Goal: Task Accomplishment & Management: Use online tool/utility

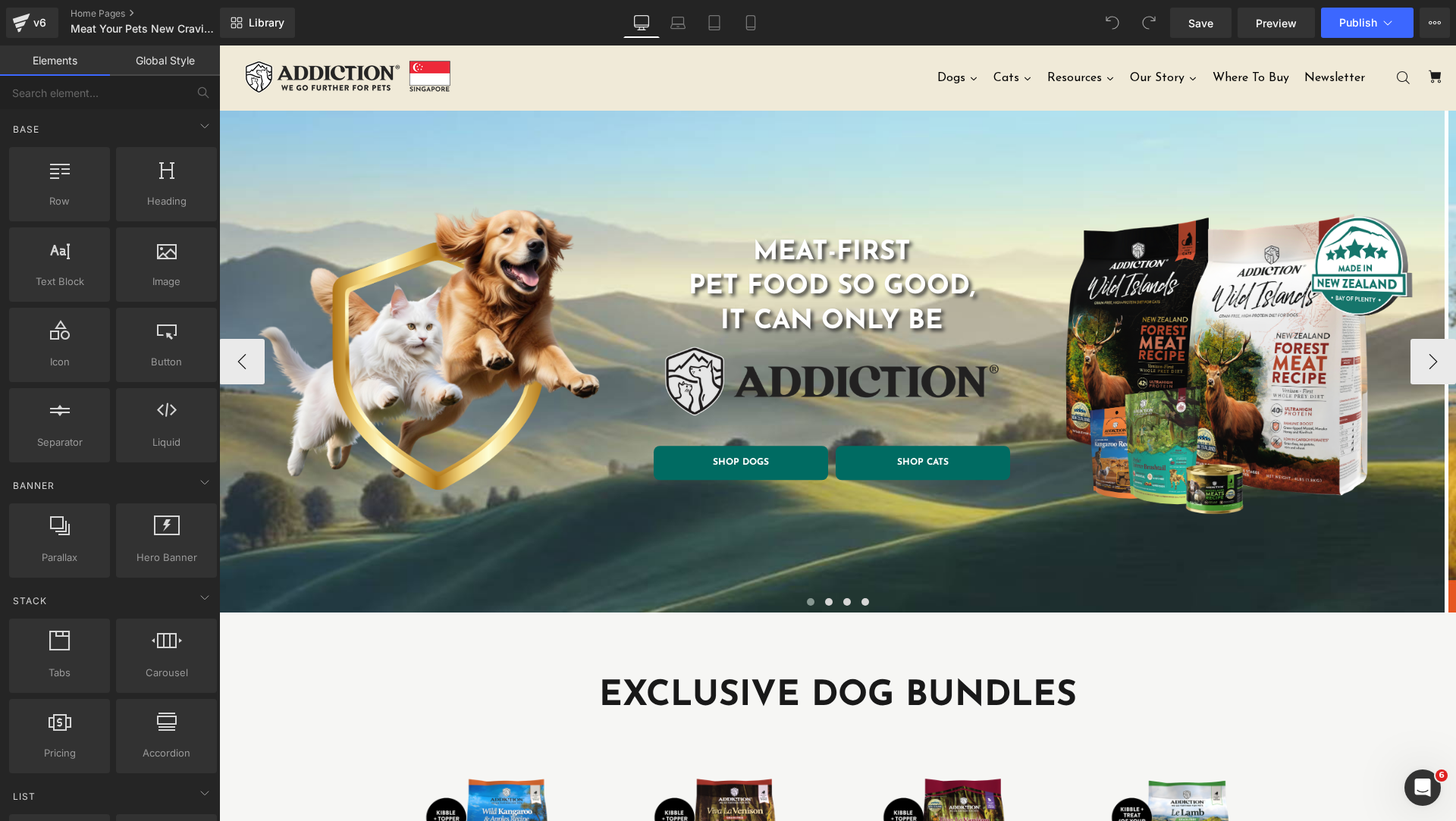
scroll to position [379, 0]
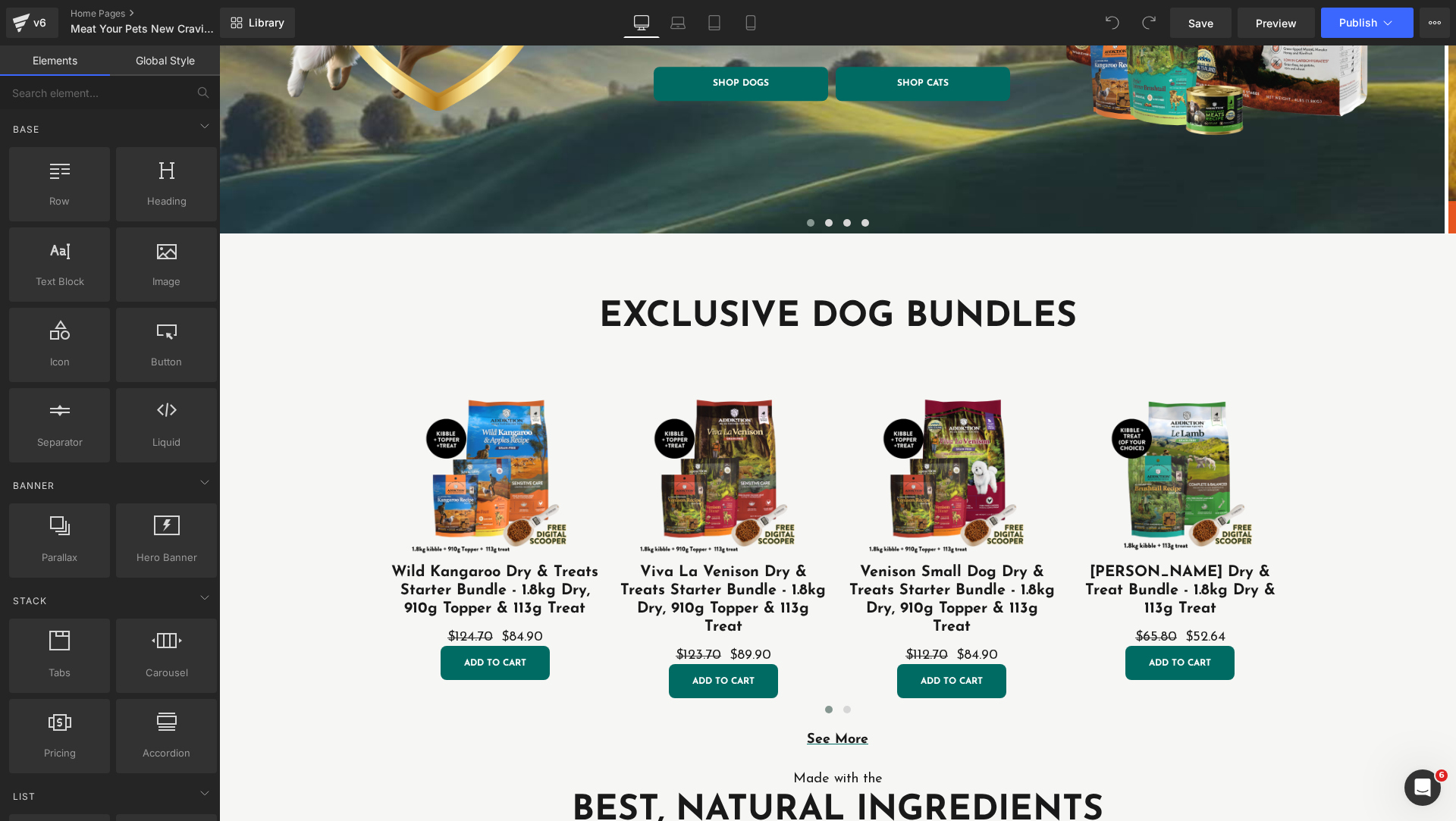
click at [703, 318] on h1 "EXCLUSIVE DOG BUNDLES" at bounding box center [837, 317] width 910 height 46
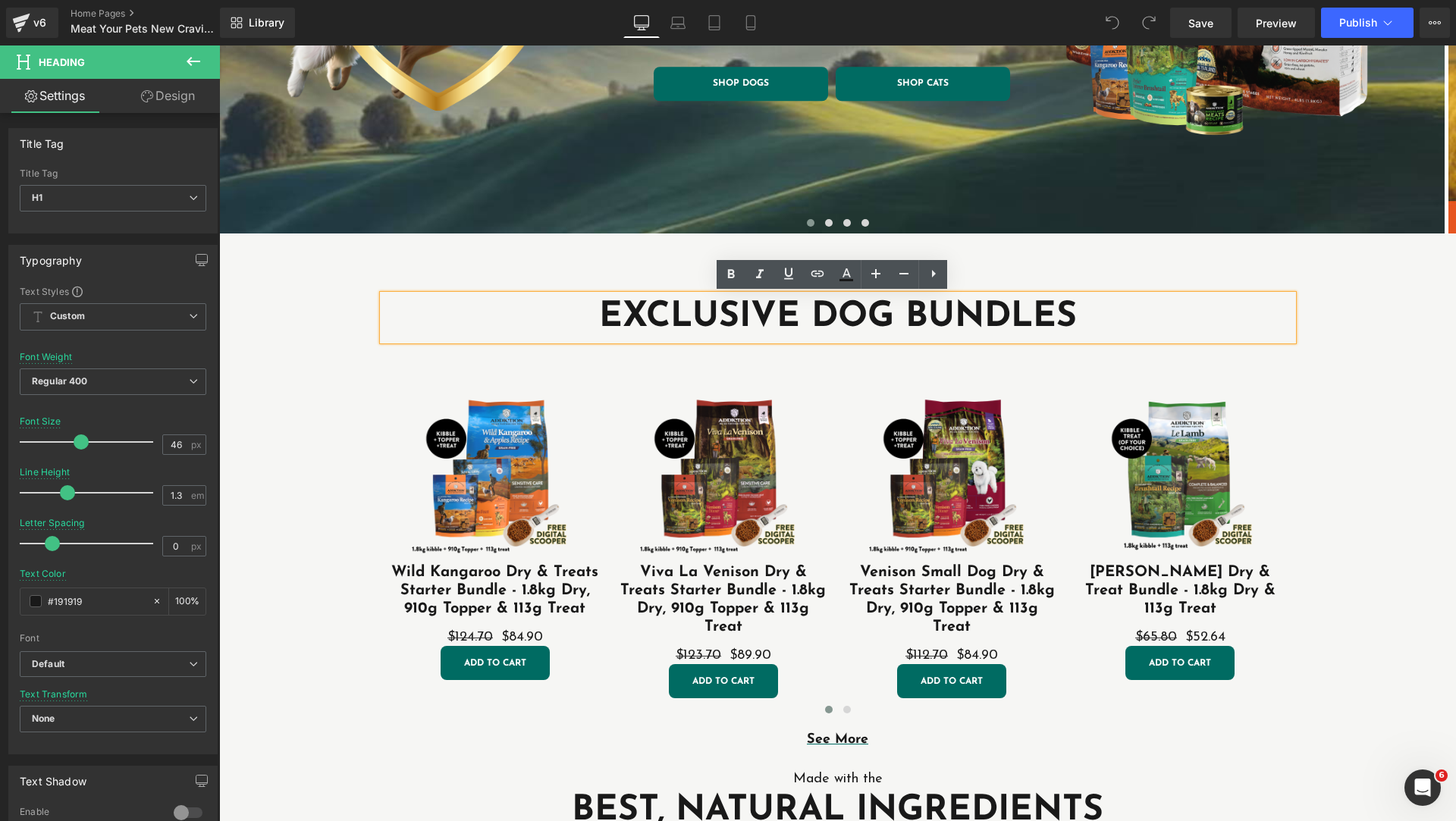
click at [806, 310] on h1 "EXCLUSIVE DOG BUNDLES" at bounding box center [837, 317] width 910 height 46
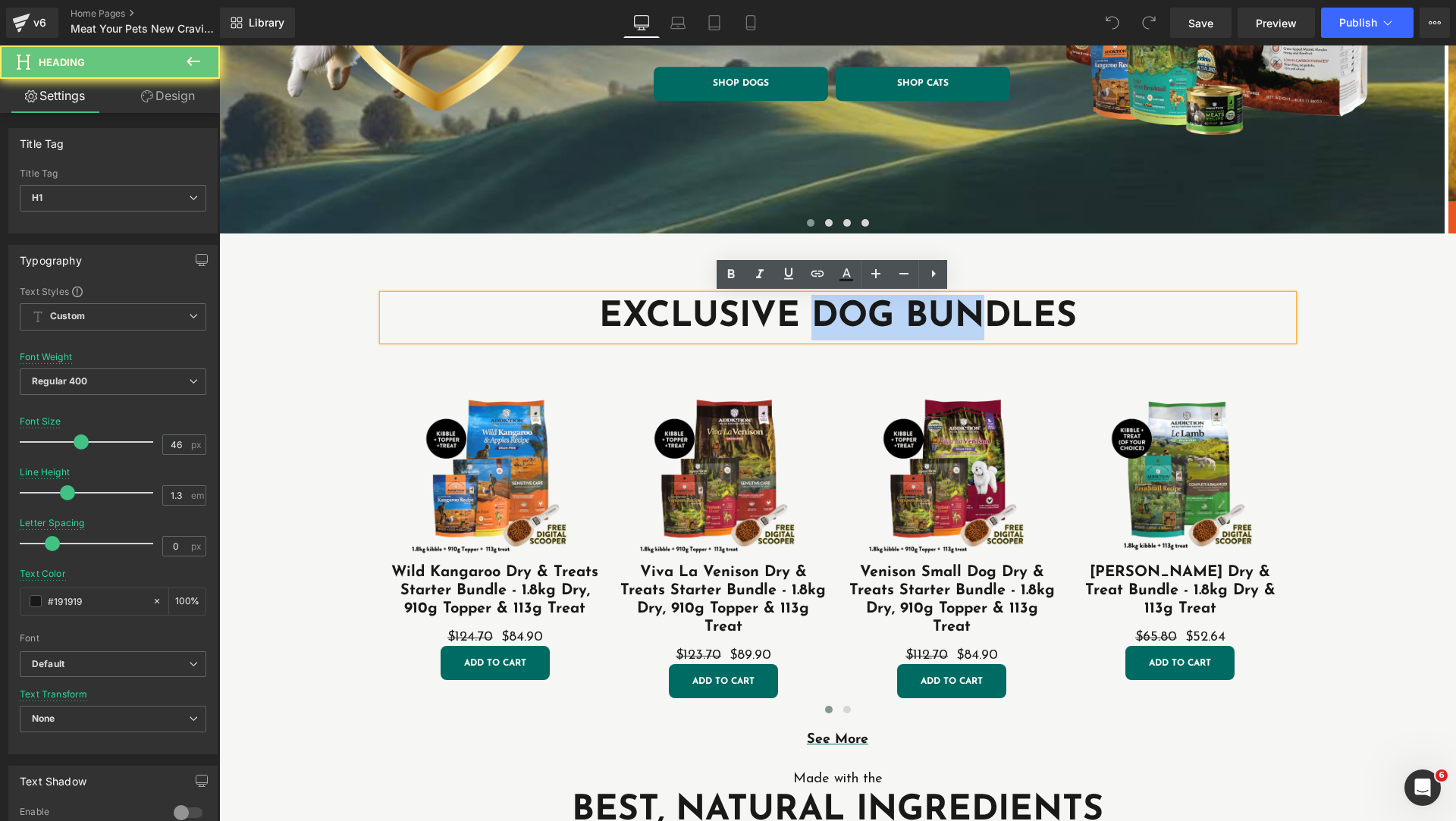
drag, startPoint x: 808, startPoint y: 313, endPoint x: 970, endPoint y: 320, distance: 162.2
click at [970, 320] on h1 "EXCLUSIVE DOG BUNDLES" at bounding box center [837, 317] width 910 height 46
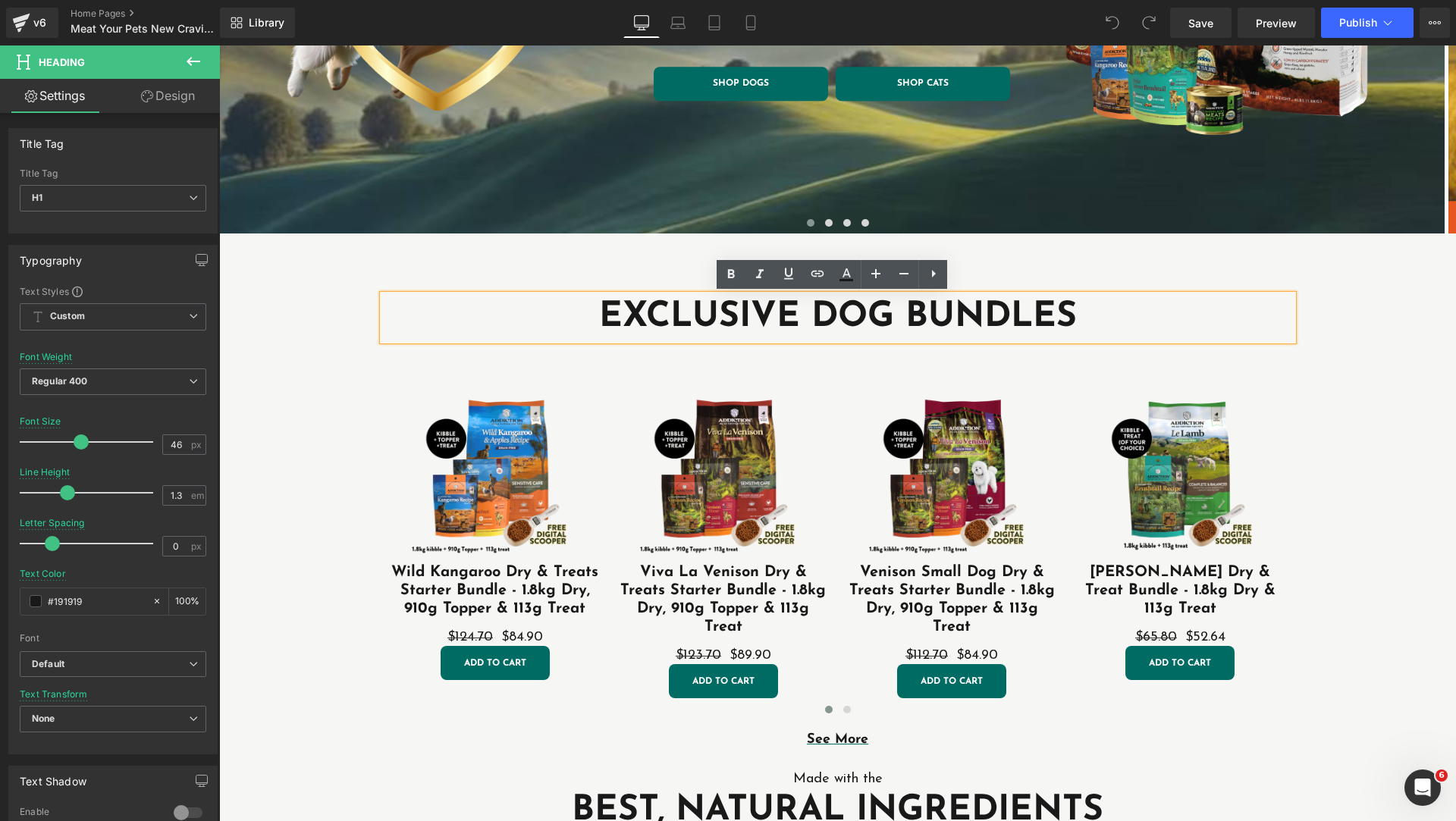
click at [732, 328] on h1 "EXCLUSIVE DOG BUNDLES" at bounding box center [837, 317] width 910 height 46
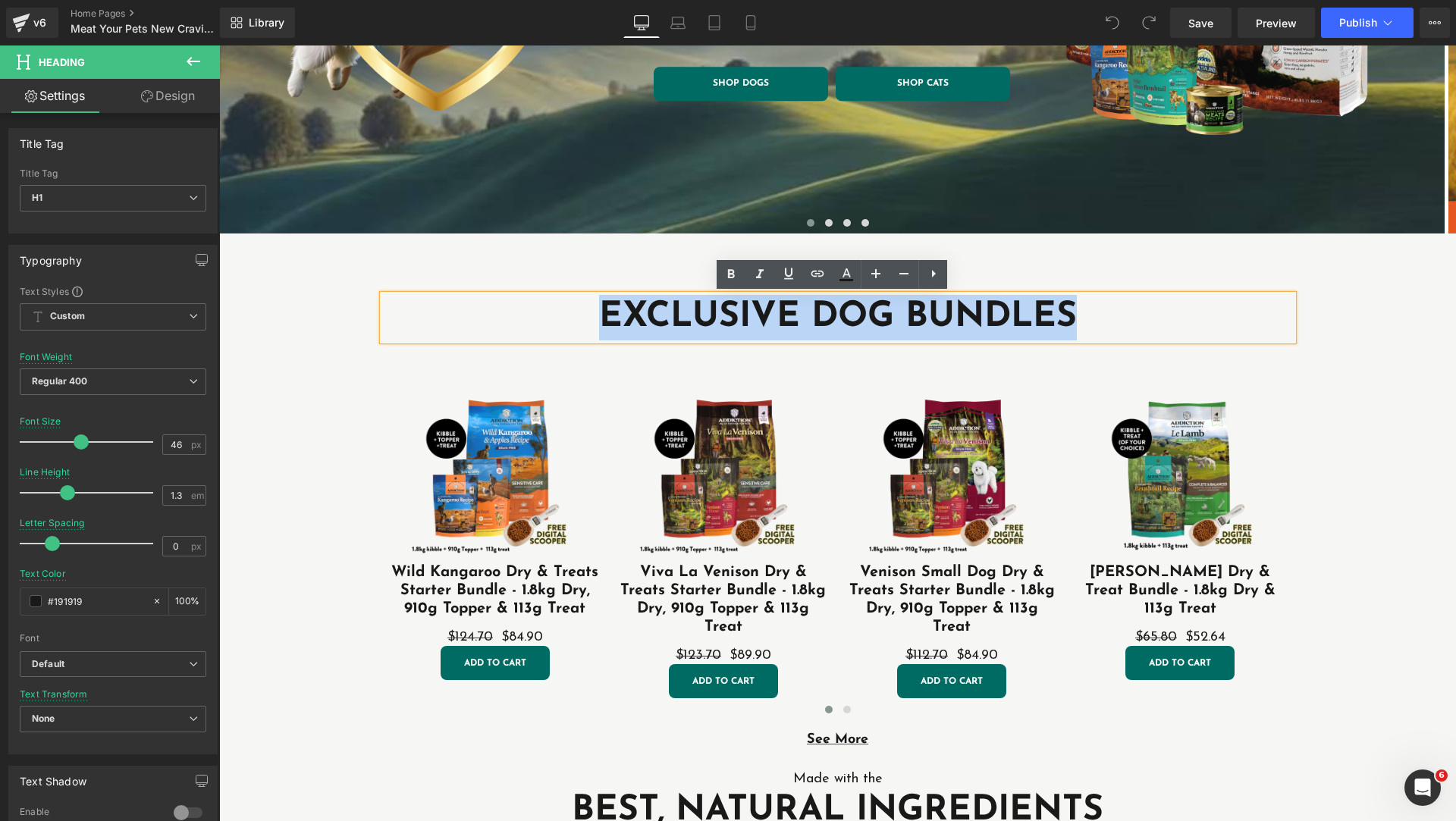
drag, startPoint x: 590, startPoint y: 313, endPoint x: 1066, endPoint y: 304, distance: 476.1
click at [1066, 304] on h1 "EXCLUSIVE DOG BUNDLES" at bounding box center [837, 317] width 910 height 46
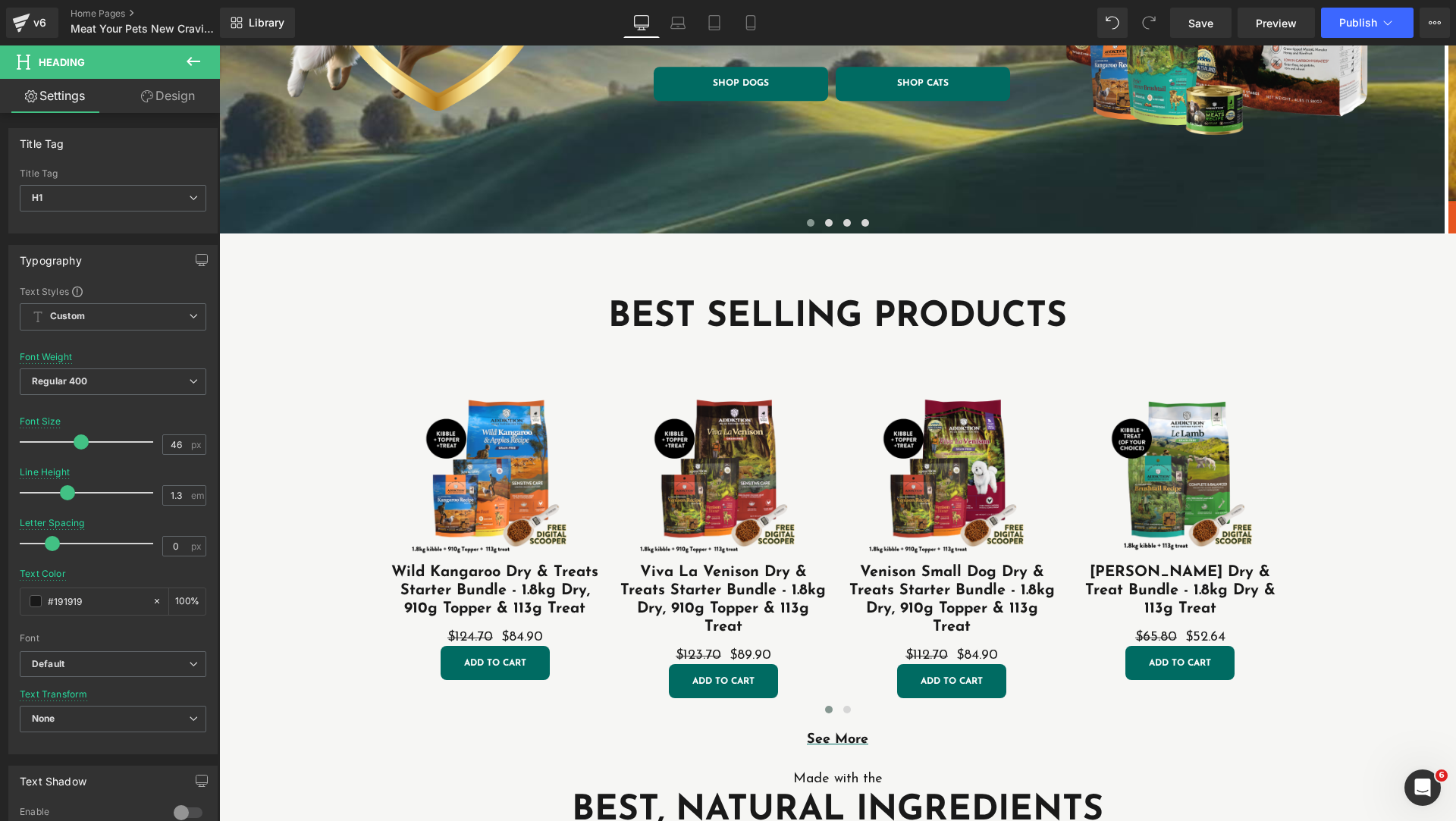
click at [188, 62] on icon at bounding box center [193, 62] width 13 height 10
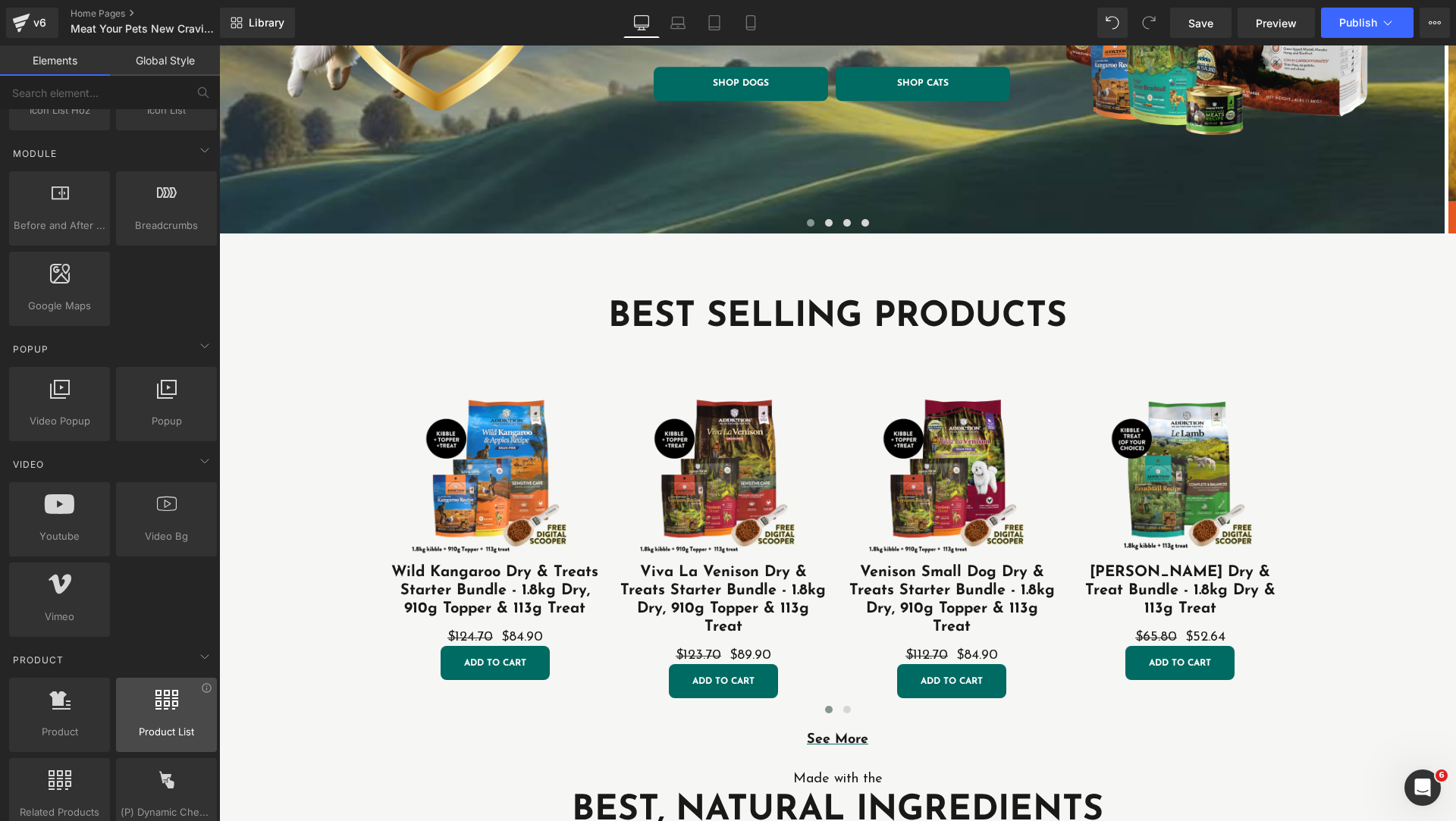
scroll to position [1137, 0]
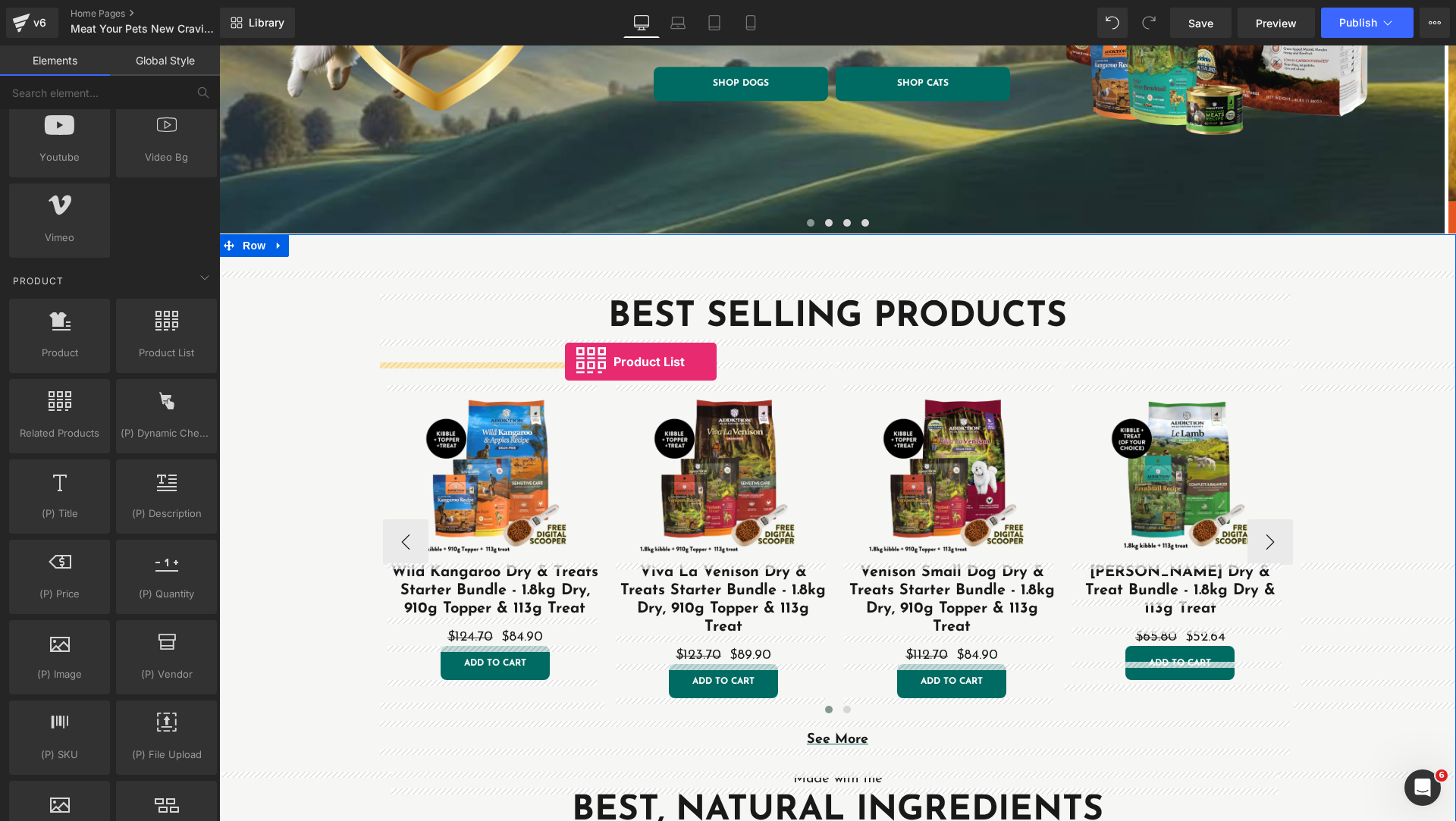
drag, startPoint x: 394, startPoint y: 389, endPoint x: 565, endPoint y: 361, distance: 173.3
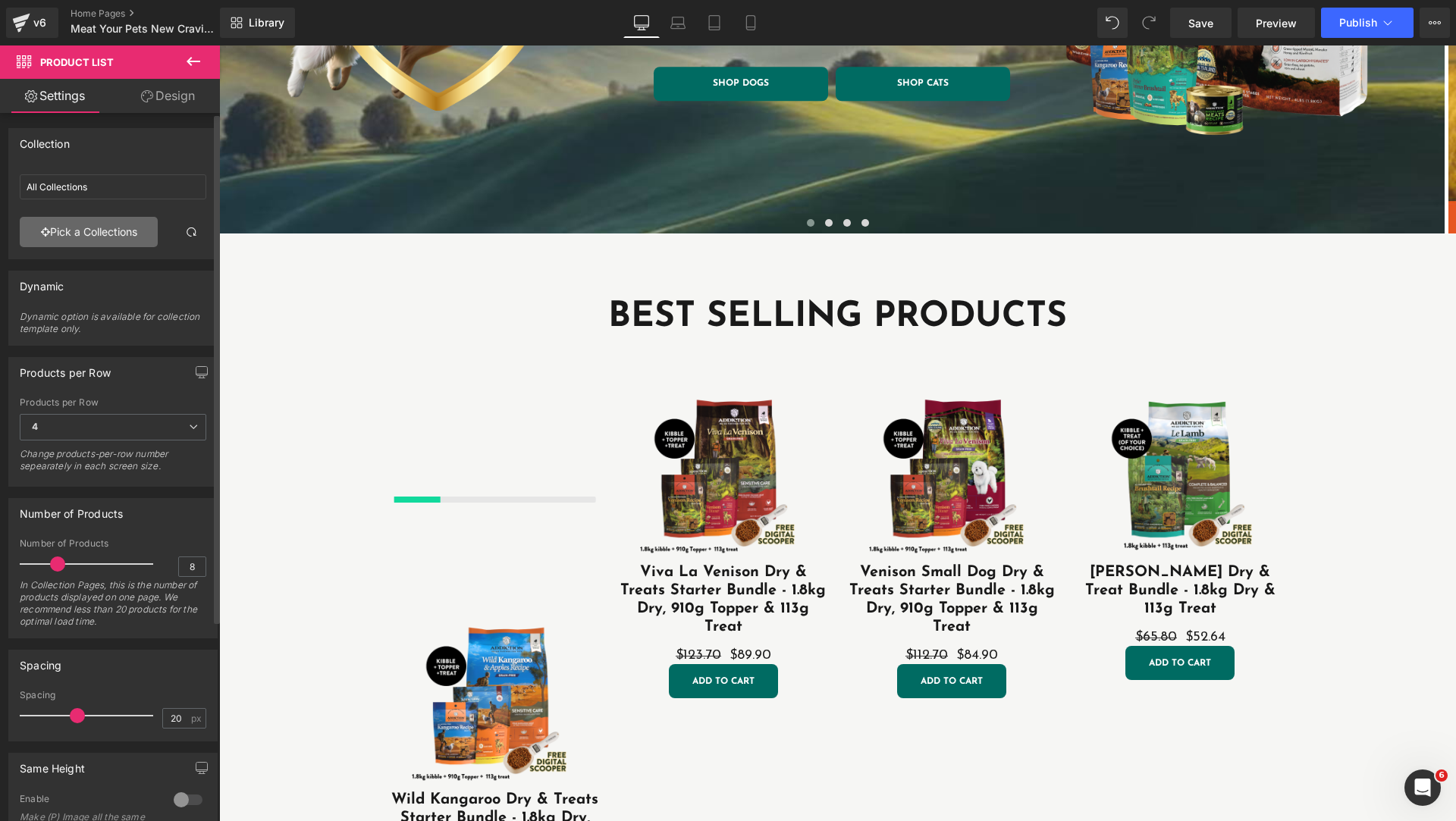
click at [87, 239] on link "Pick a Collections" at bounding box center [88, 232] width 138 height 30
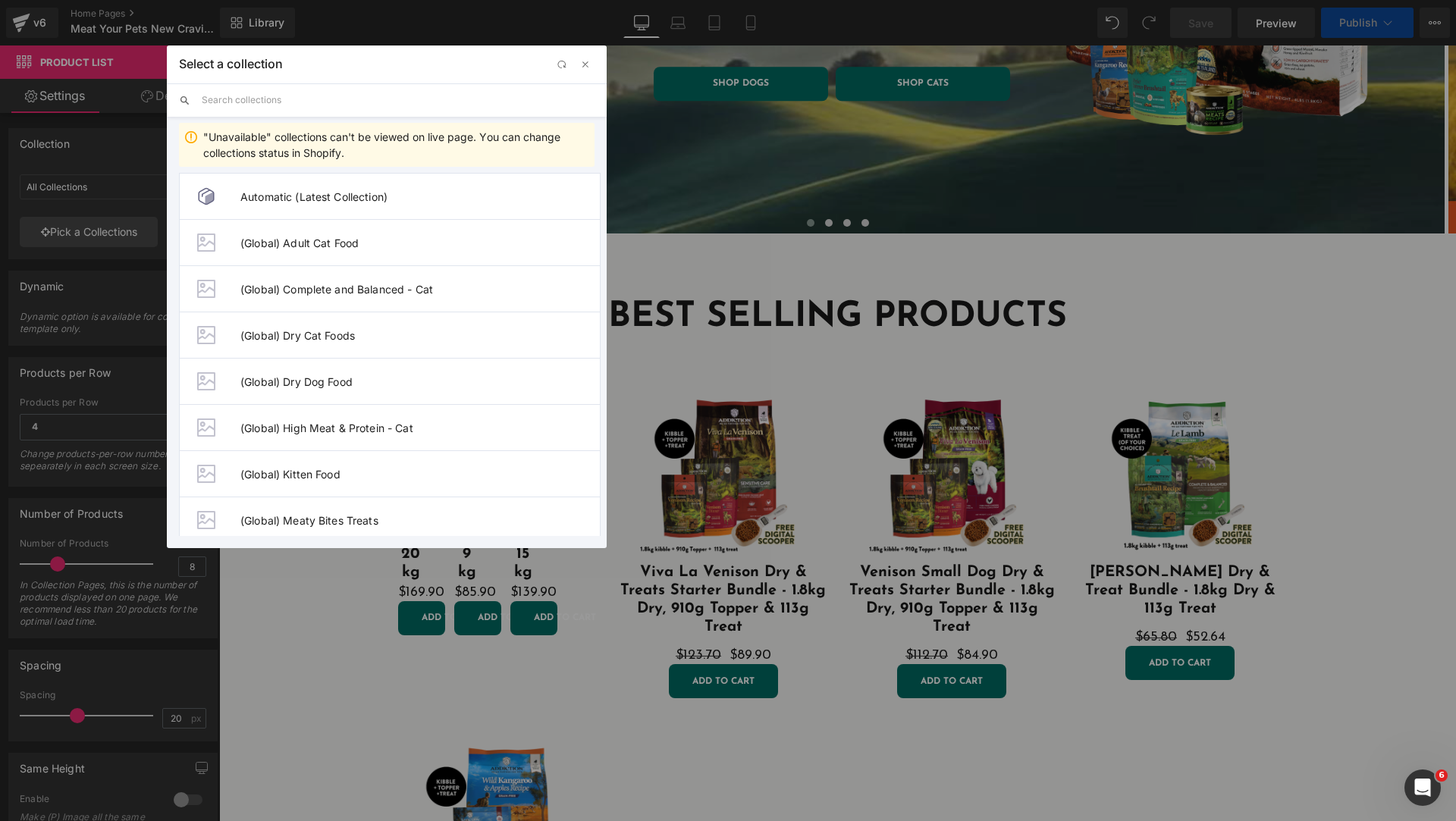
click at [324, 105] on input "text" at bounding box center [397, 100] width 393 height 33
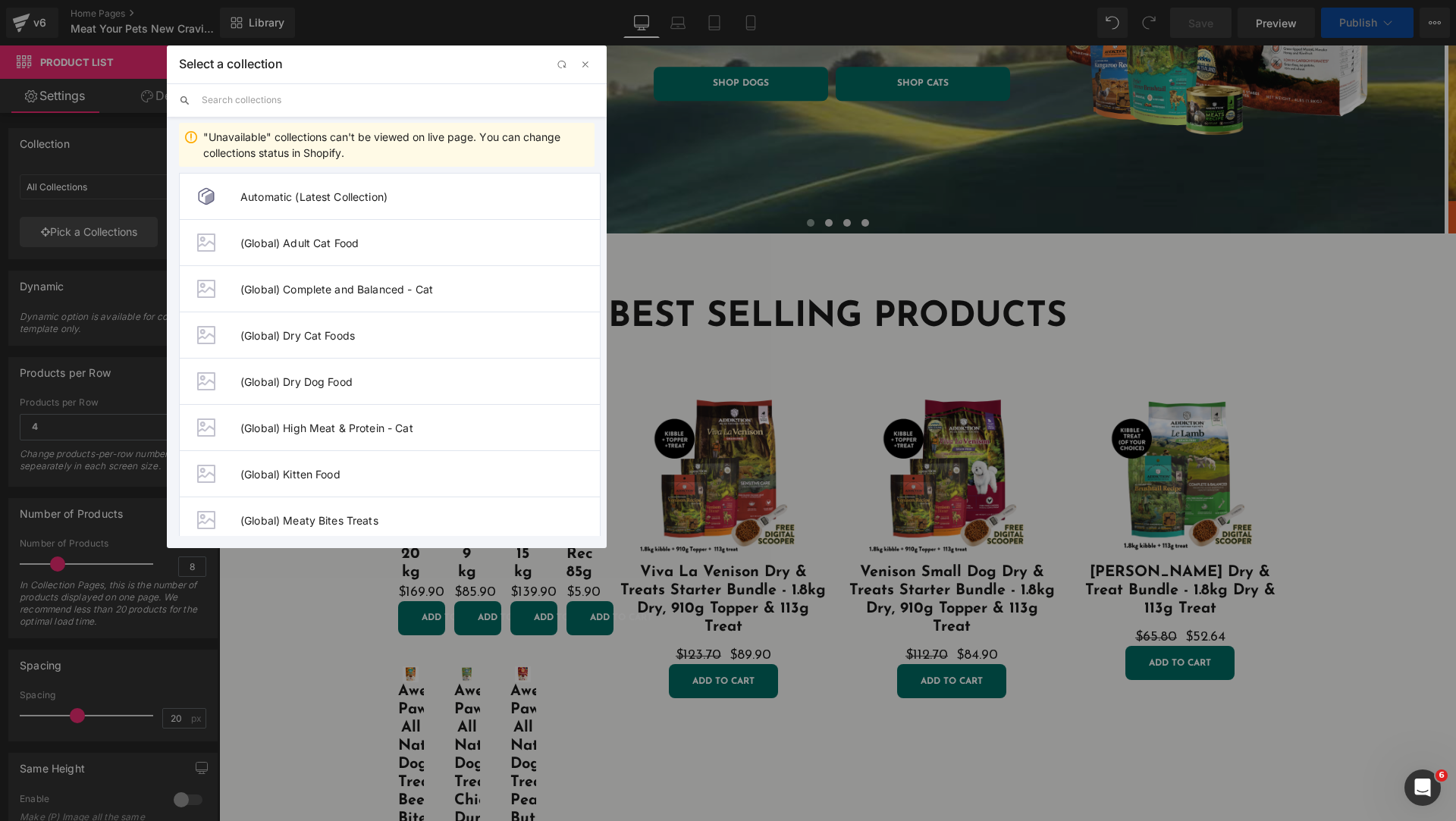
click at [318, 94] on input "text" at bounding box center [397, 100] width 393 height 33
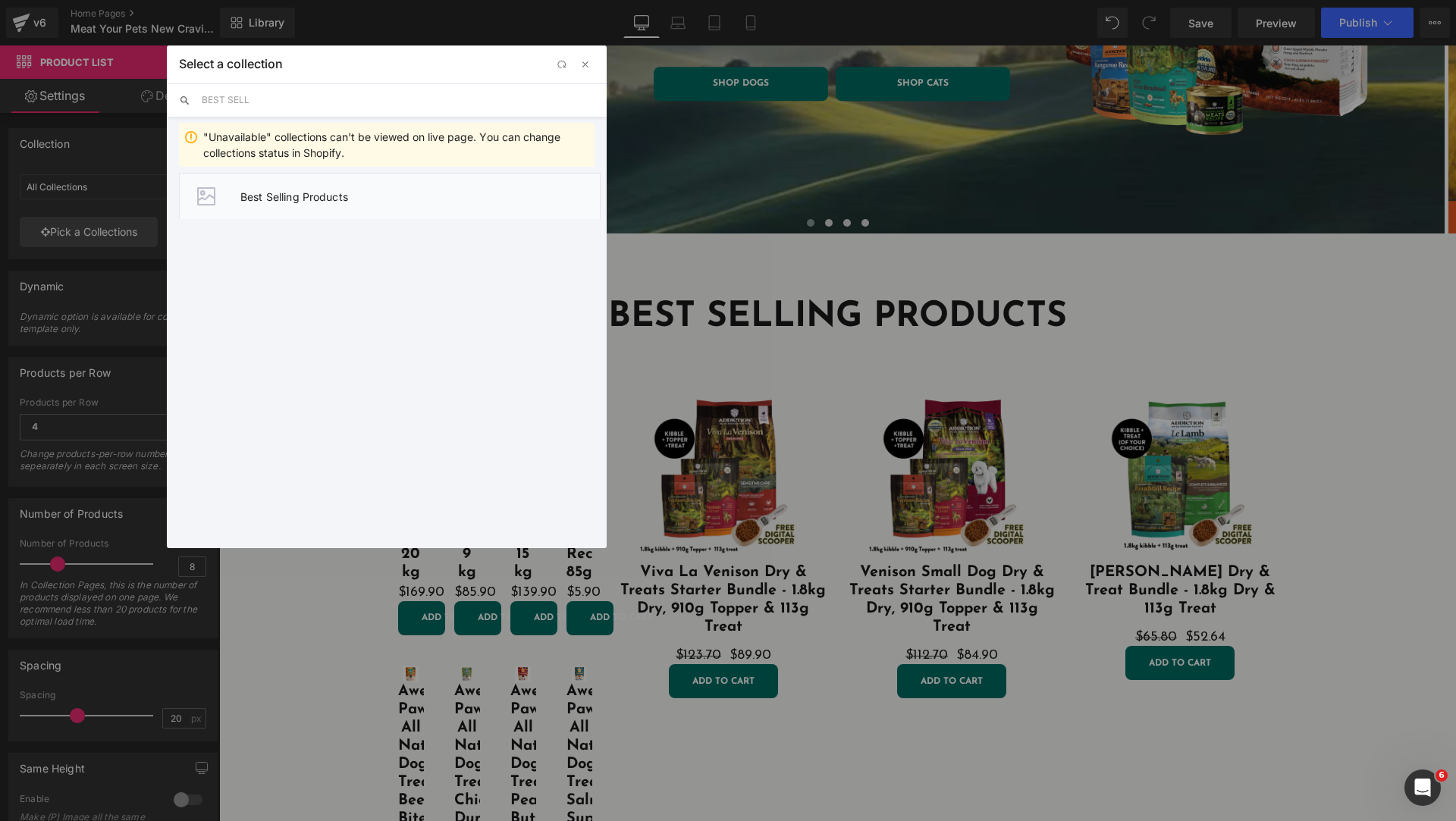
type input "BEST SELL"
click at [354, 204] on li "Best Selling Products" at bounding box center [390, 196] width 422 height 47
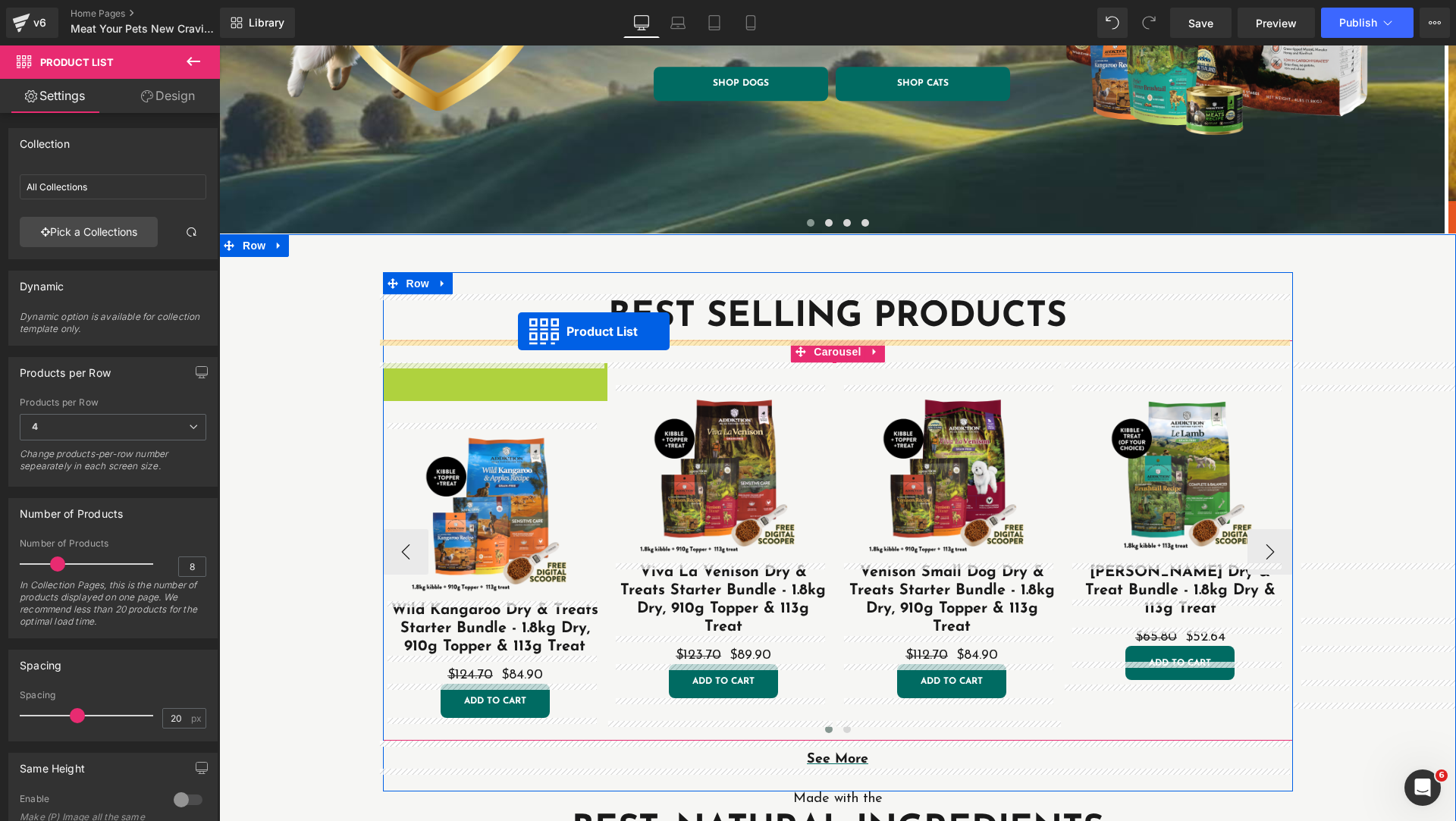
drag, startPoint x: 444, startPoint y: 372, endPoint x: 518, endPoint y: 332, distance: 84.1
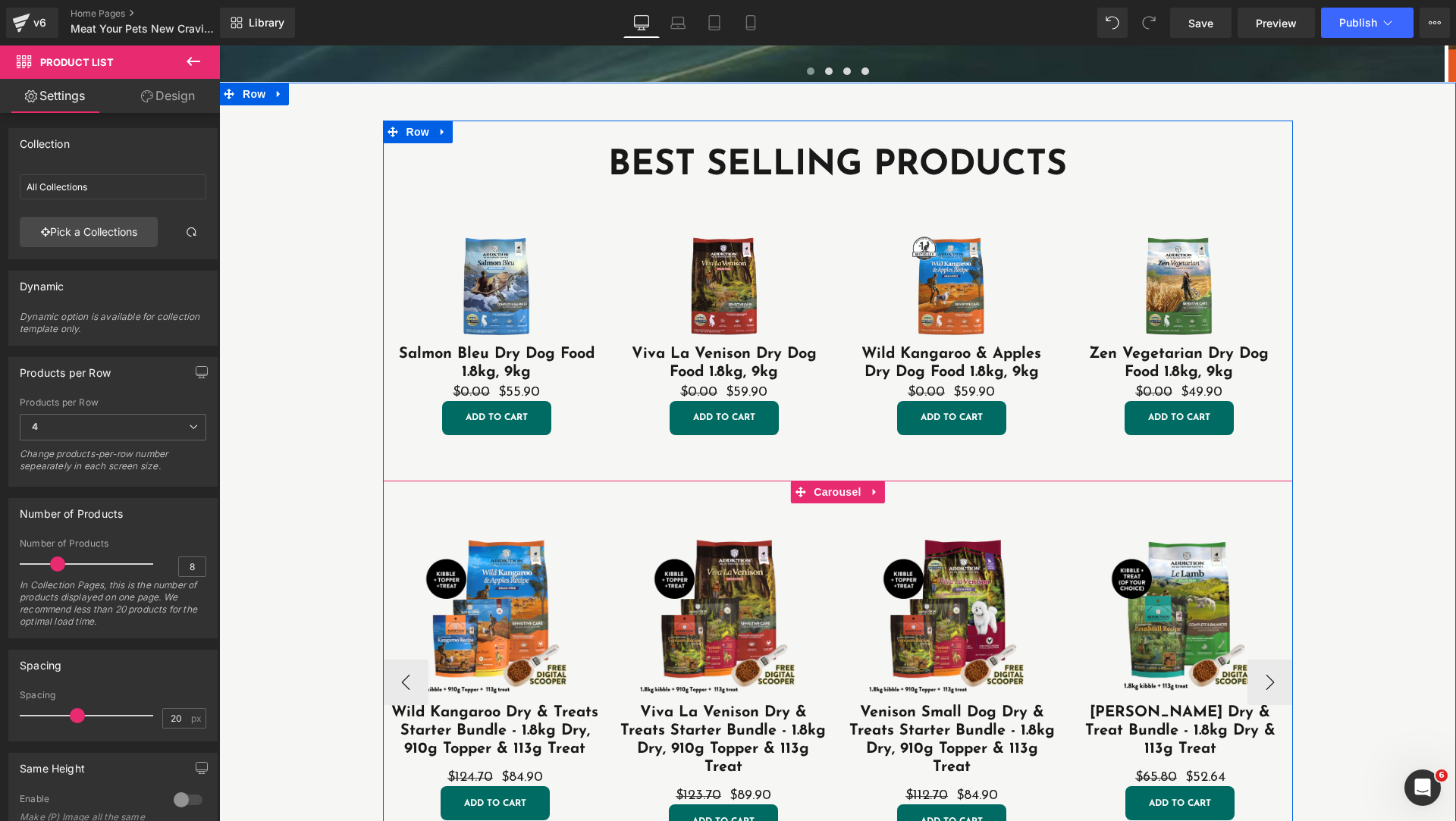
scroll to position [379, 0]
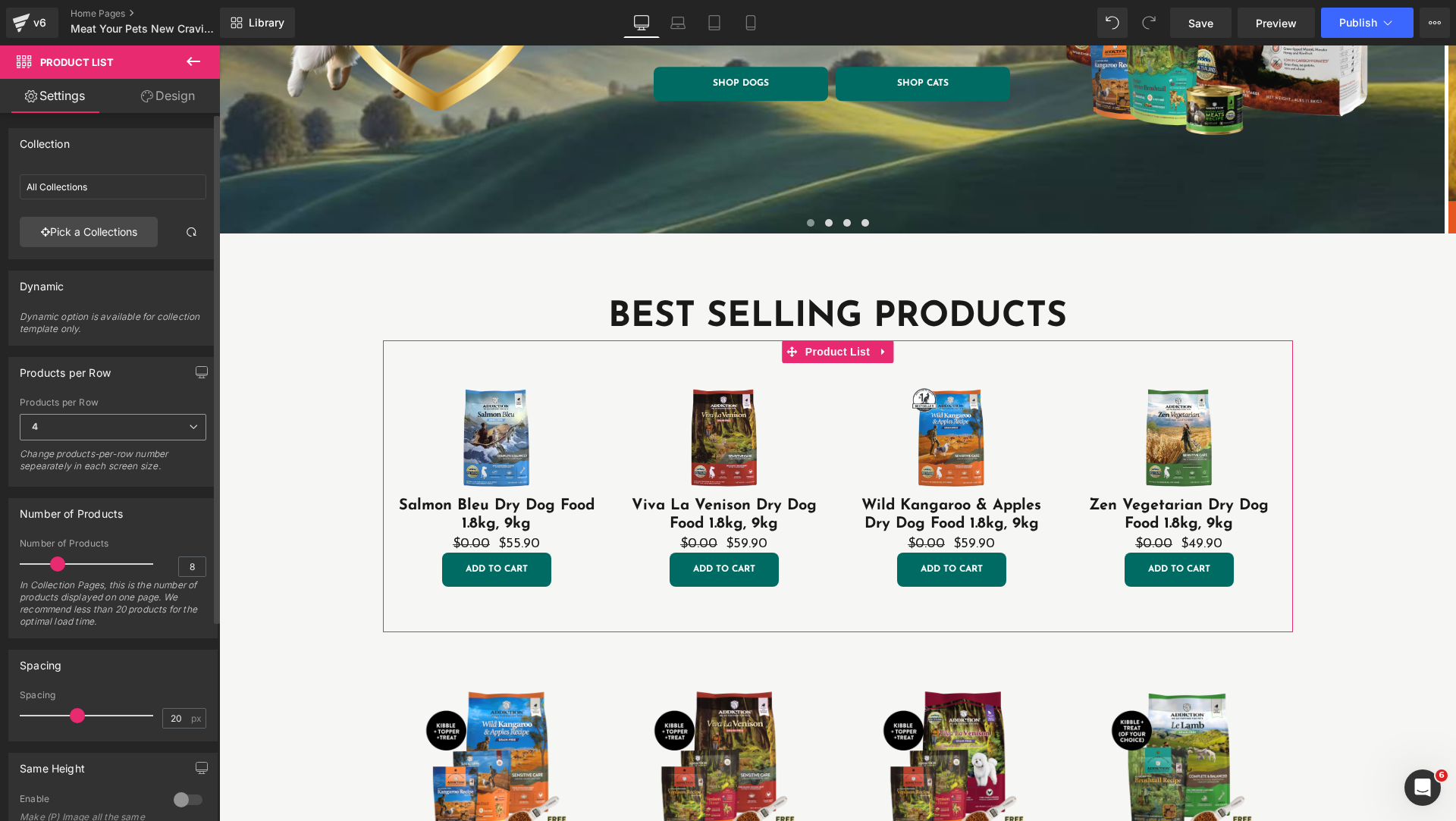
click at [55, 422] on span "4" at bounding box center [113, 428] width 186 height 27
click at [141, 397] on div "Products per Row" at bounding box center [113, 402] width 186 height 10
click at [113, 565] on div at bounding box center [90, 564] width 125 height 30
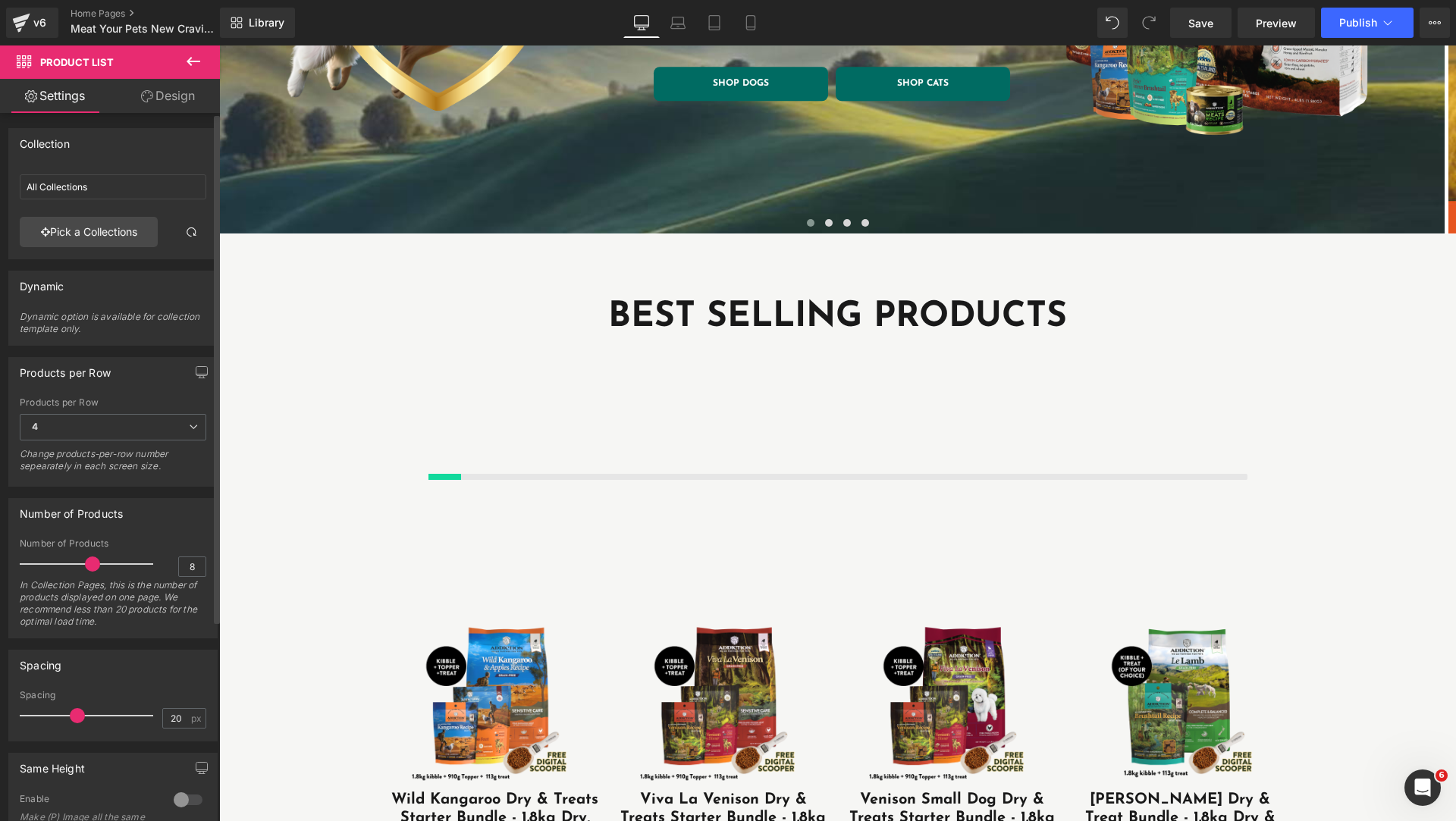
click at [91, 564] on div at bounding box center [90, 564] width 125 height 30
click at [161, 519] on div "Number of Products" at bounding box center [113, 513] width 208 height 29
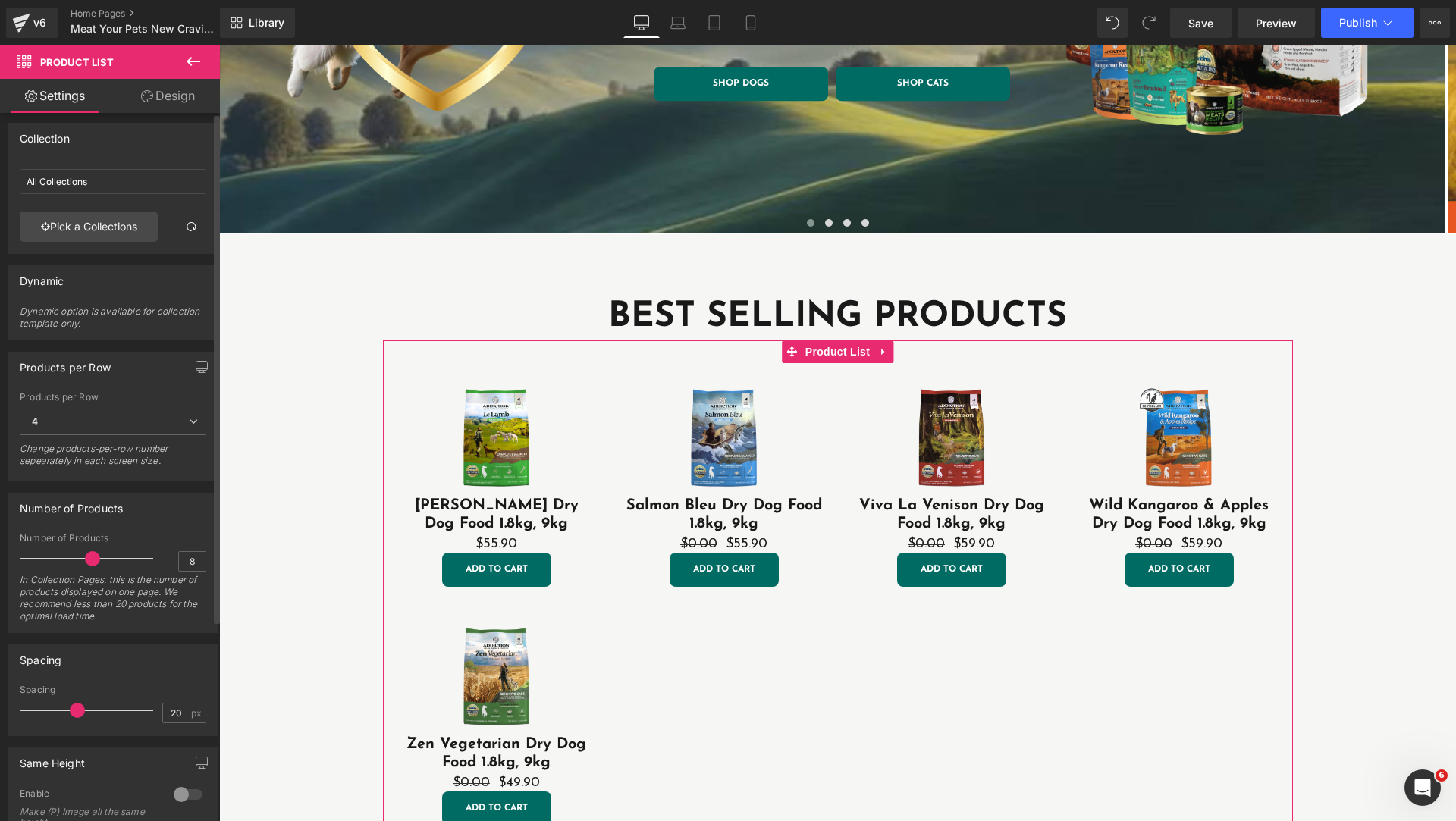
scroll to position [0, 0]
click at [160, 430] on span "4" at bounding box center [113, 428] width 186 height 27
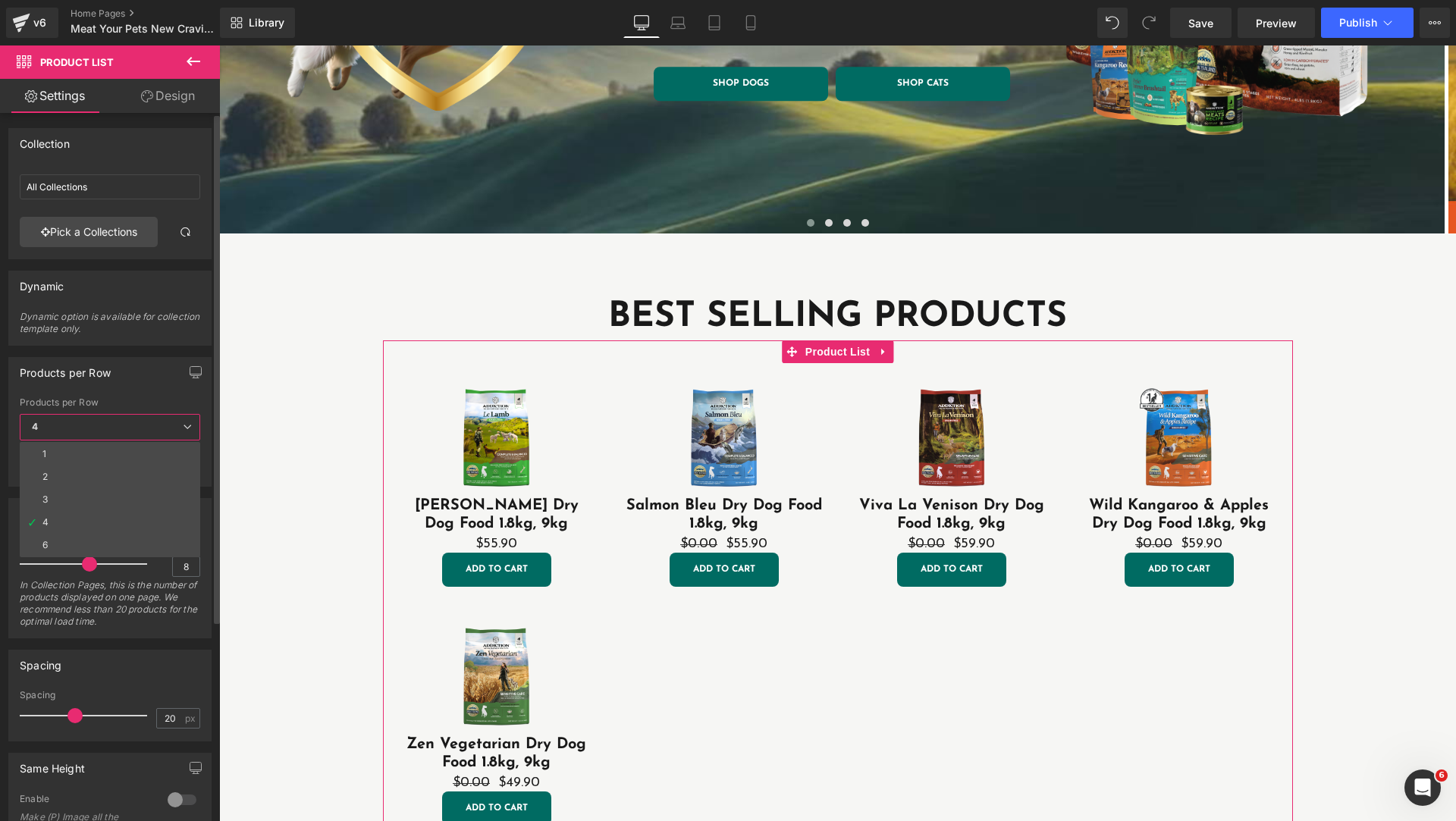
click at [127, 404] on div "Products per Row" at bounding box center [110, 402] width 181 height 10
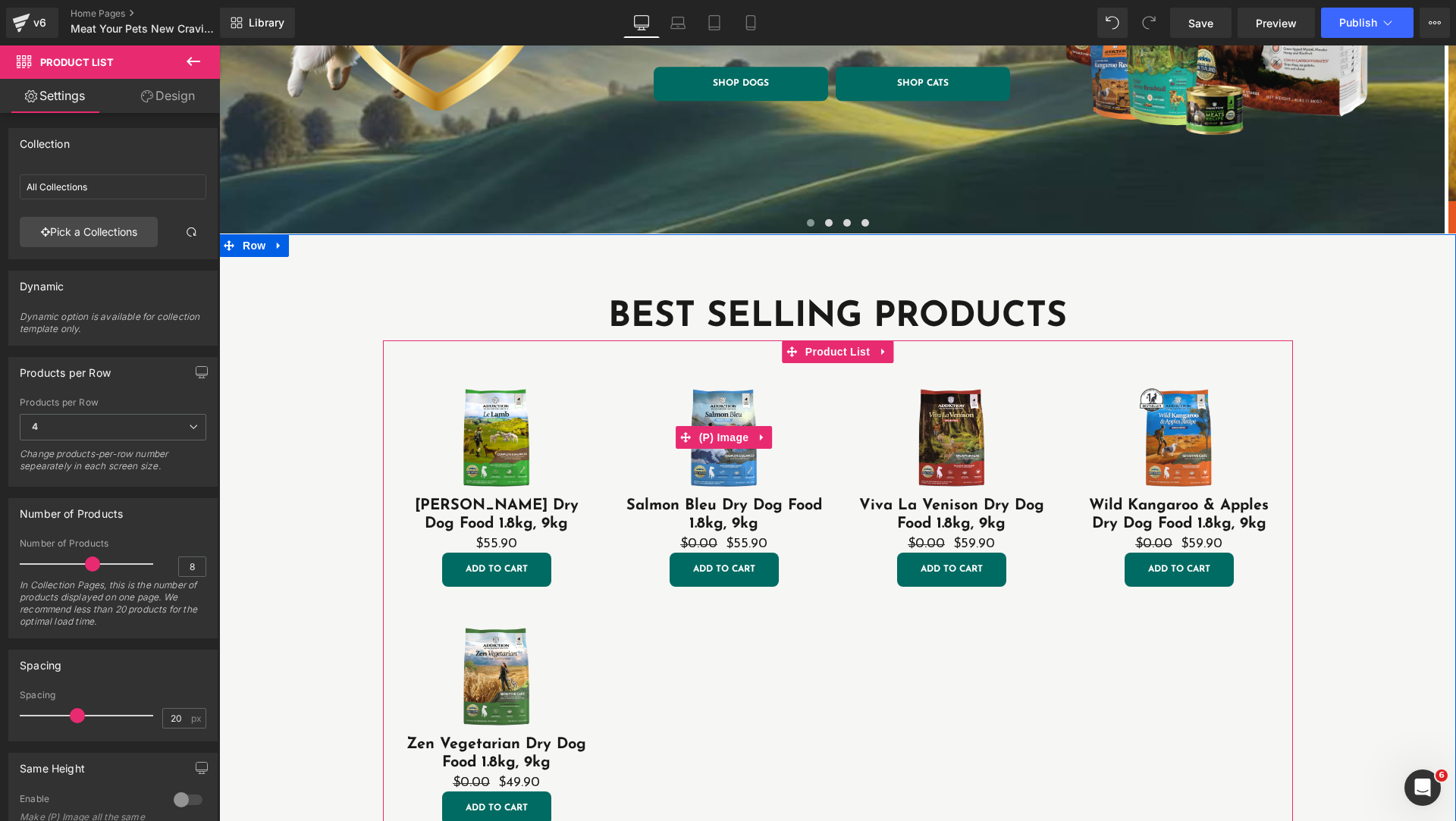
click at [796, 386] on div "Sale Off" at bounding box center [723, 437] width 197 height 118
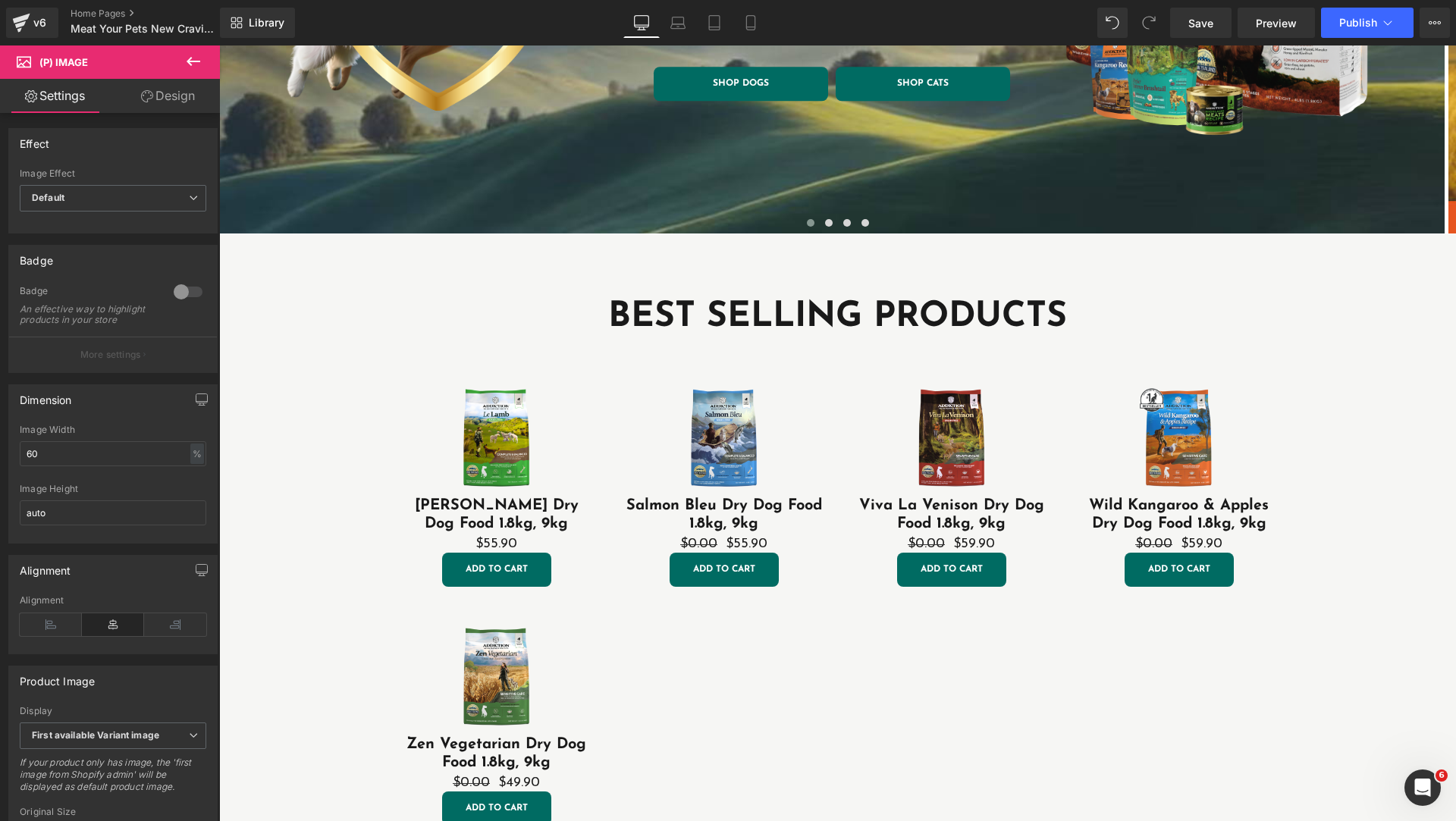
click at [180, 98] on link "Design" at bounding box center [168, 96] width 110 height 34
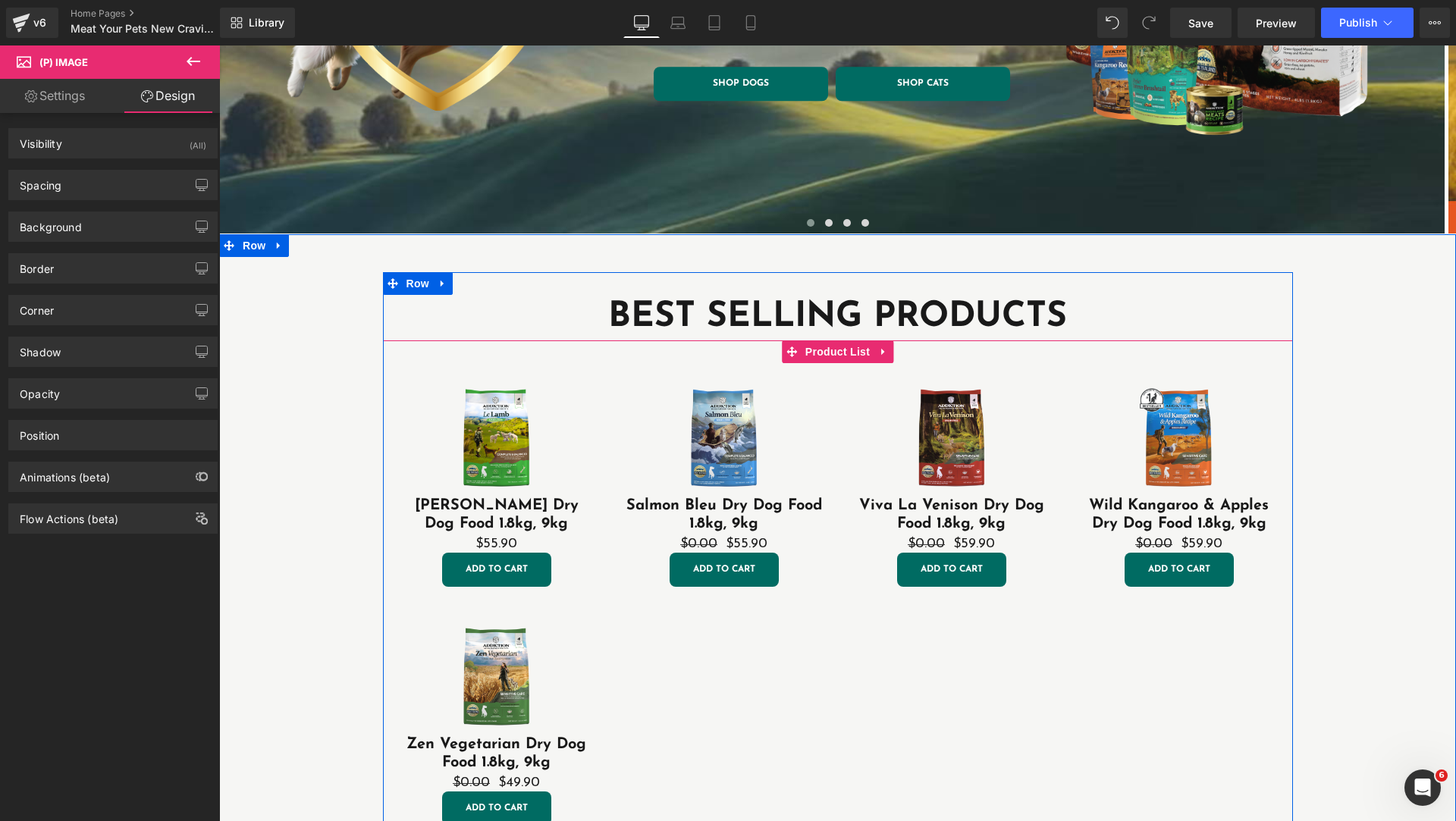
click at [1242, 351] on div "Sale Off (P) Image [PERSON_NAME] Dry Dog Food 1.8kg, 9kg (P) Title $0 $55.90 (P…" at bounding box center [837, 594] width 910 height 507
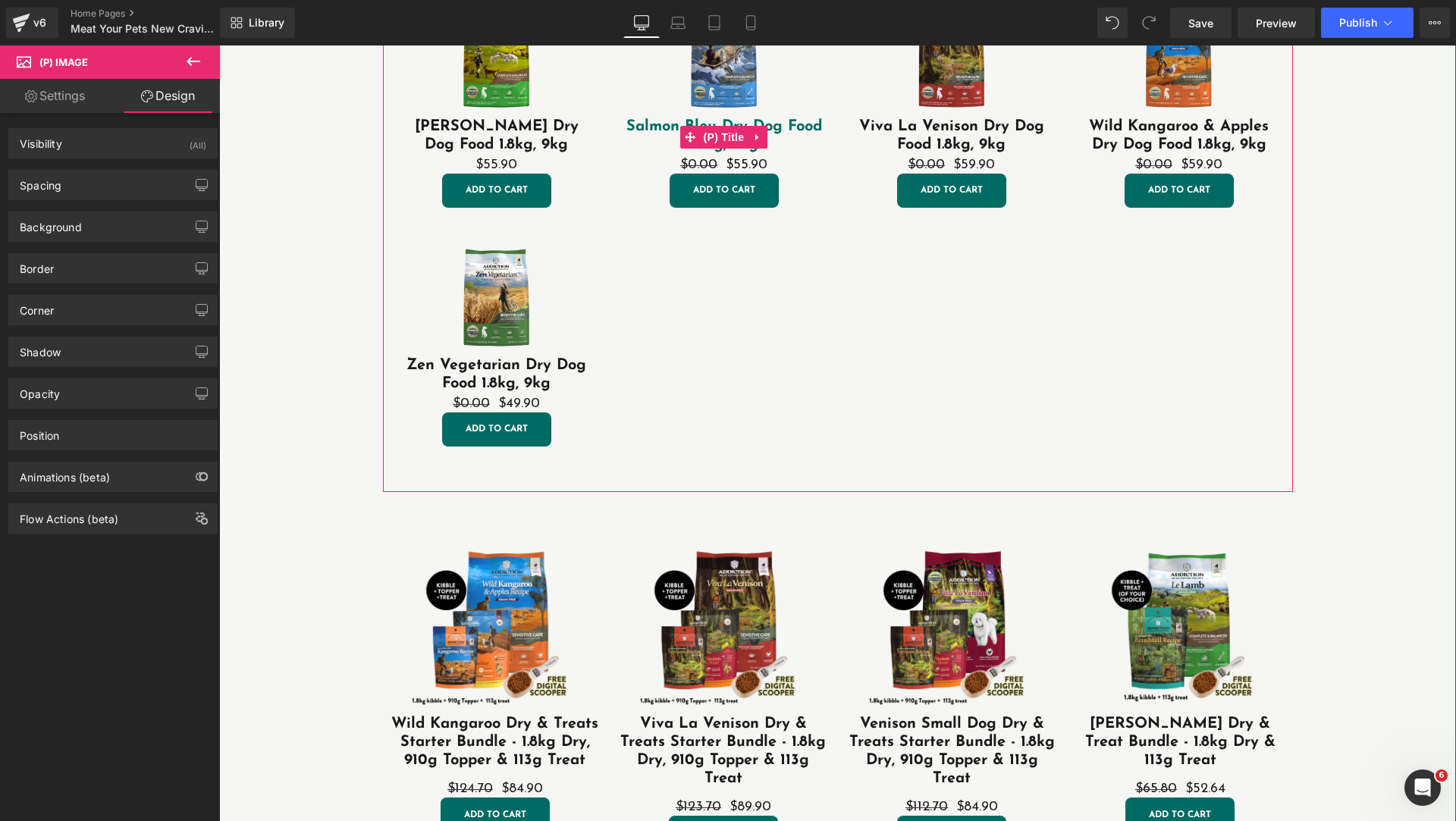
scroll to position [379, 0]
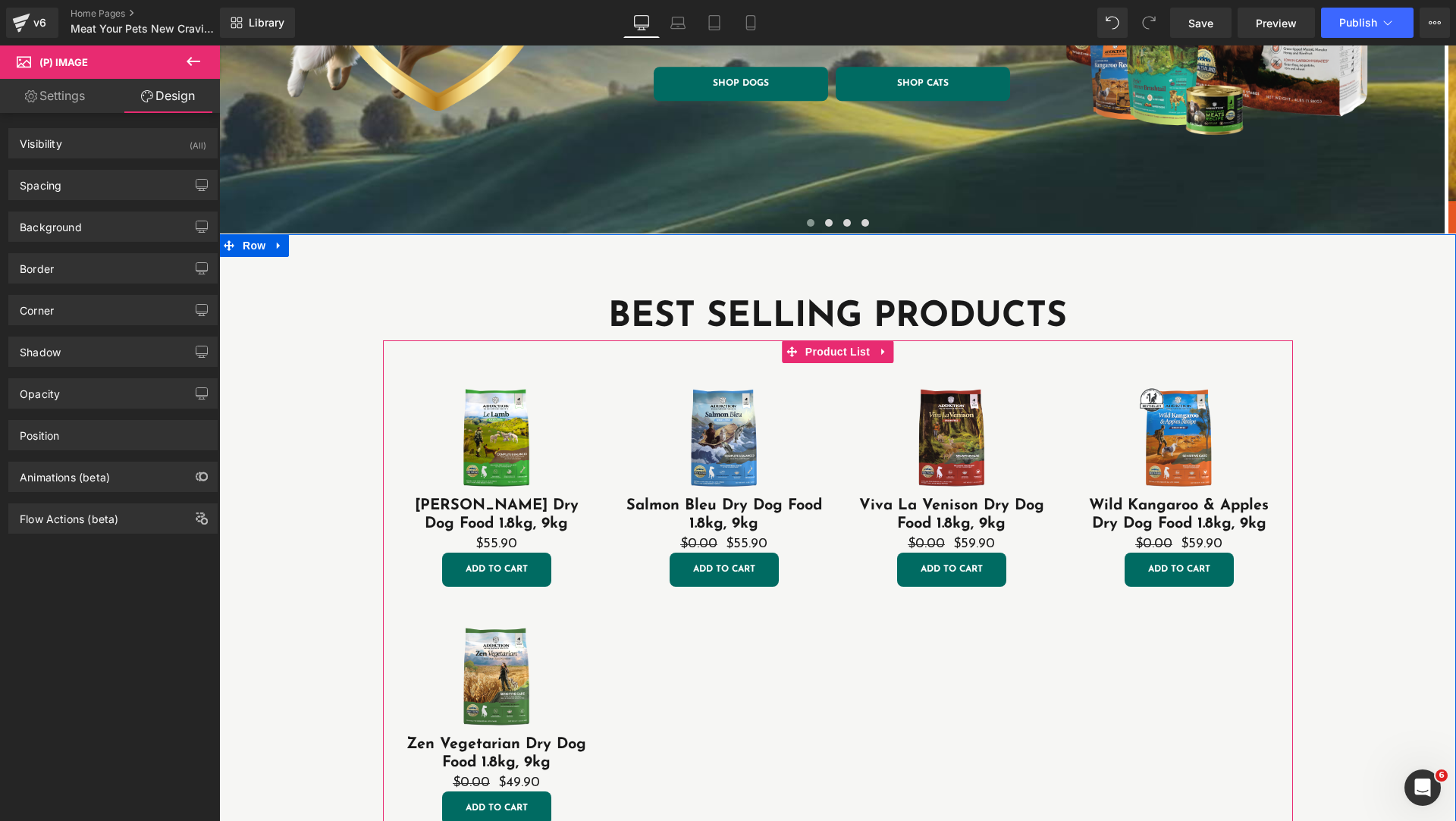
click at [631, 437] on div "Sale Off" at bounding box center [723, 437] width 197 height 118
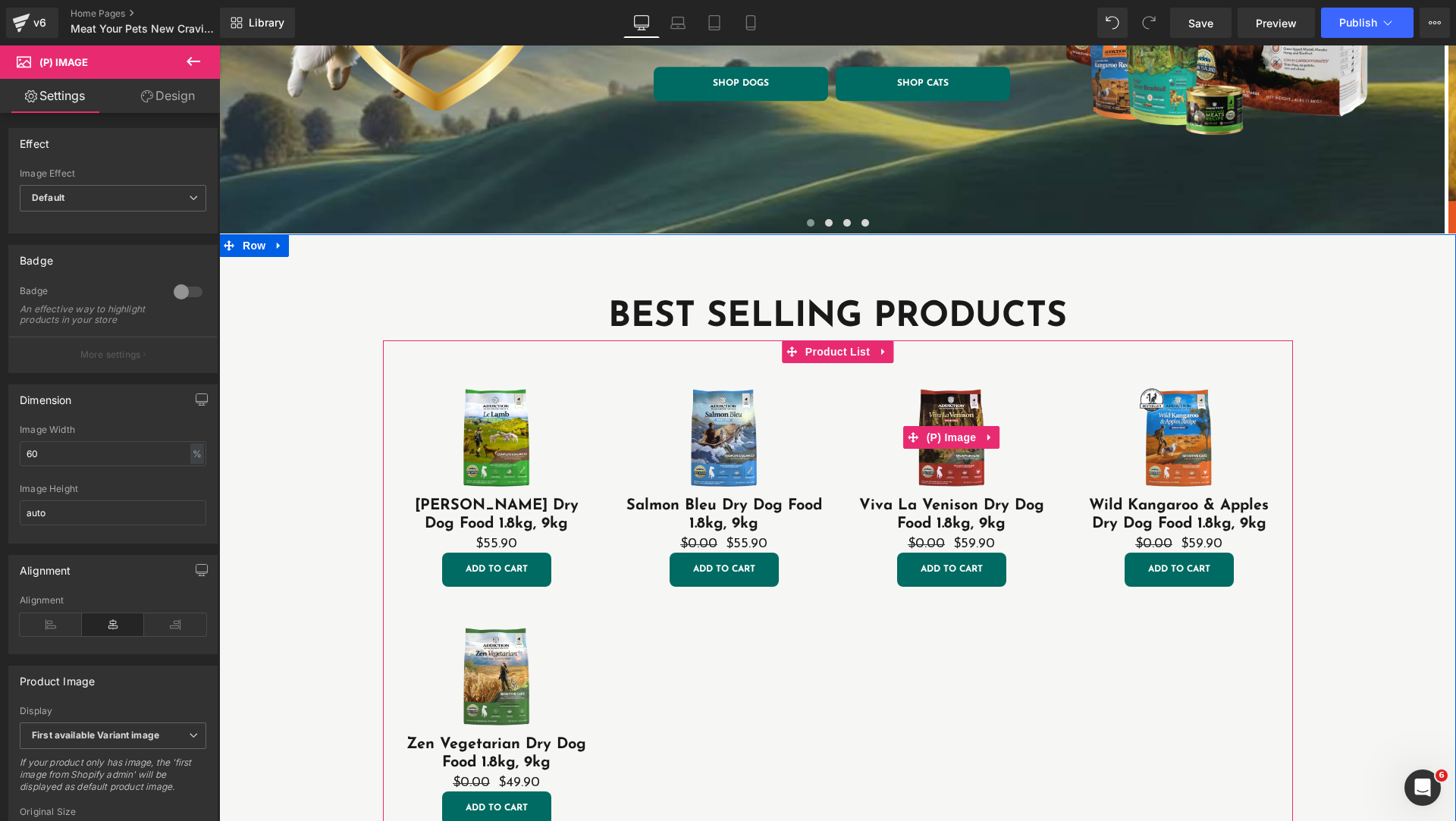
click at [1018, 378] on div "Sale Off" at bounding box center [950, 437] width 197 height 118
click at [630, 414] on div "Sale Off" at bounding box center [723, 437] width 197 height 118
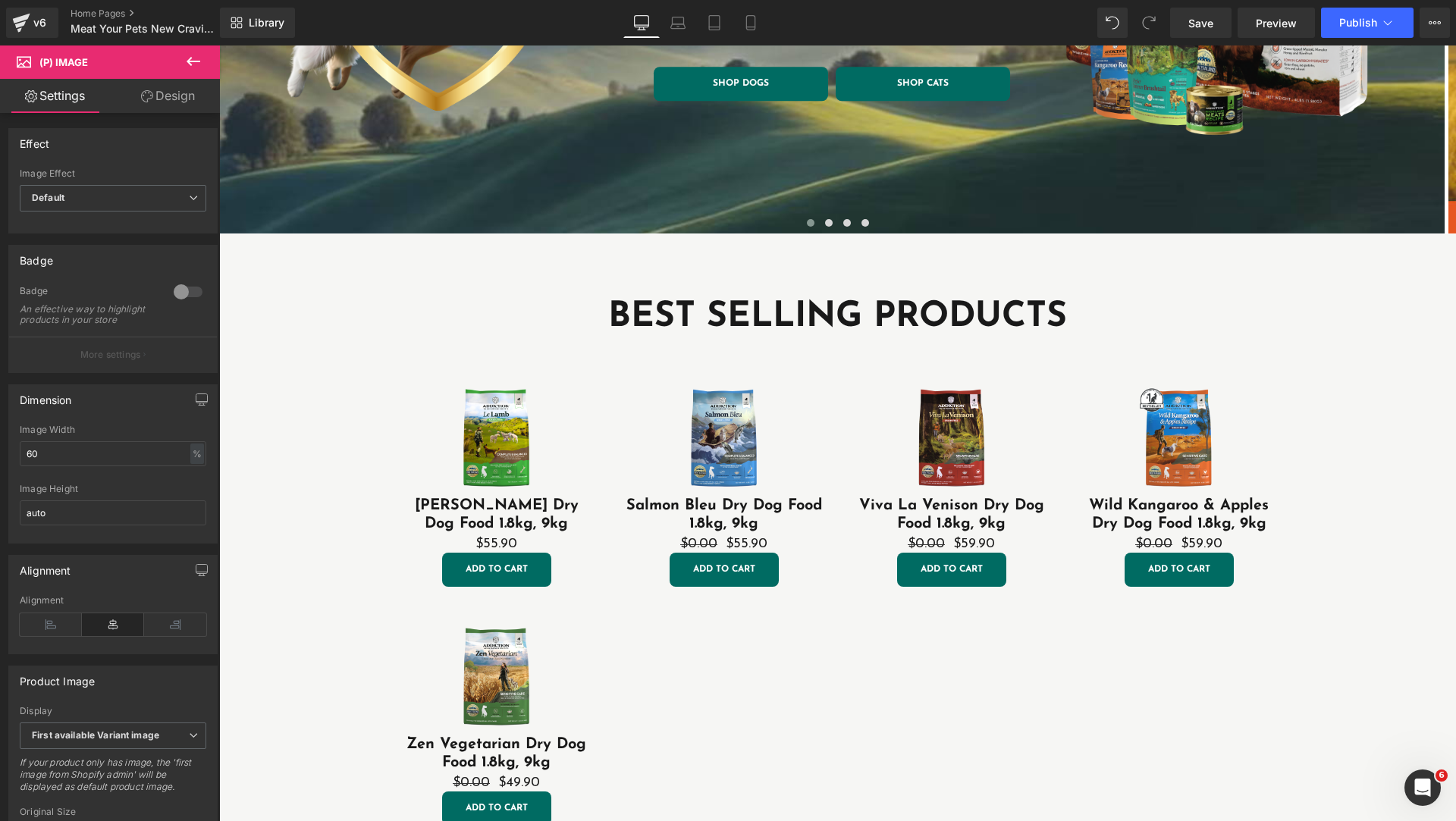
click at [162, 80] on link "Design" at bounding box center [168, 96] width 110 height 34
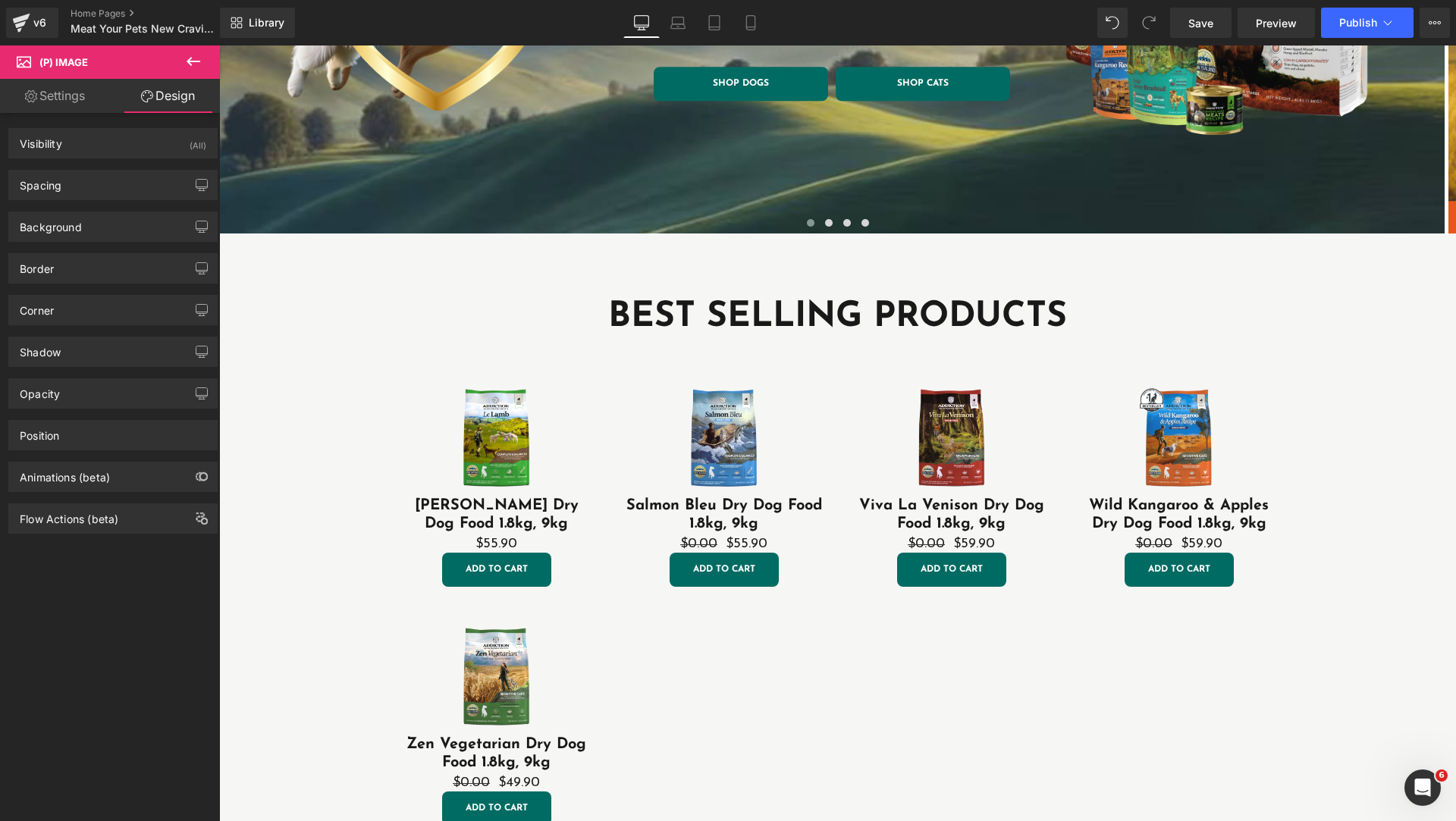
click at [186, 66] on icon at bounding box center [193, 61] width 18 height 18
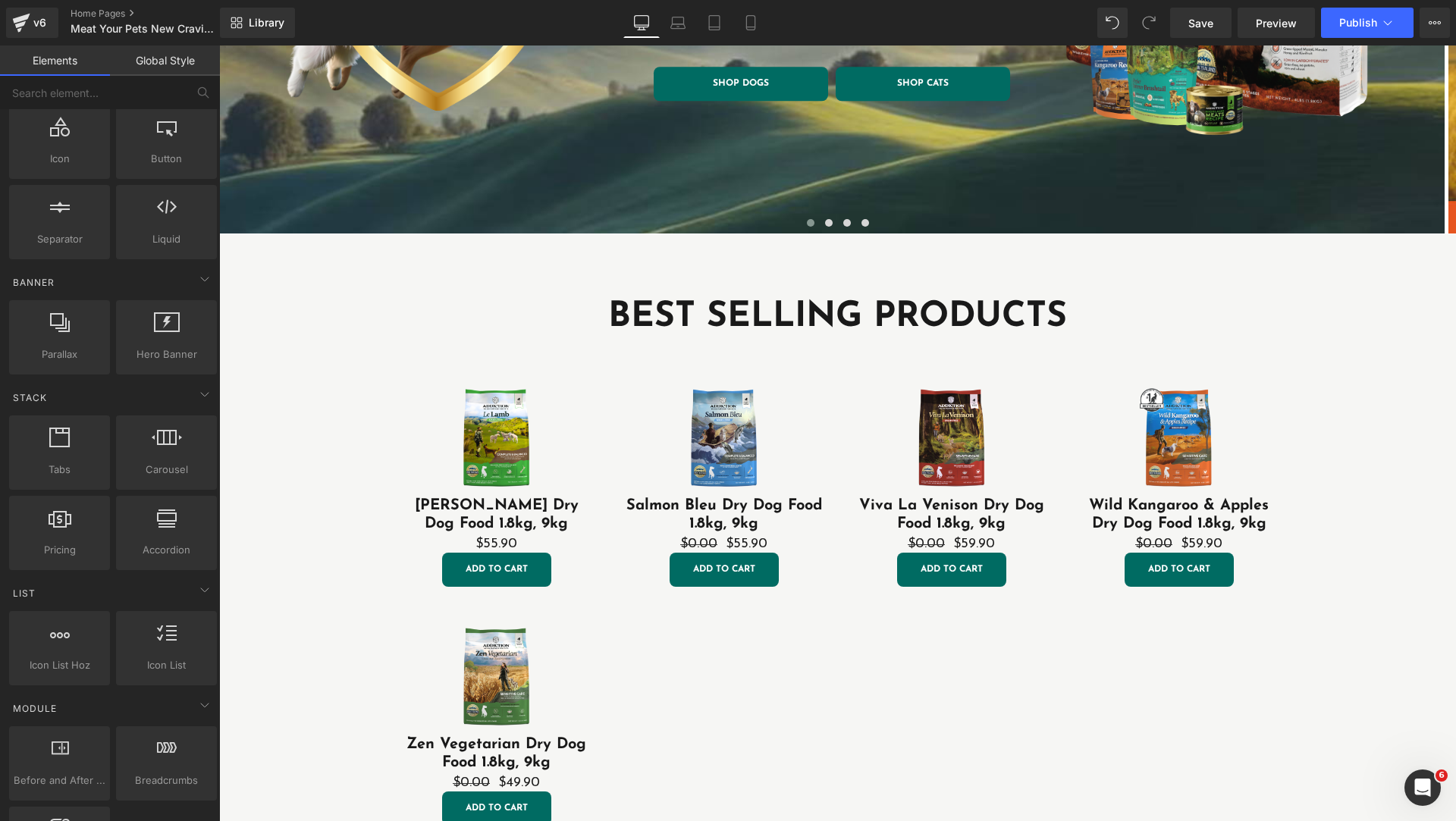
scroll to position [0, 0]
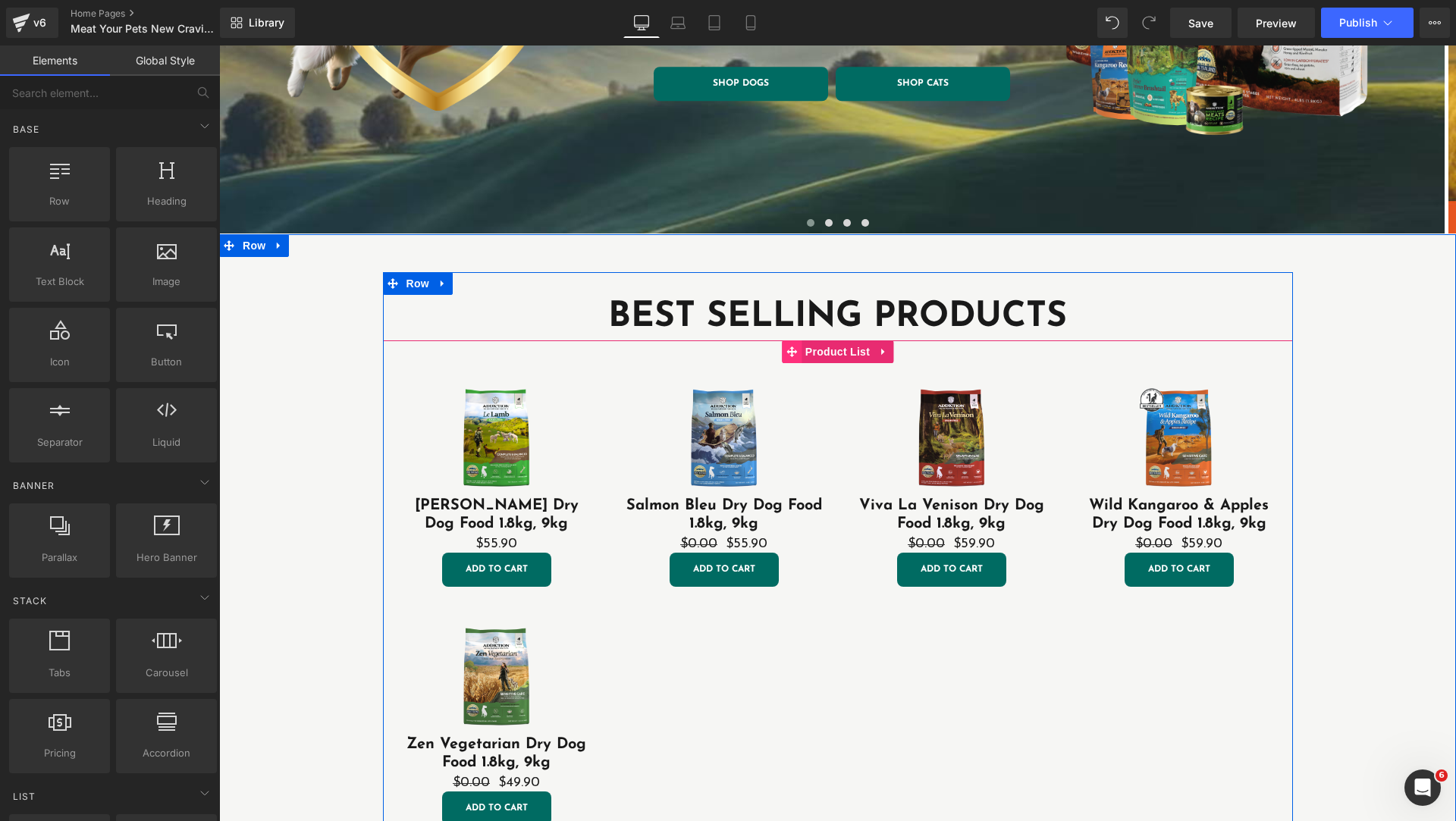
click at [786, 353] on icon at bounding box center [791, 352] width 10 height 10
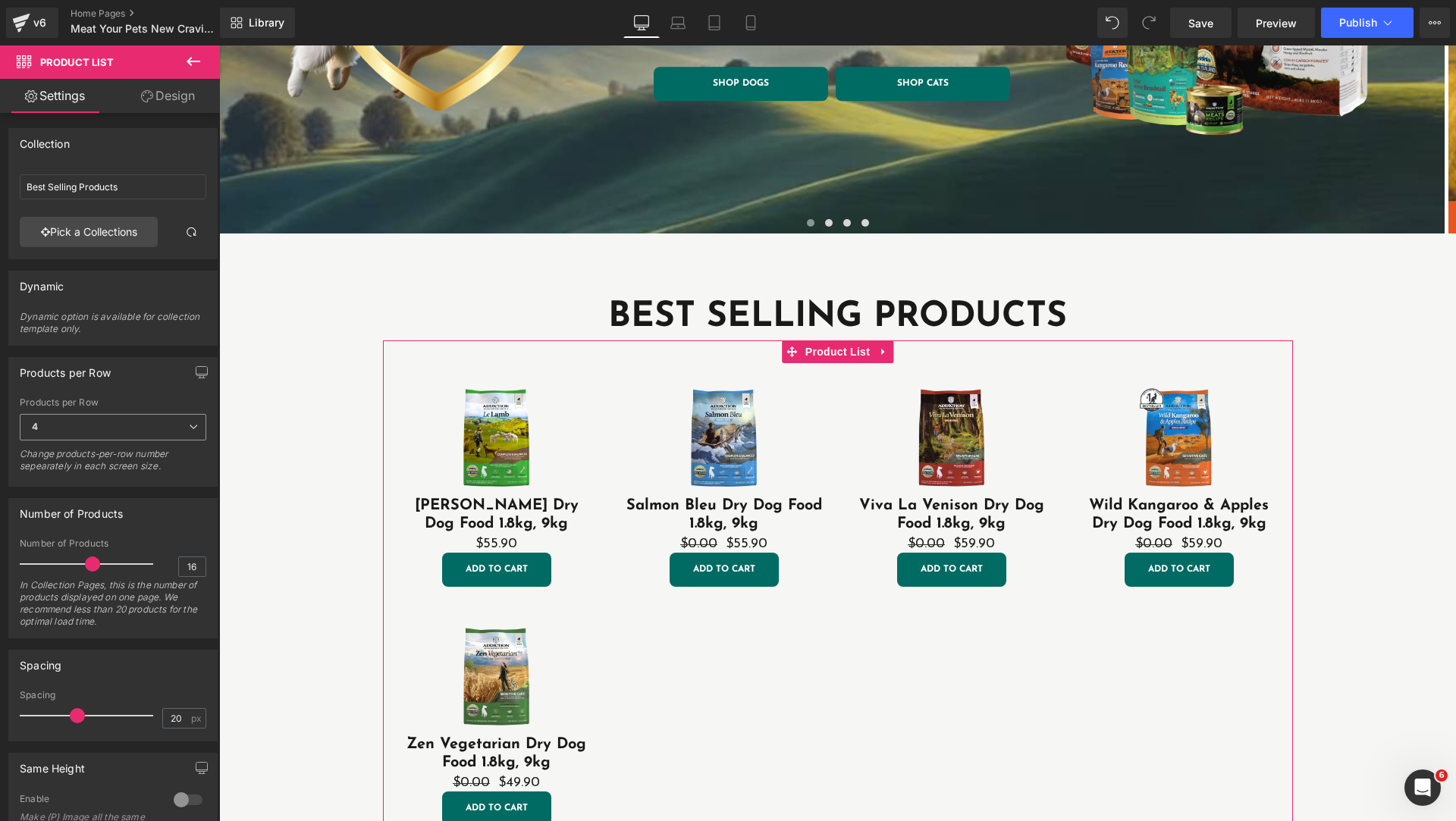
click at [85, 432] on span "4" at bounding box center [113, 428] width 186 height 27
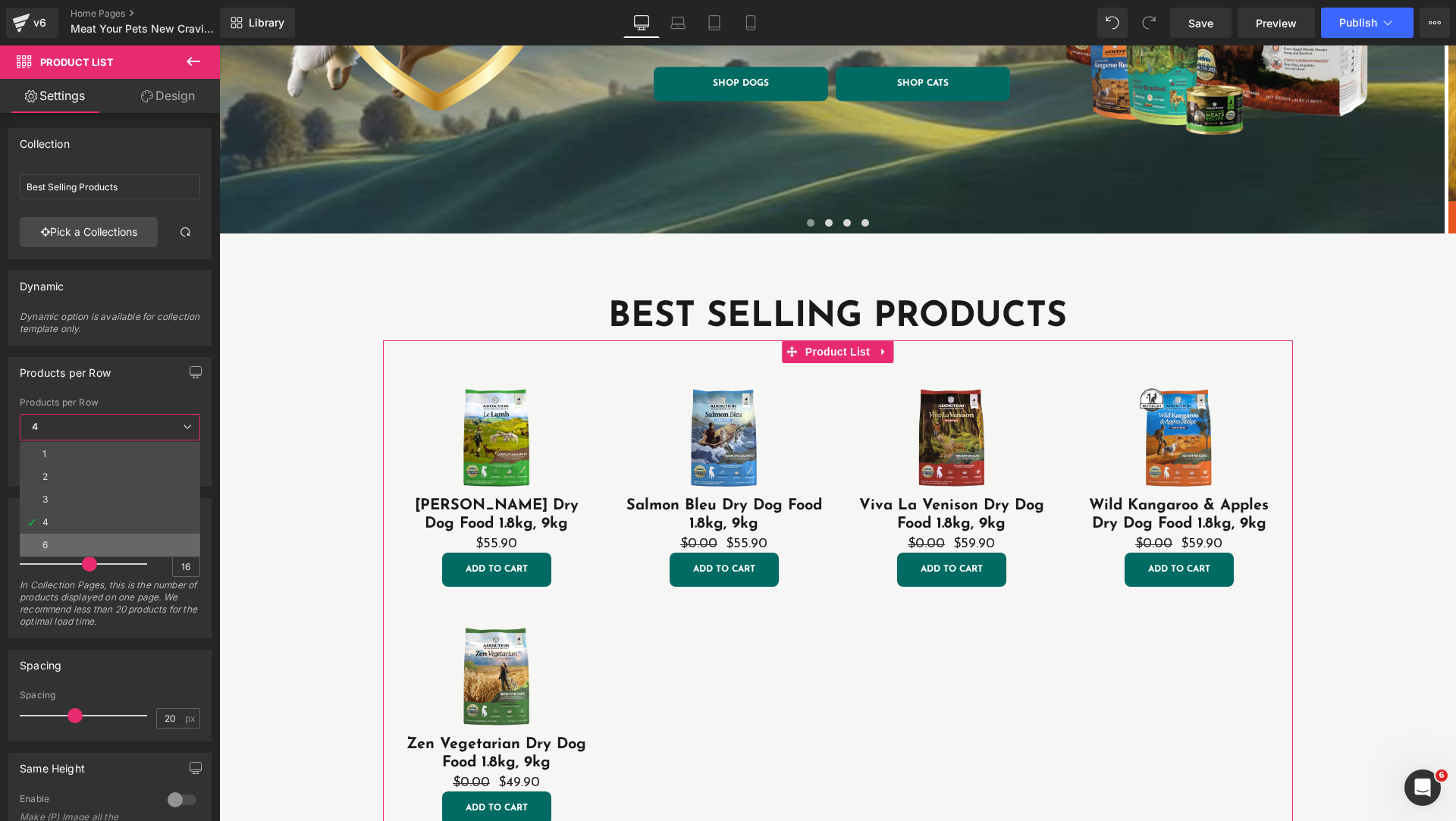
click at [86, 544] on li "6" at bounding box center [110, 545] width 181 height 23
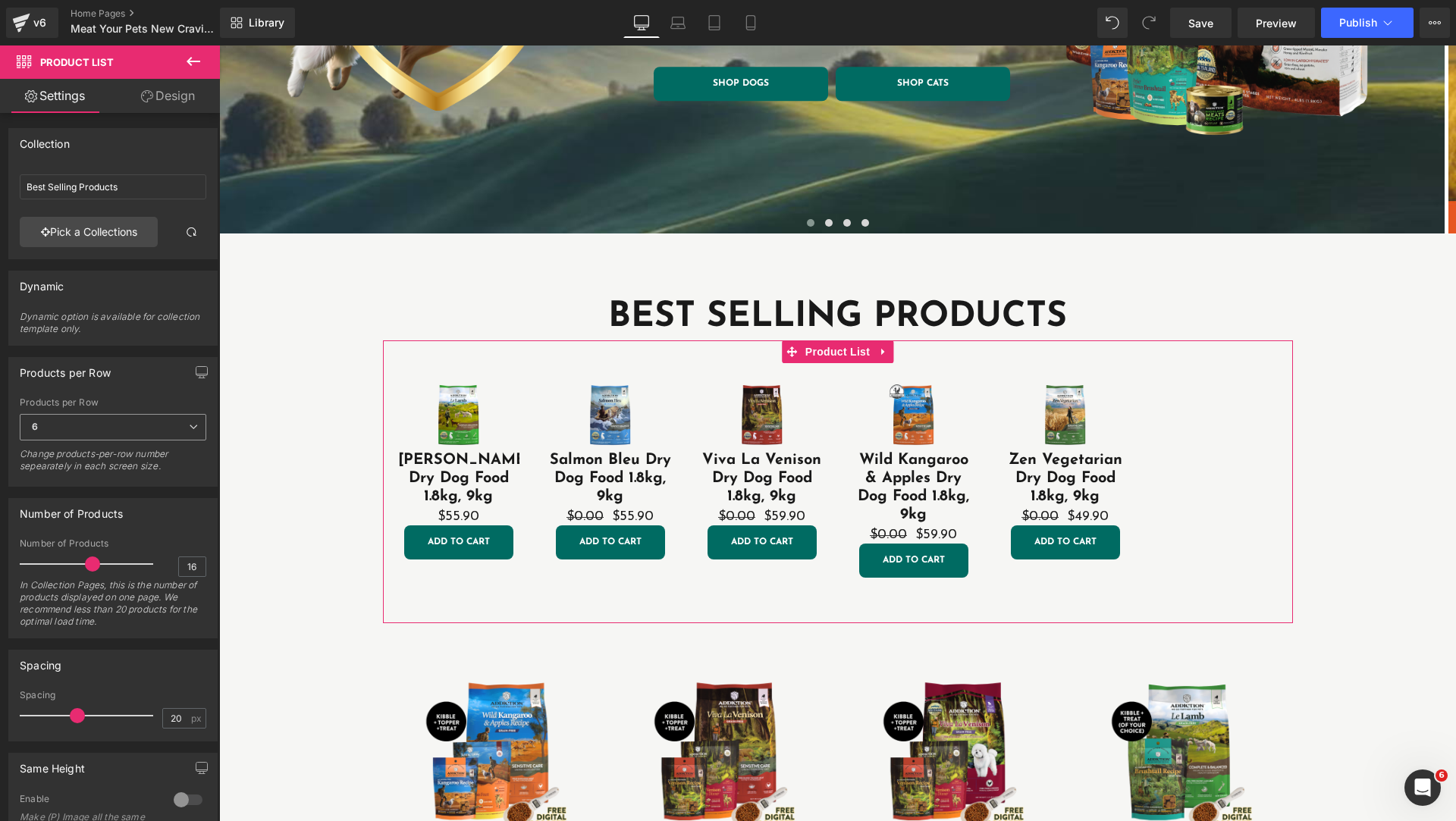
click at [97, 424] on span "6" at bounding box center [113, 428] width 186 height 27
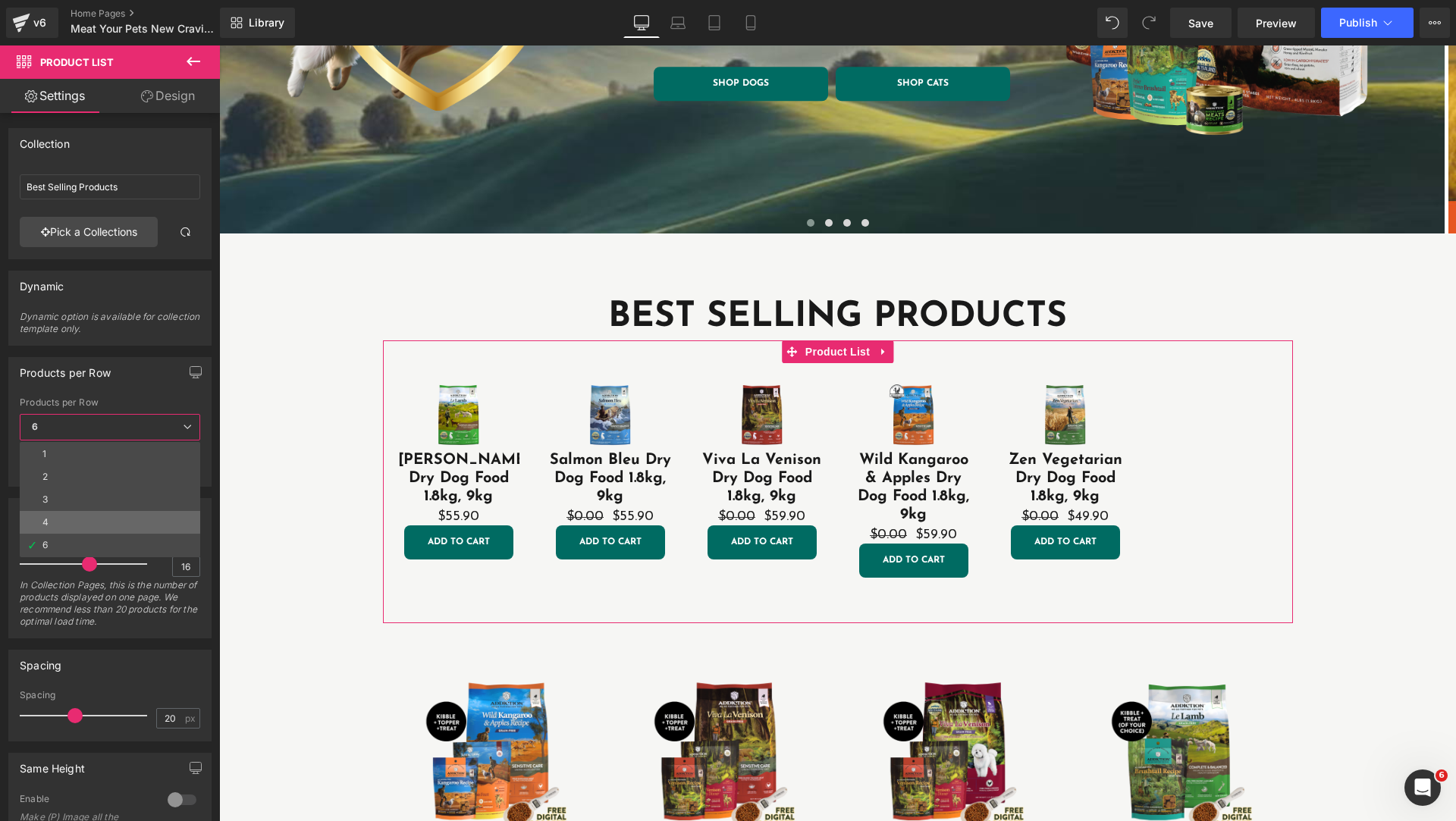
click at [87, 525] on li "4" at bounding box center [110, 523] width 181 height 23
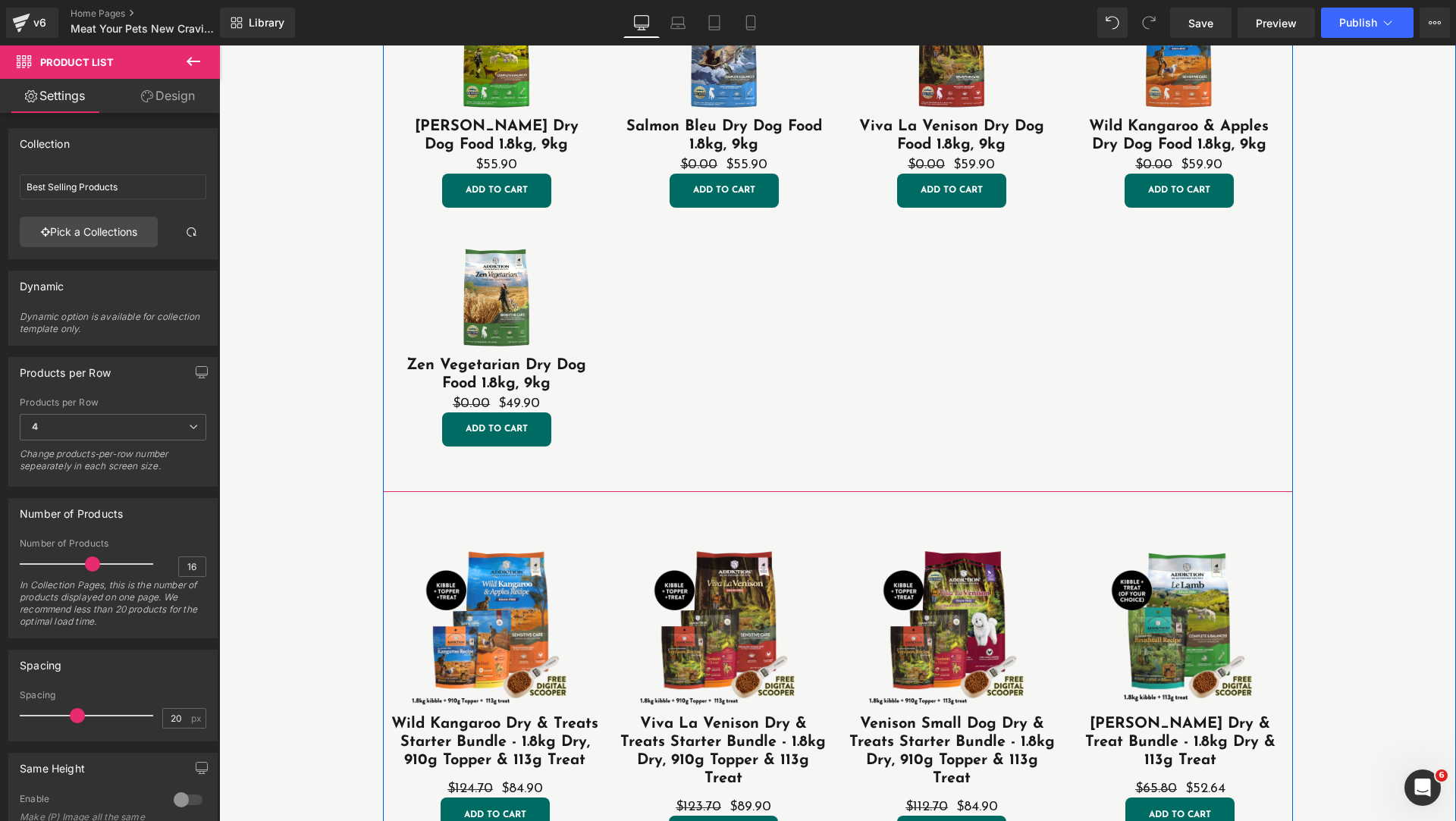
scroll to position [379, 0]
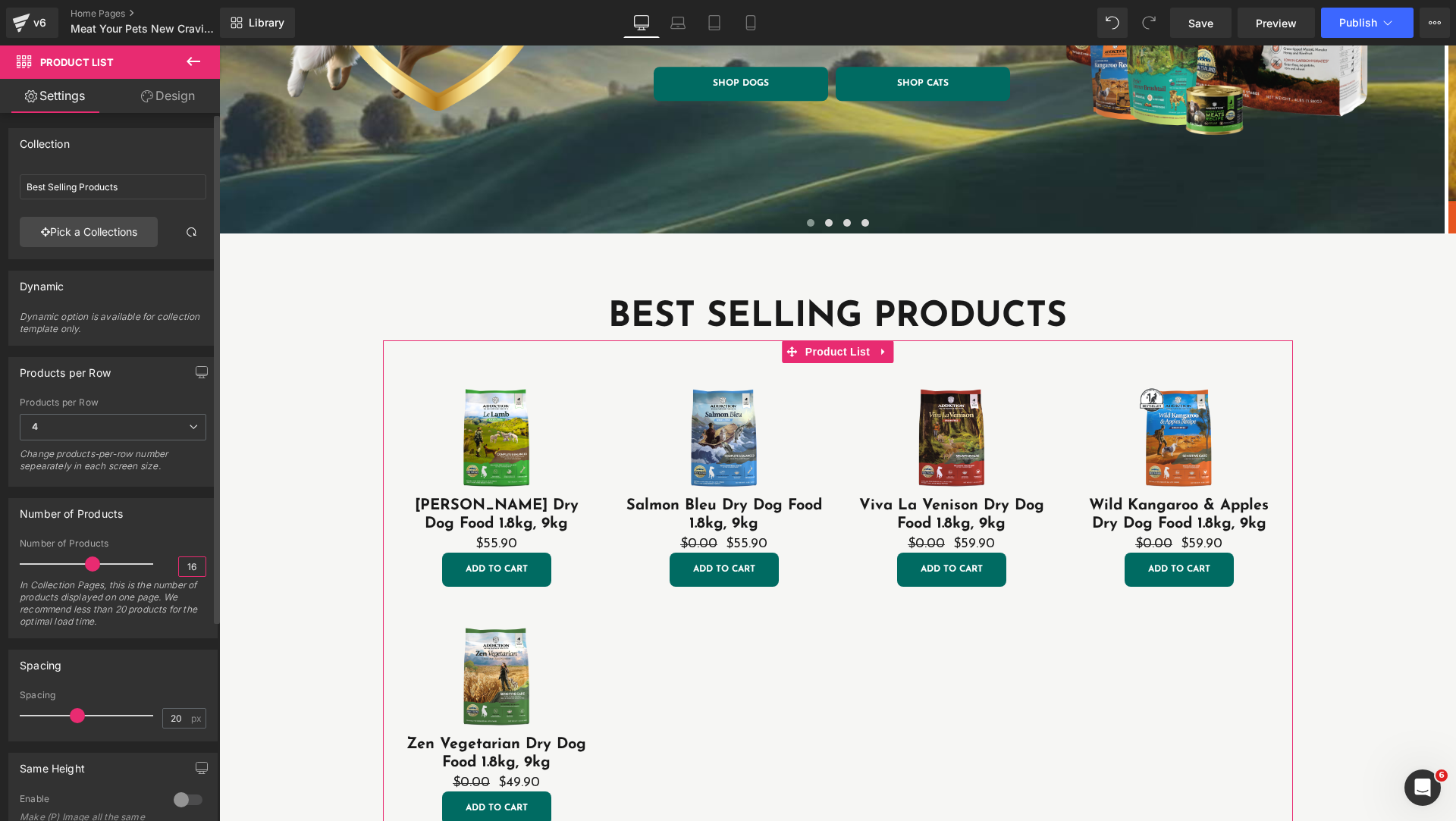
click at [188, 570] on input "16" at bounding box center [192, 566] width 27 height 19
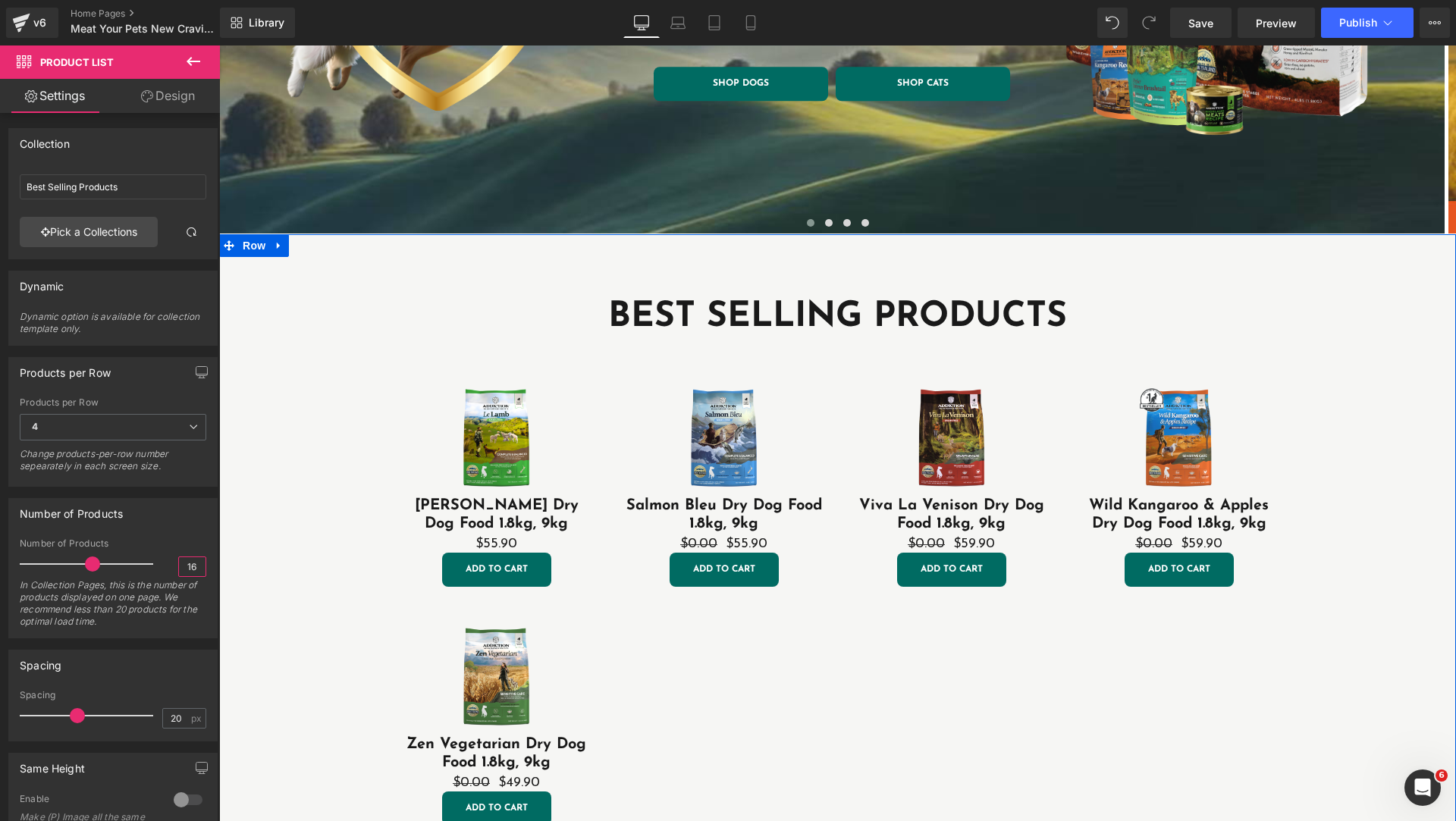
type input "1"
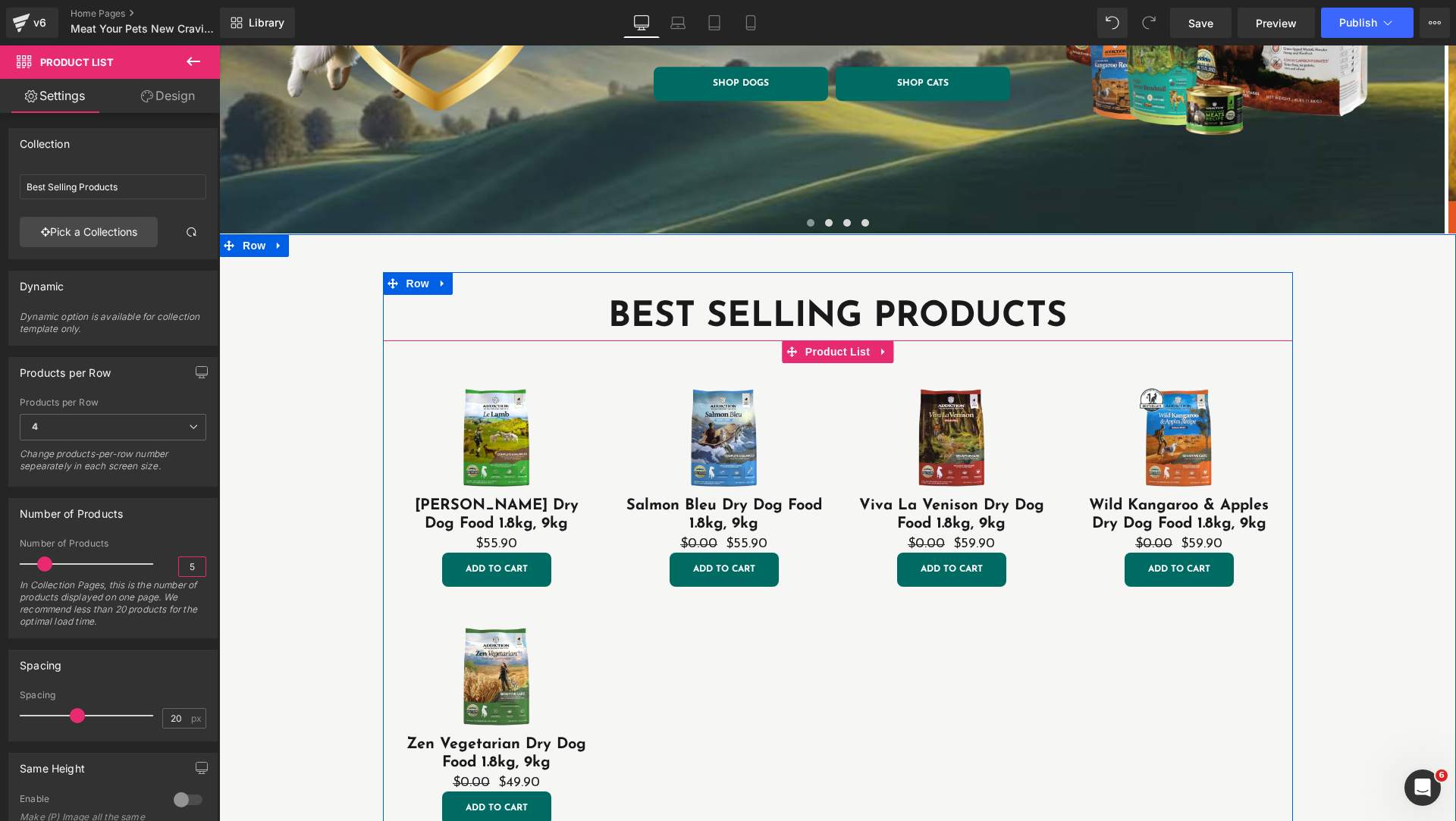
type input "5"
click at [975, 710] on div "Sale Off (P) Image [PERSON_NAME] Dry Dog Food 1.8kg, 9kg (P) Title $0 $55.90 (P…" at bounding box center [837, 594] width 910 height 507
click at [786, 352] on icon at bounding box center [791, 352] width 10 height 10
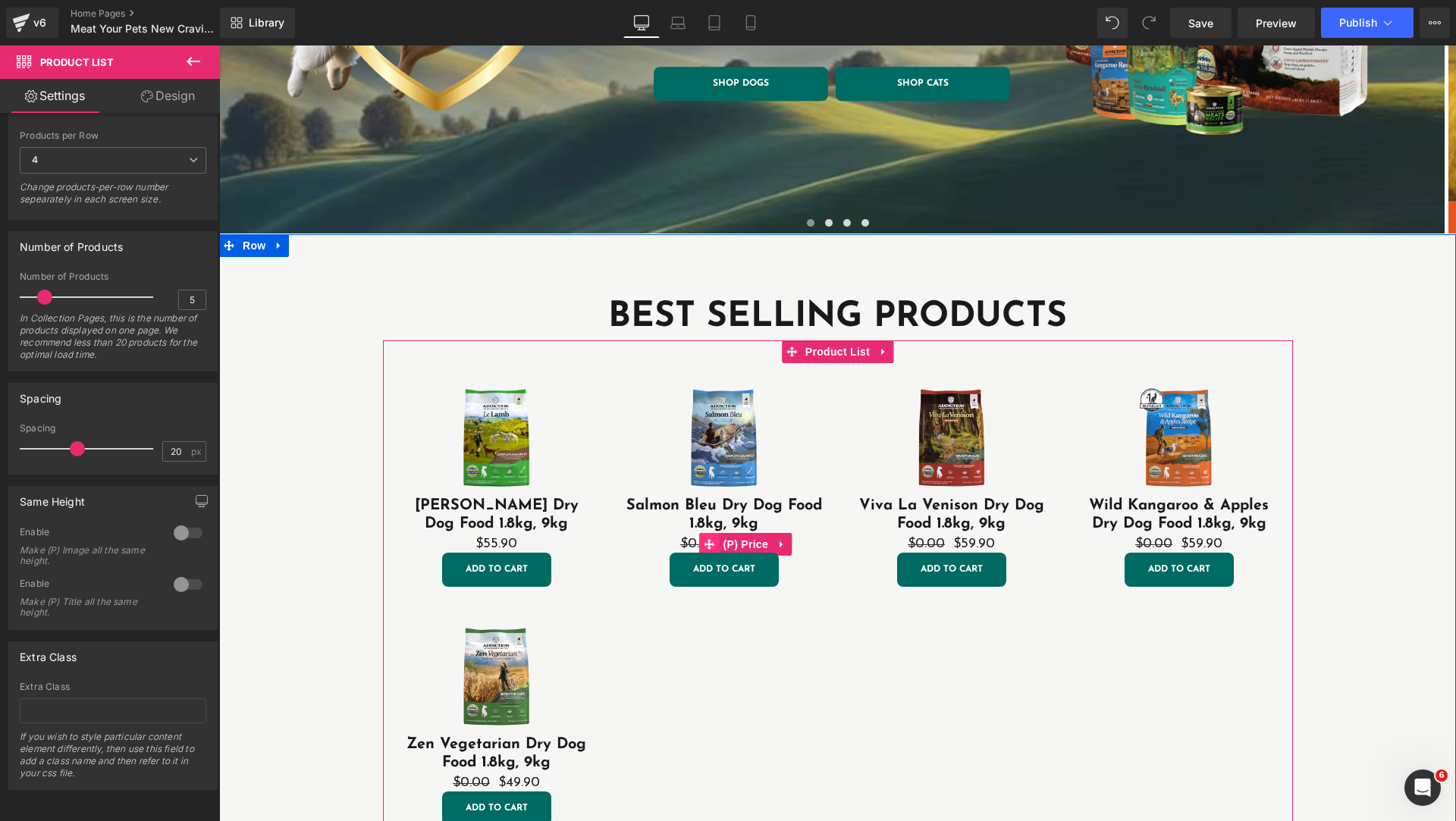
click at [708, 542] on icon at bounding box center [709, 544] width 10 height 11
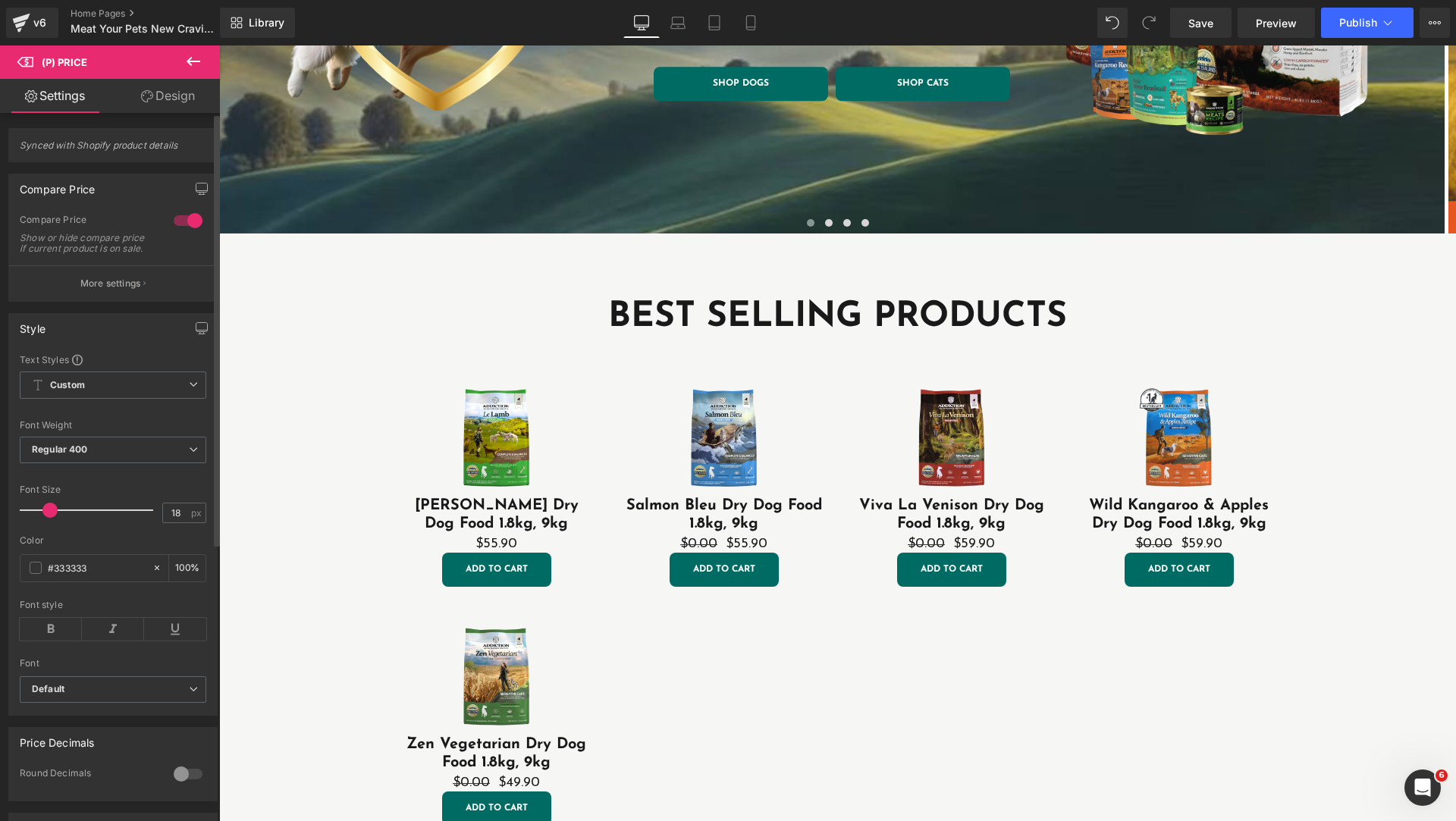
click at [180, 223] on div at bounding box center [188, 220] width 36 height 25
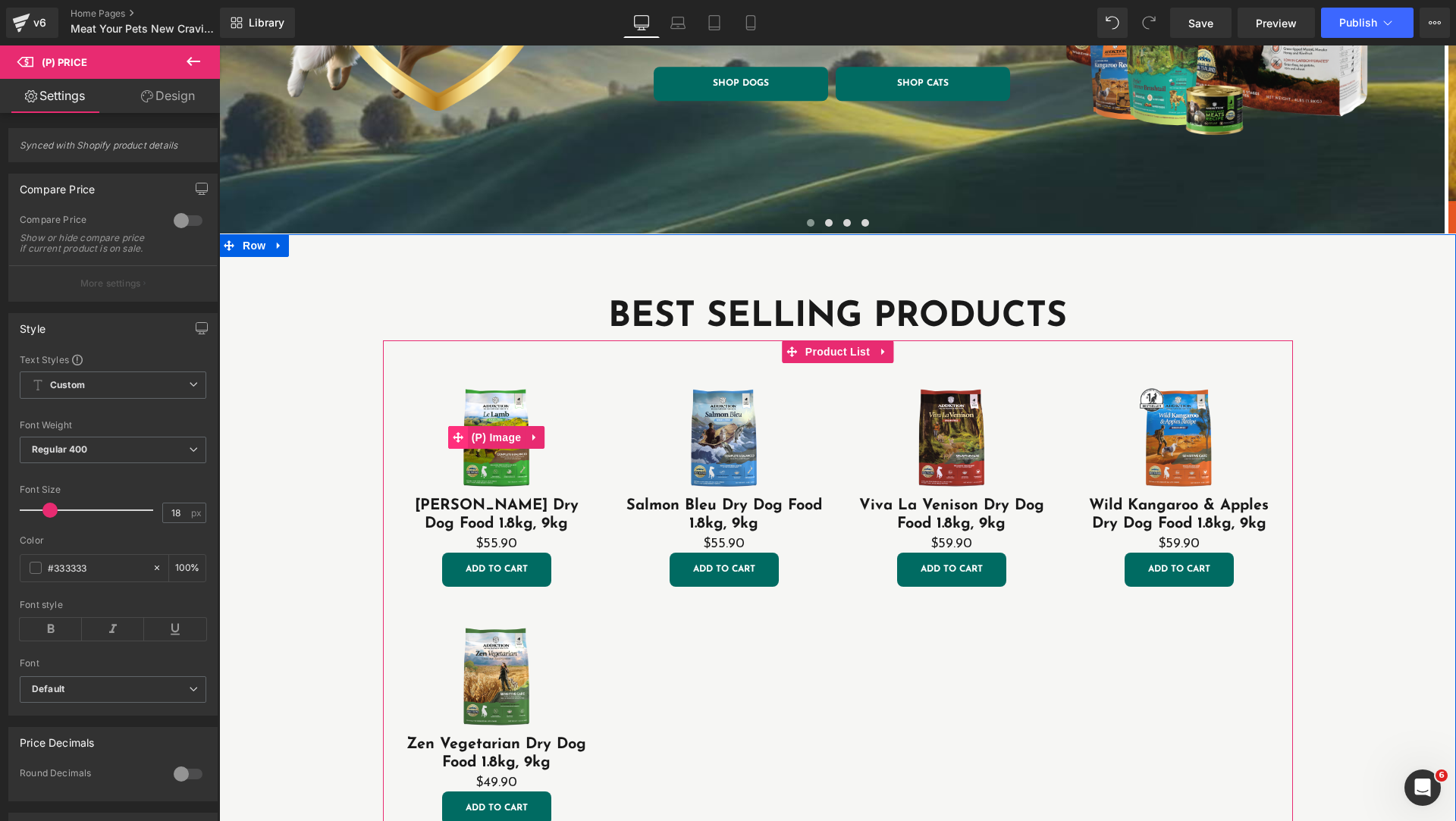
click at [452, 433] on icon at bounding box center [457, 437] width 10 height 10
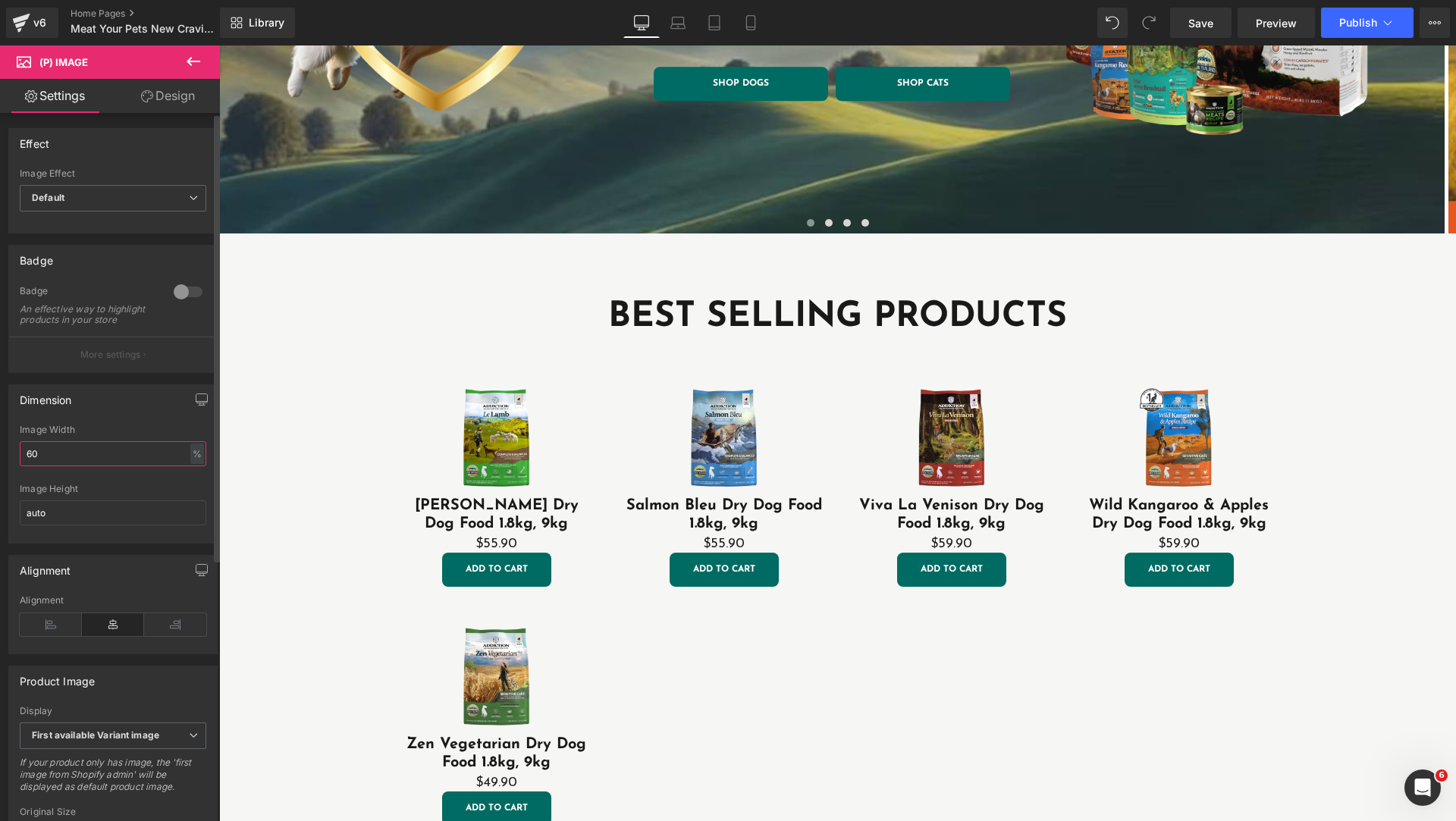
click at [106, 461] on input "60" at bounding box center [113, 453] width 186 height 25
type input "6"
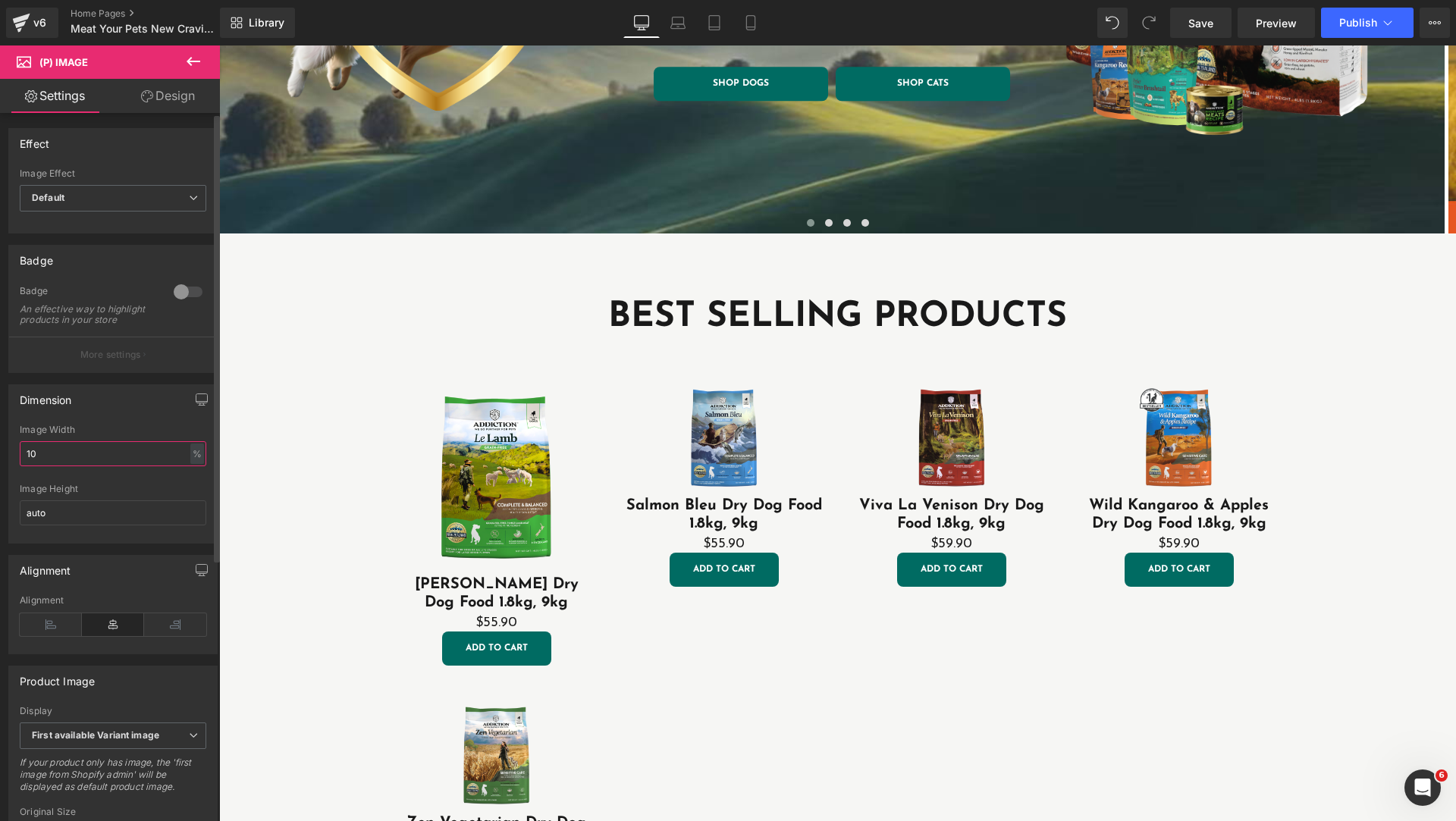
type input "100"
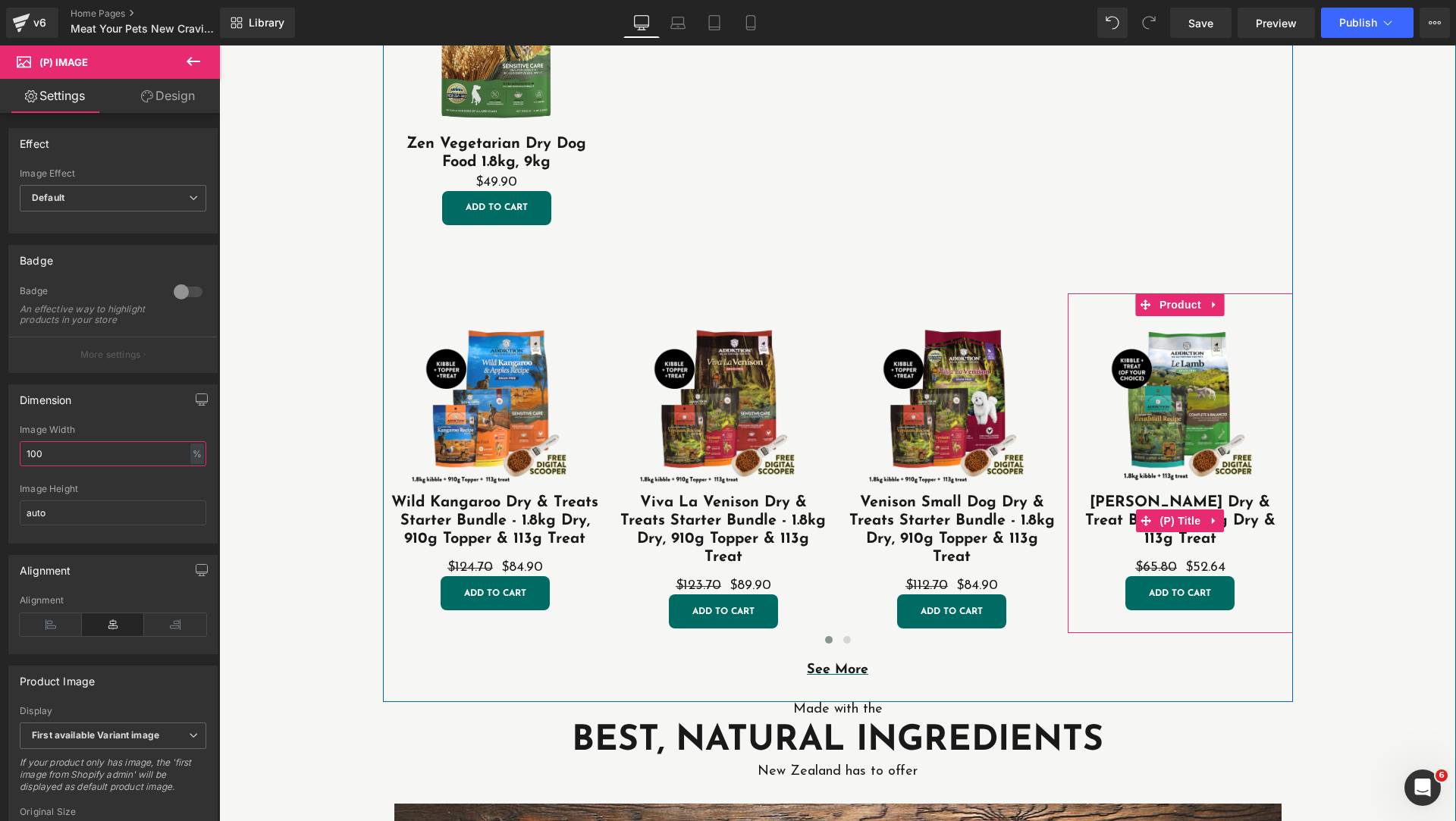
scroll to position [758, 0]
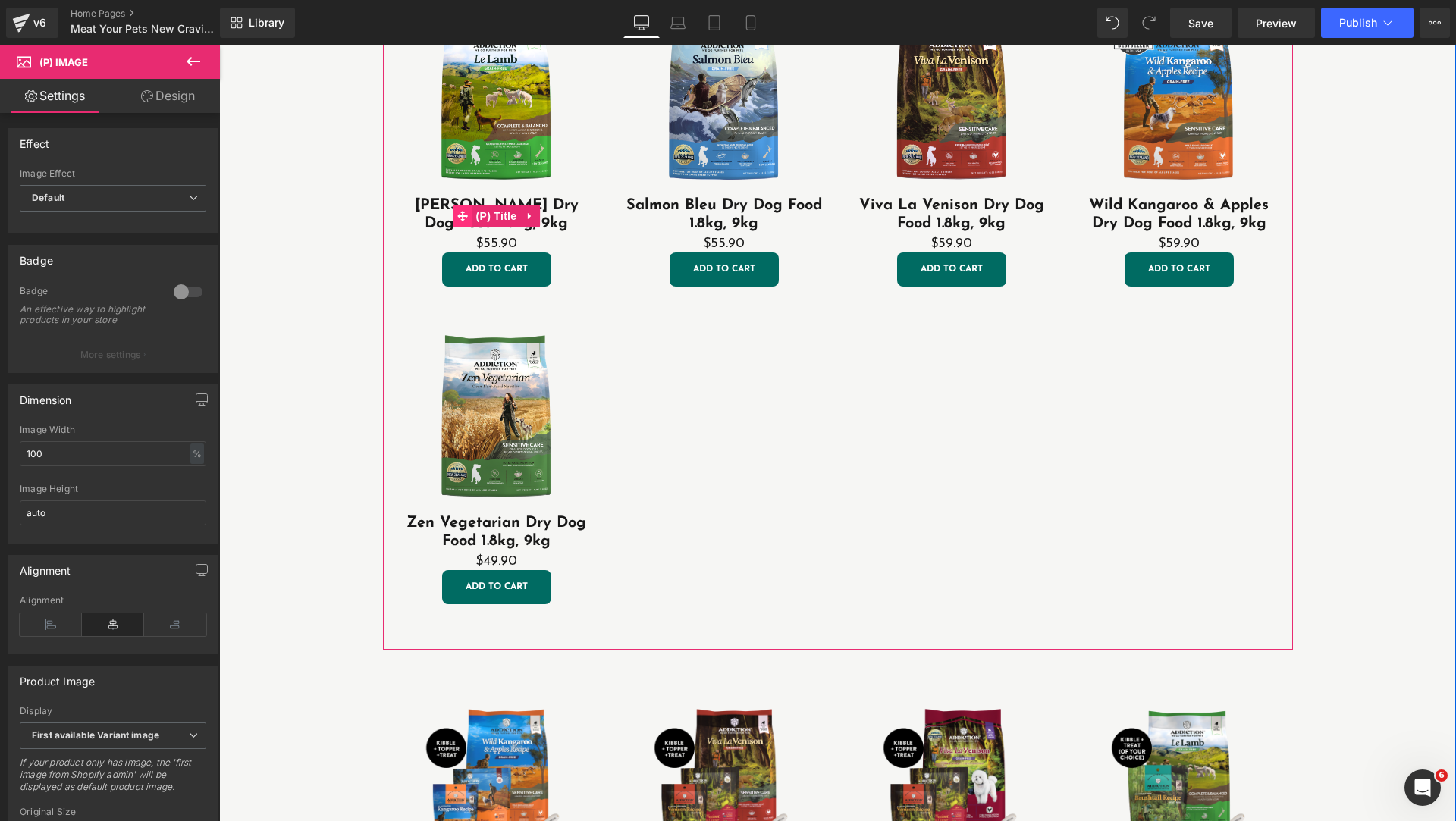
click at [457, 211] on icon at bounding box center [462, 216] width 10 height 11
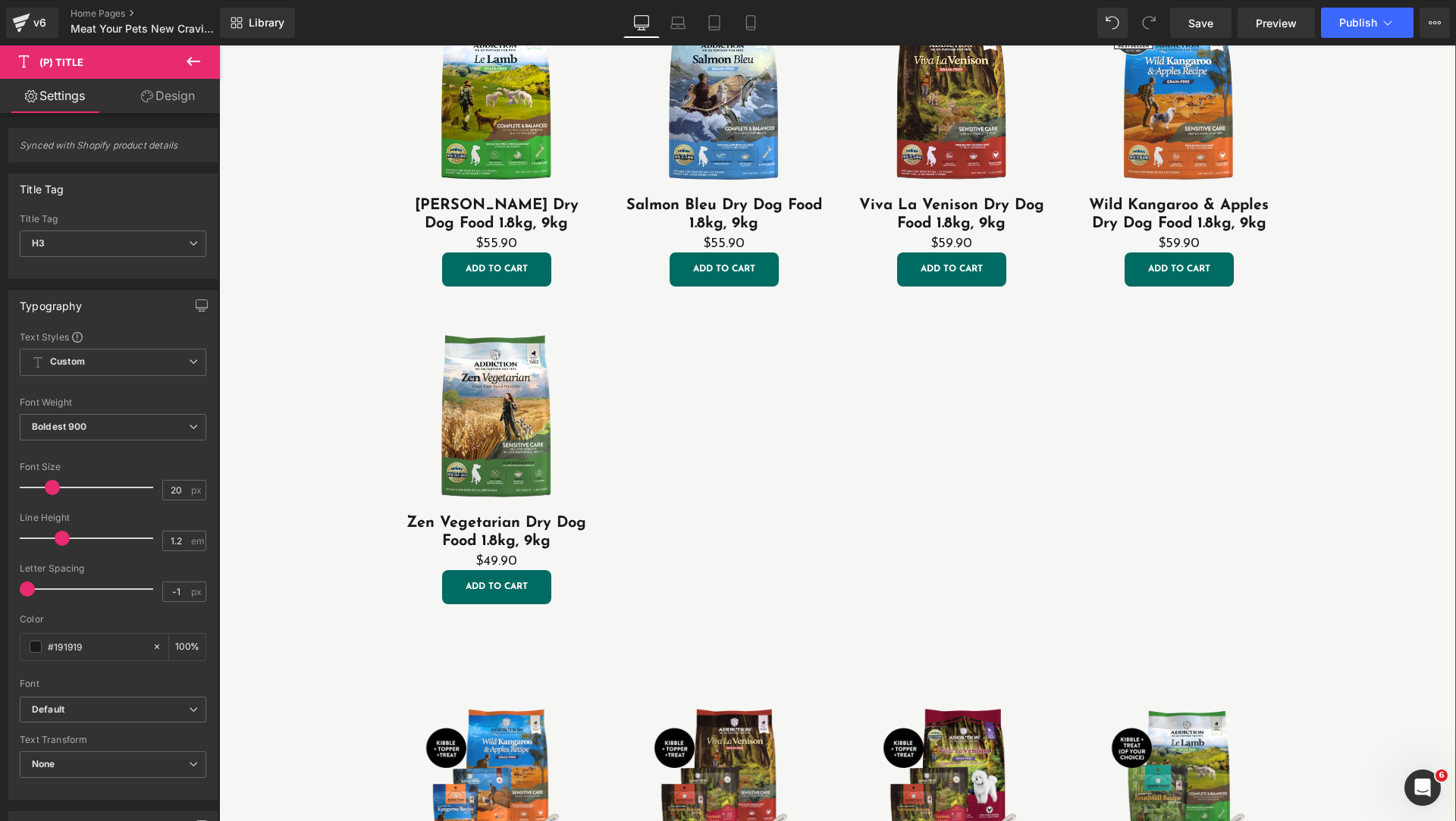
scroll to position [379, 0]
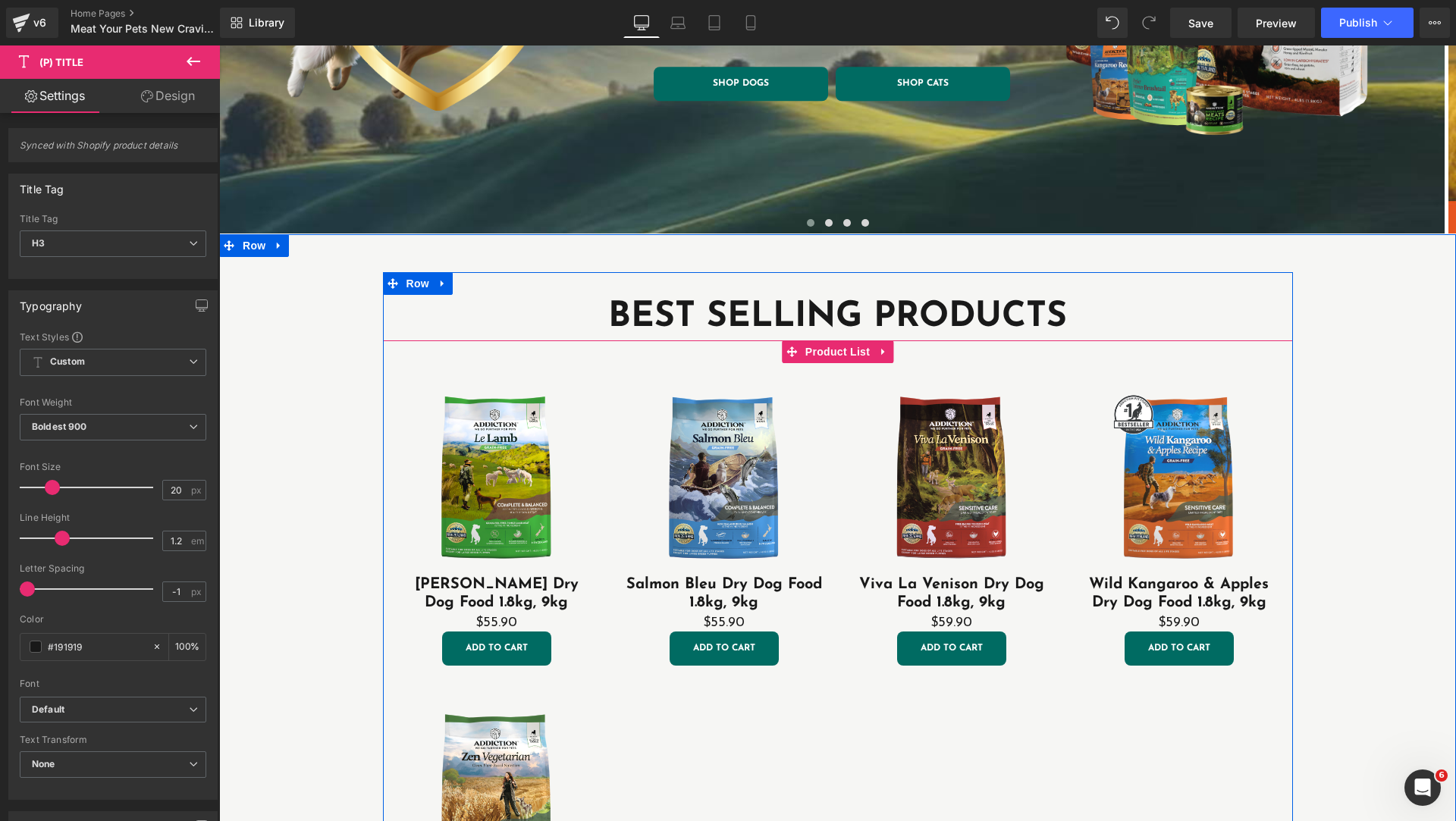
click at [611, 358] on div "Sale Off (P) Image [PERSON_NAME] Dry Dog Food 1.8kg, 9kg (P) Title $55.90 (P) P…" at bounding box center [837, 673] width 910 height 665
click at [788, 357] on icon at bounding box center [791, 352] width 10 height 11
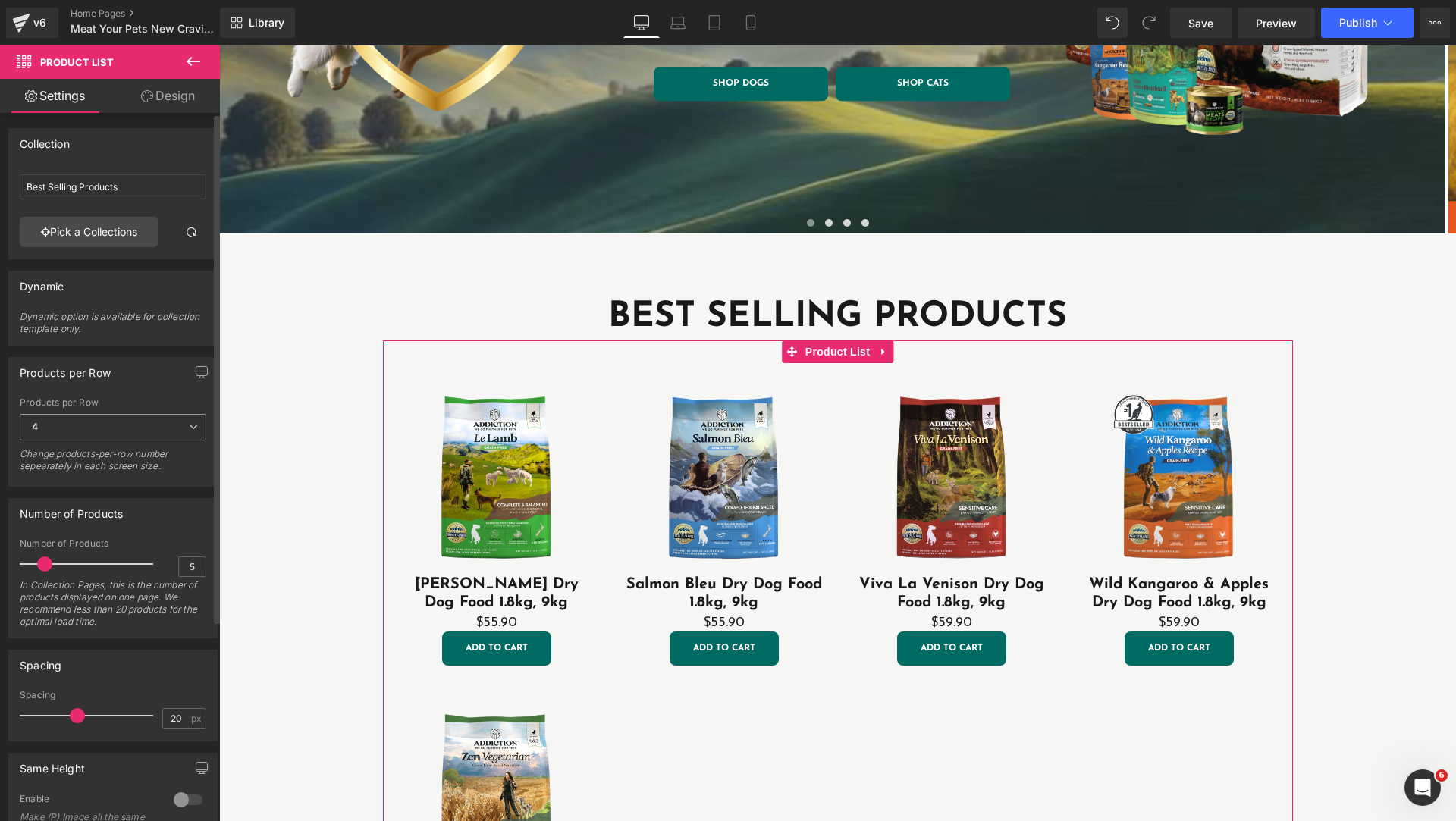
click at [162, 433] on span "4" at bounding box center [113, 428] width 186 height 27
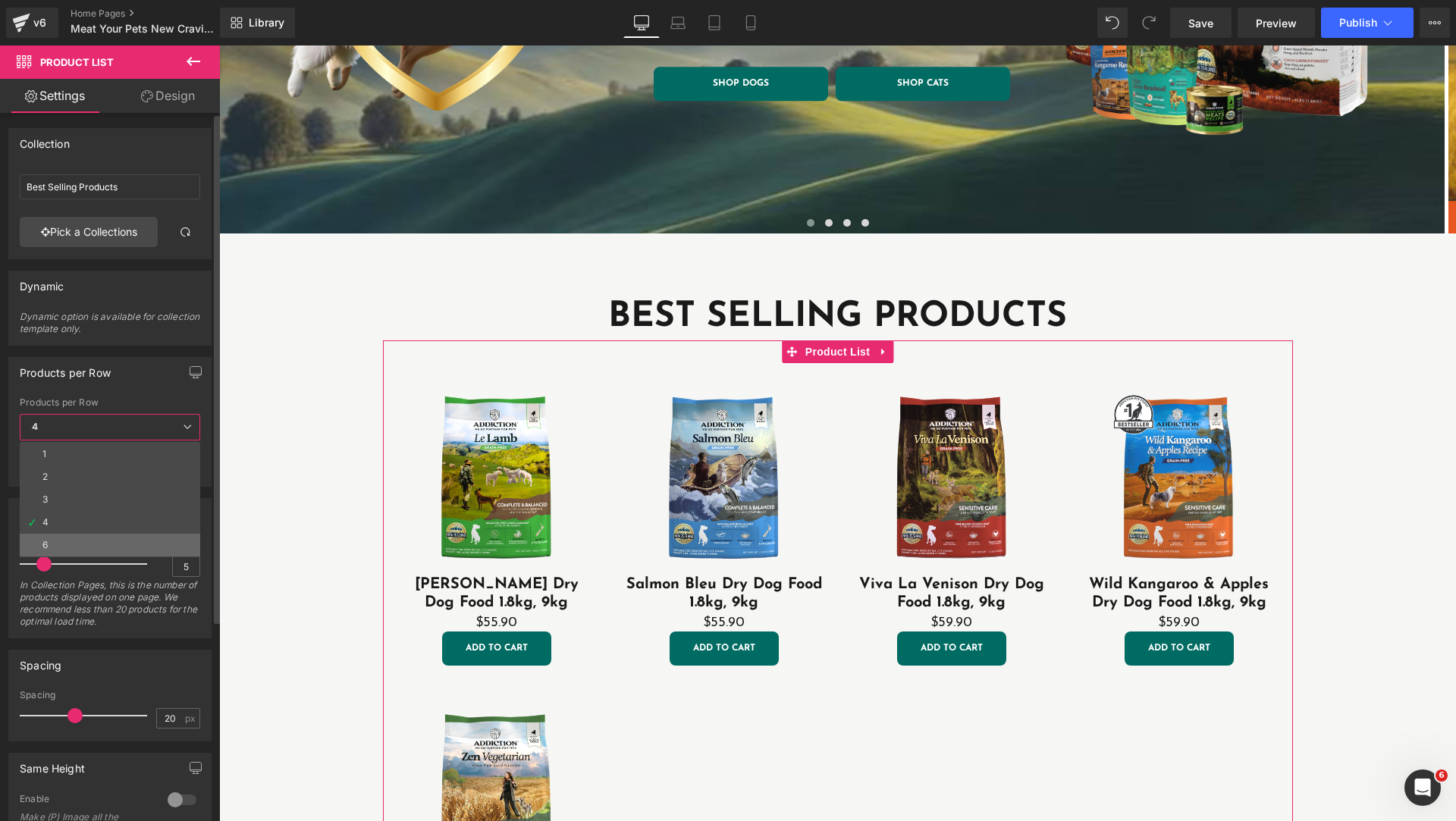
click at [85, 542] on li "6" at bounding box center [110, 545] width 181 height 23
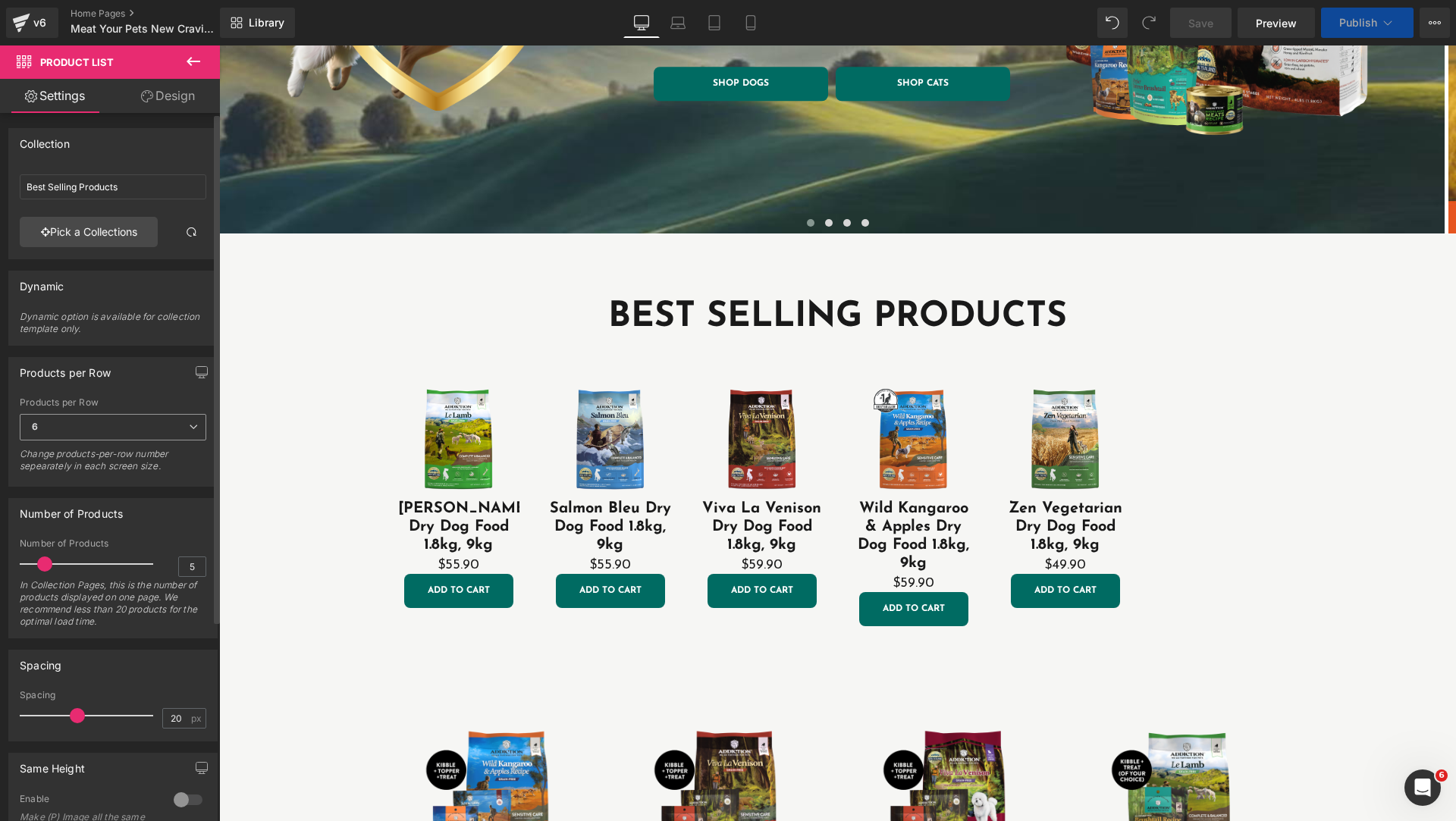
click at [74, 423] on span "6" at bounding box center [113, 428] width 186 height 27
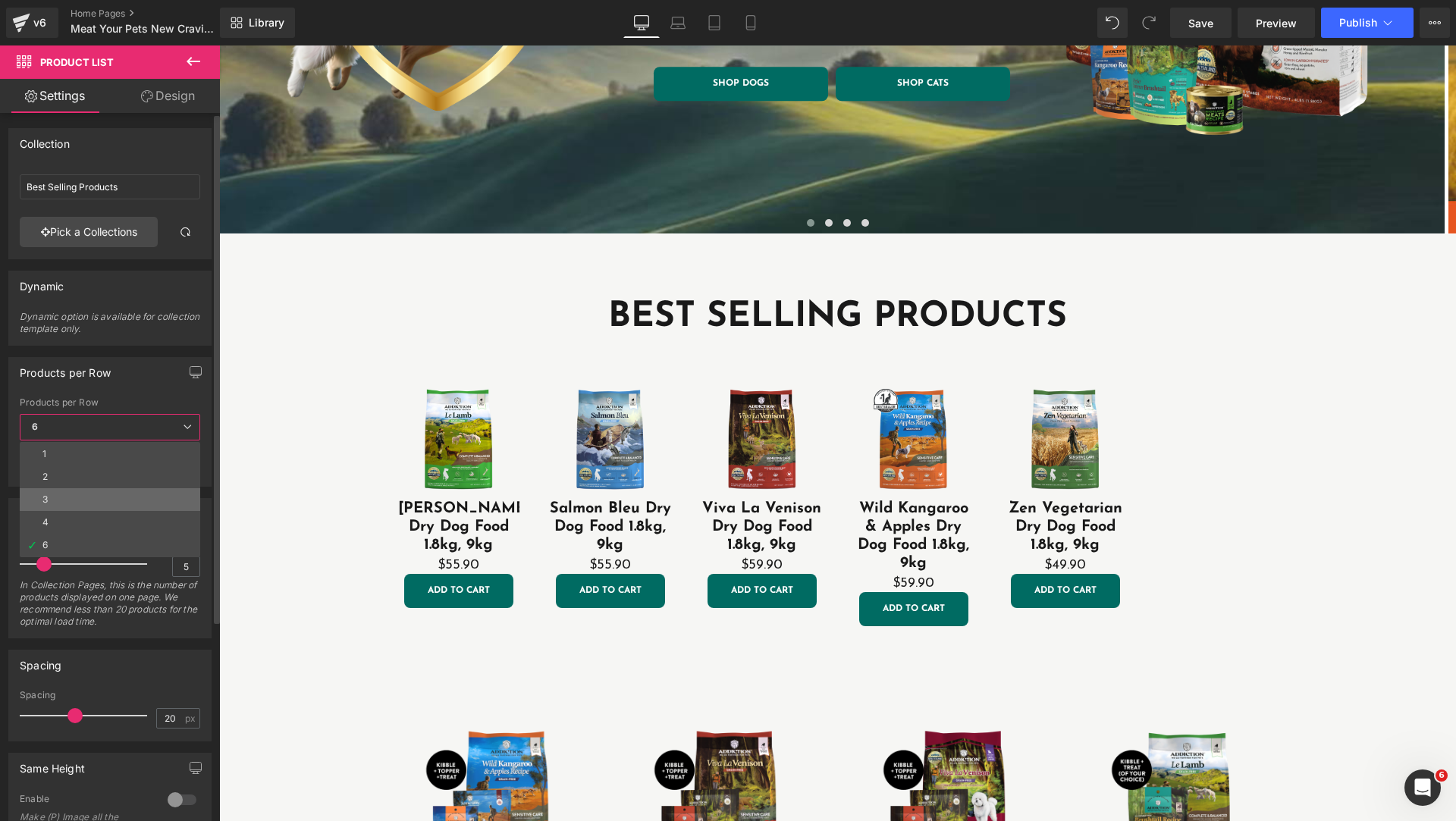
click at [65, 504] on li "3" at bounding box center [110, 500] width 181 height 23
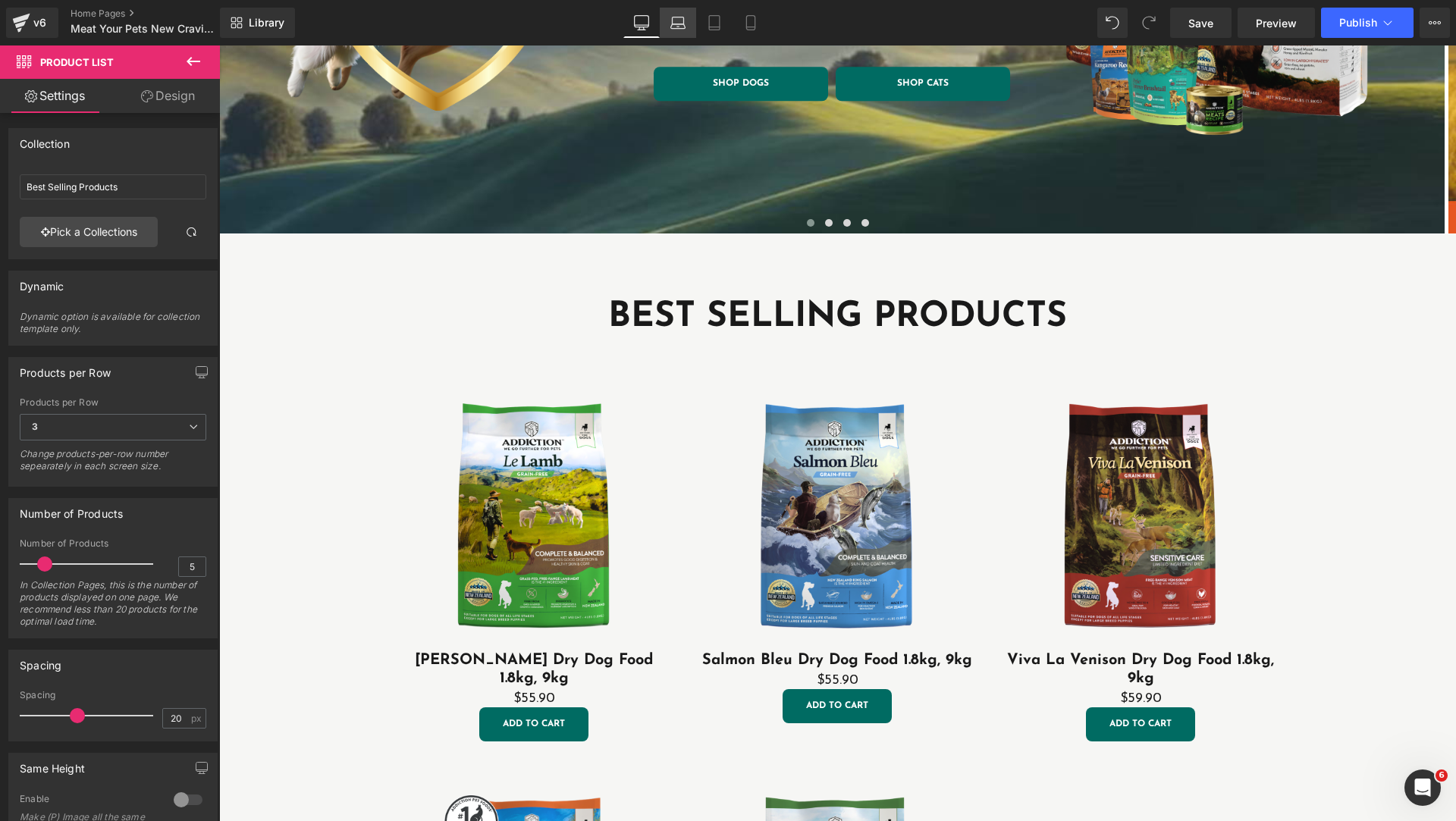
click at [681, 25] on icon at bounding box center [678, 27] width 14 height 5
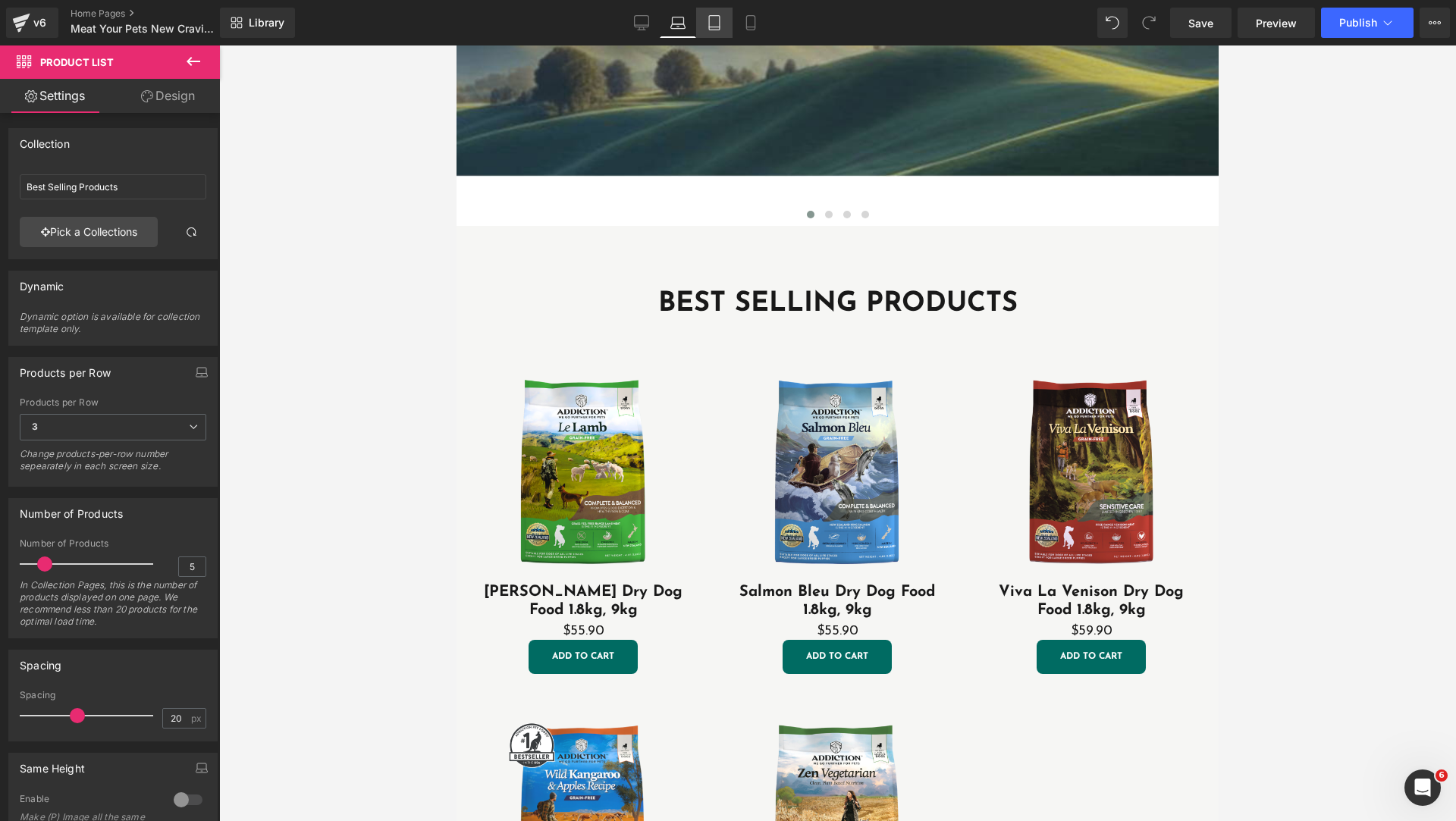
scroll to position [369, 0]
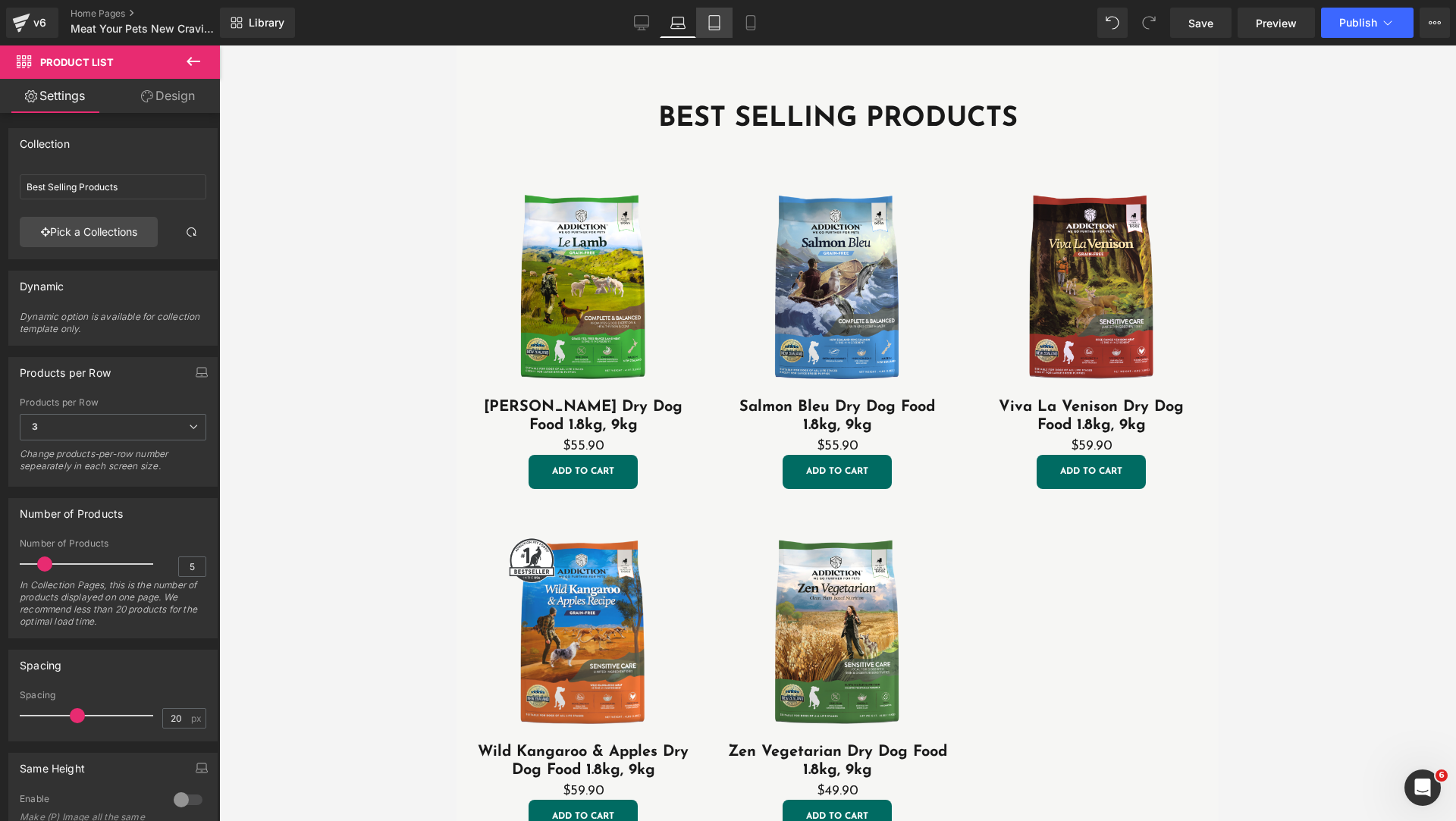
click at [713, 24] on icon at bounding box center [714, 23] width 15 height 15
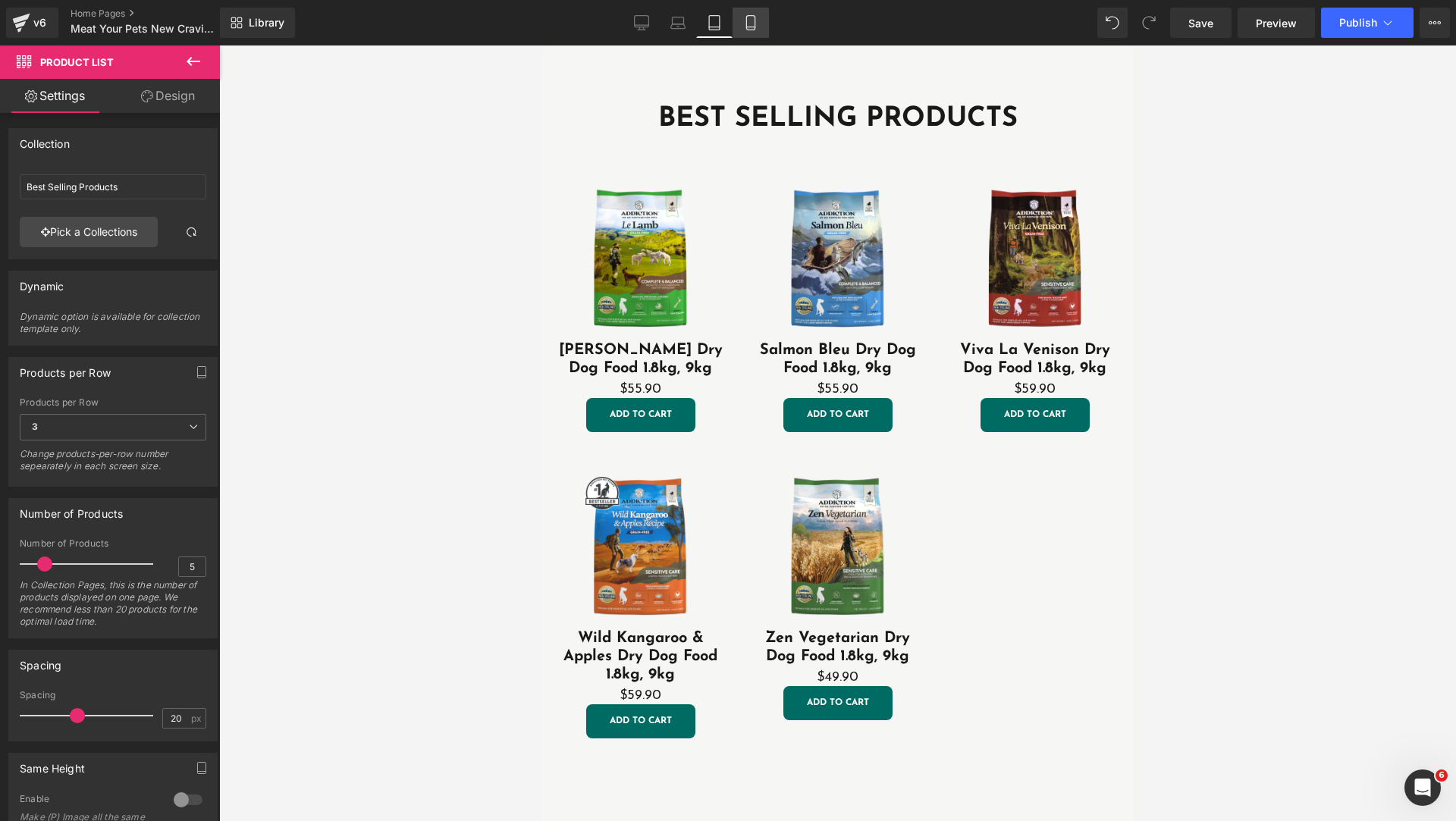
click at [743, 28] on link "Mobile" at bounding box center [751, 23] width 36 height 30
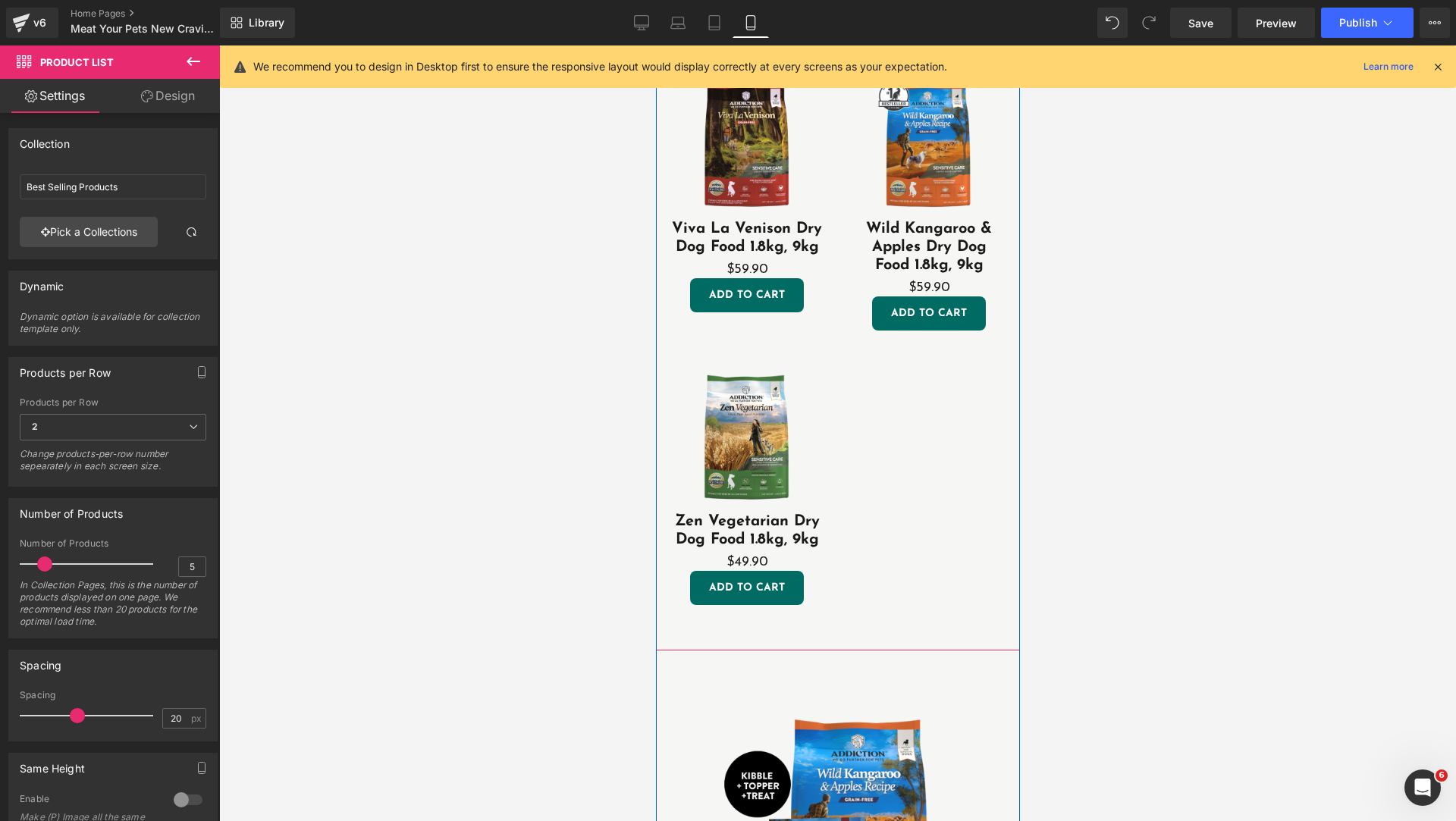
scroll to position [689, 0]
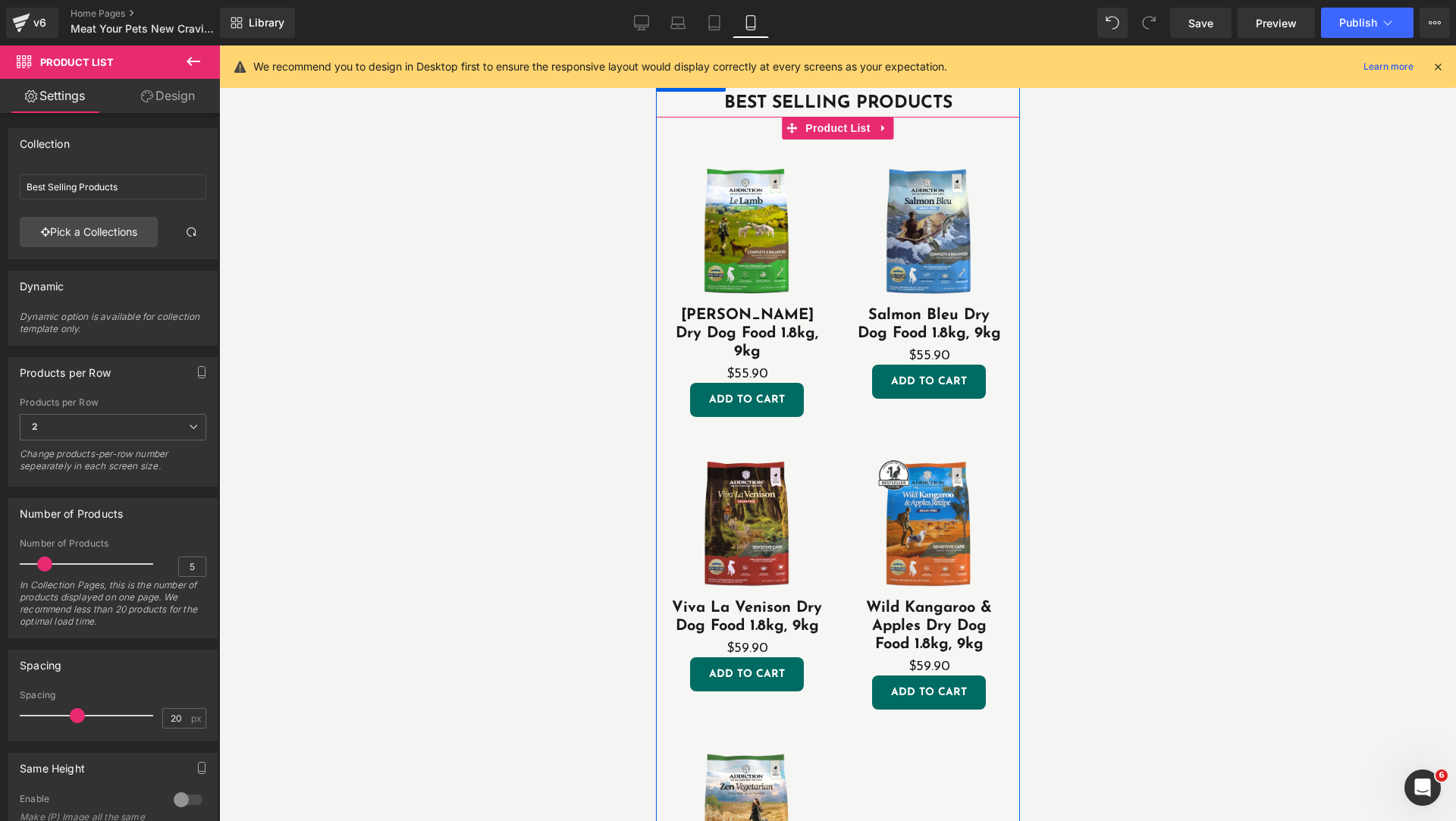
click at [998, 410] on div "Sale Off (P) Image Salmon Bleu Dry Dog Food 1.8kg, 9kg (P) Title $55.90 (P) Pri…" at bounding box center [928, 277] width 182 height 275
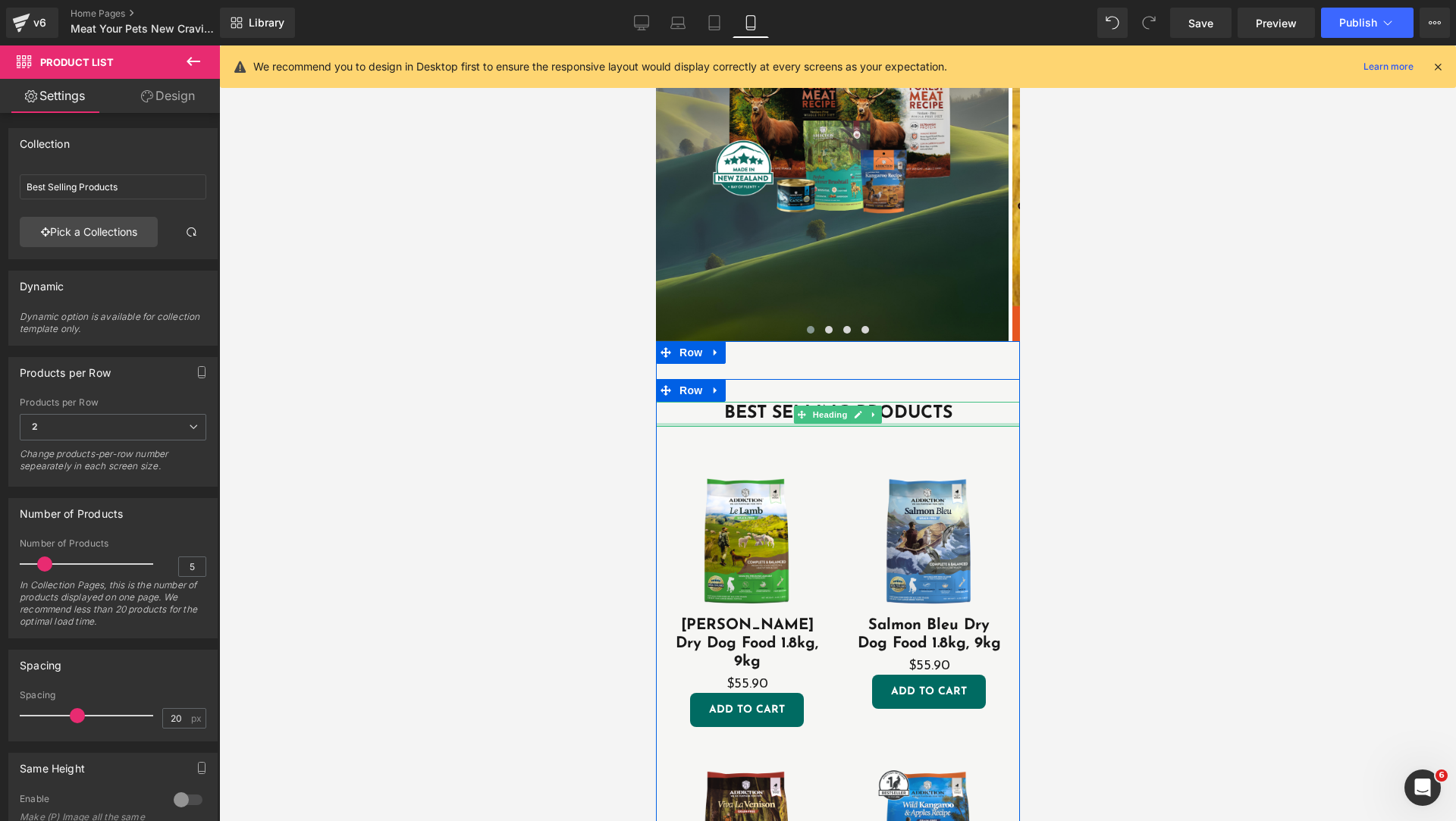
scroll to position [758, 0]
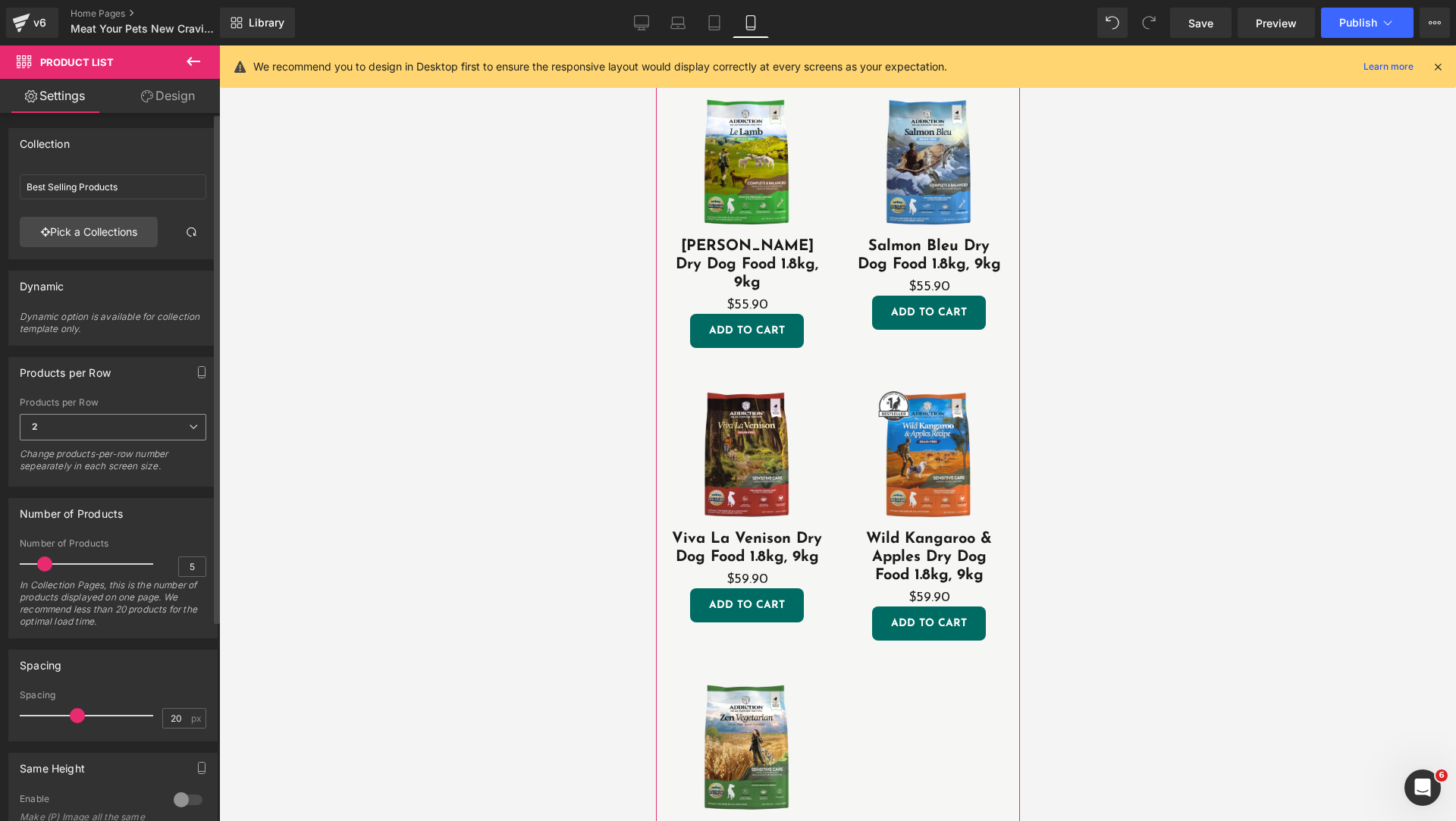
click at [158, 421] on span "2" at bounding box center [113, 428] width 186 height 27
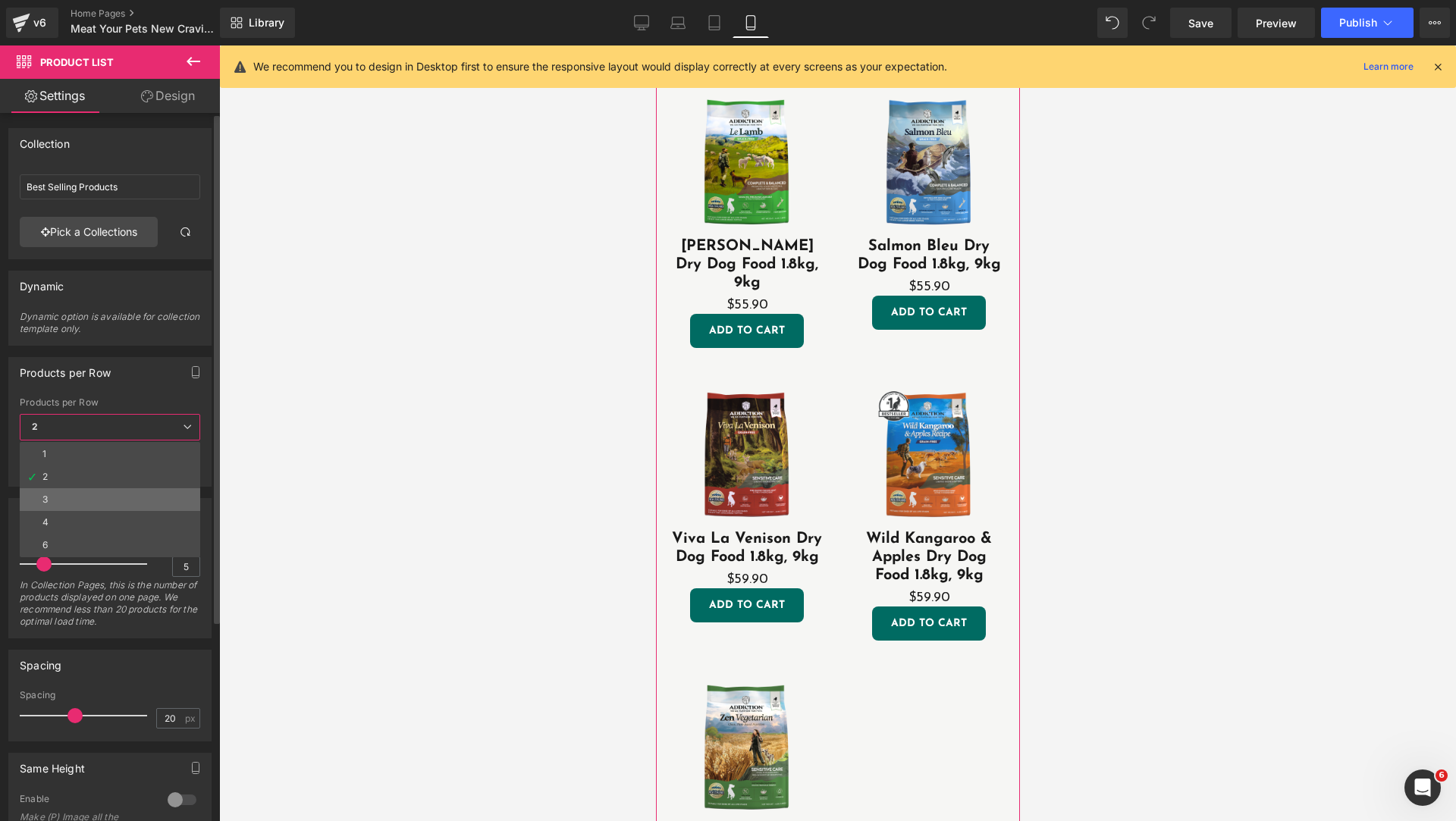
click at [125, 492] on li "3" at bounding box center [110, 500] width 181 height 23
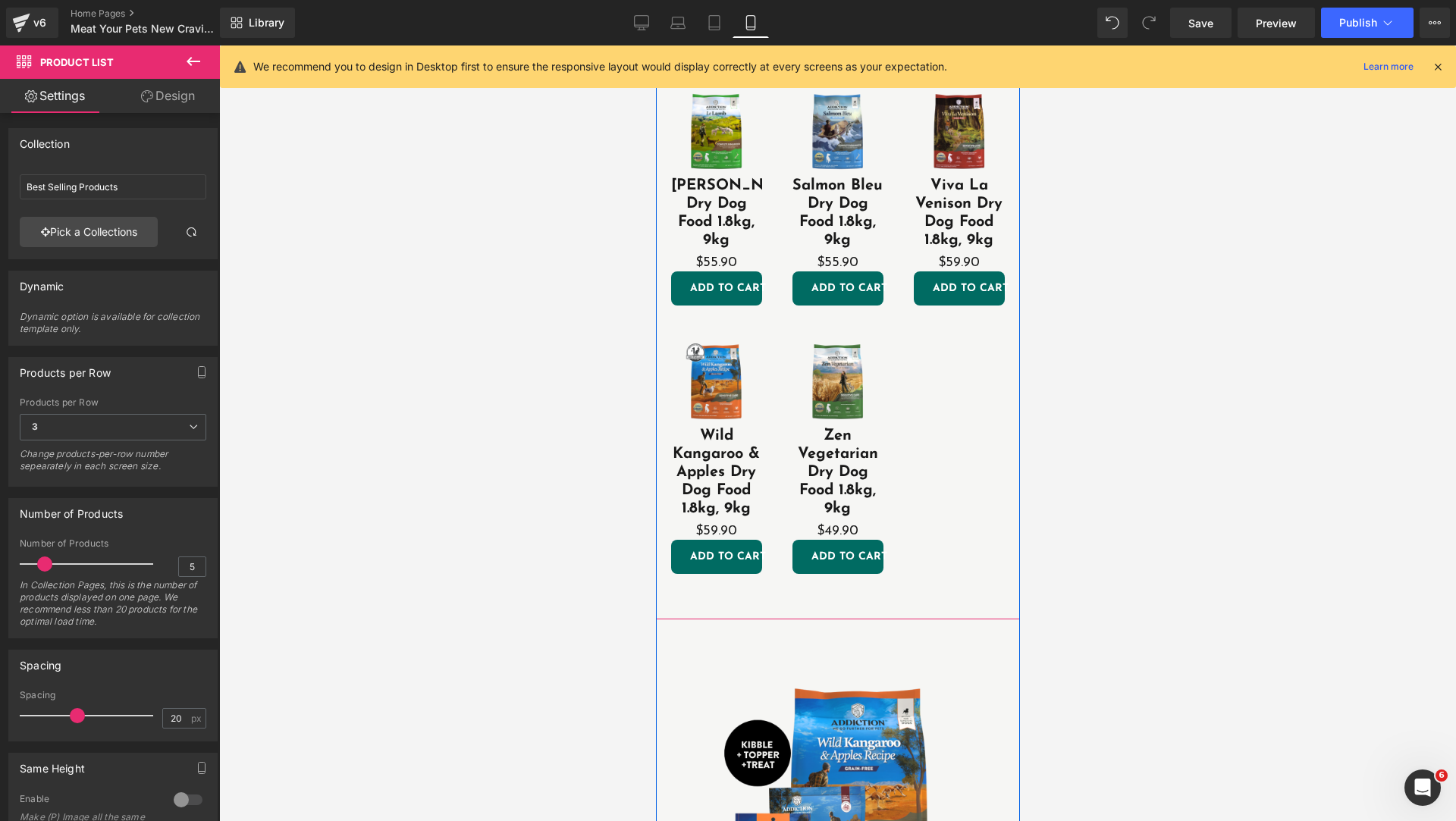
scroll to position [379, 0]
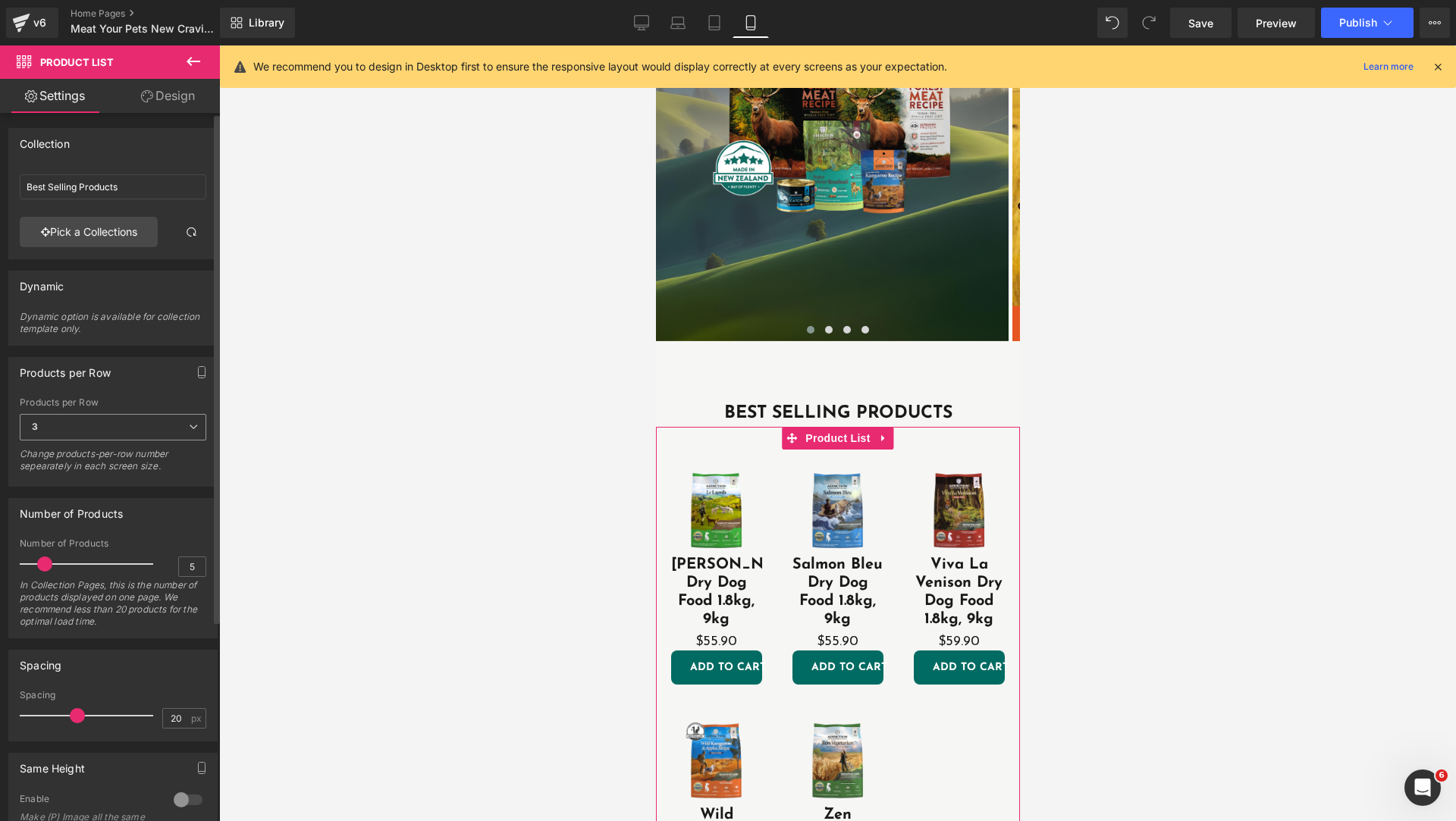
click at [115, 422] on span "3" at bounding box center [113, 428] width 186 height 27
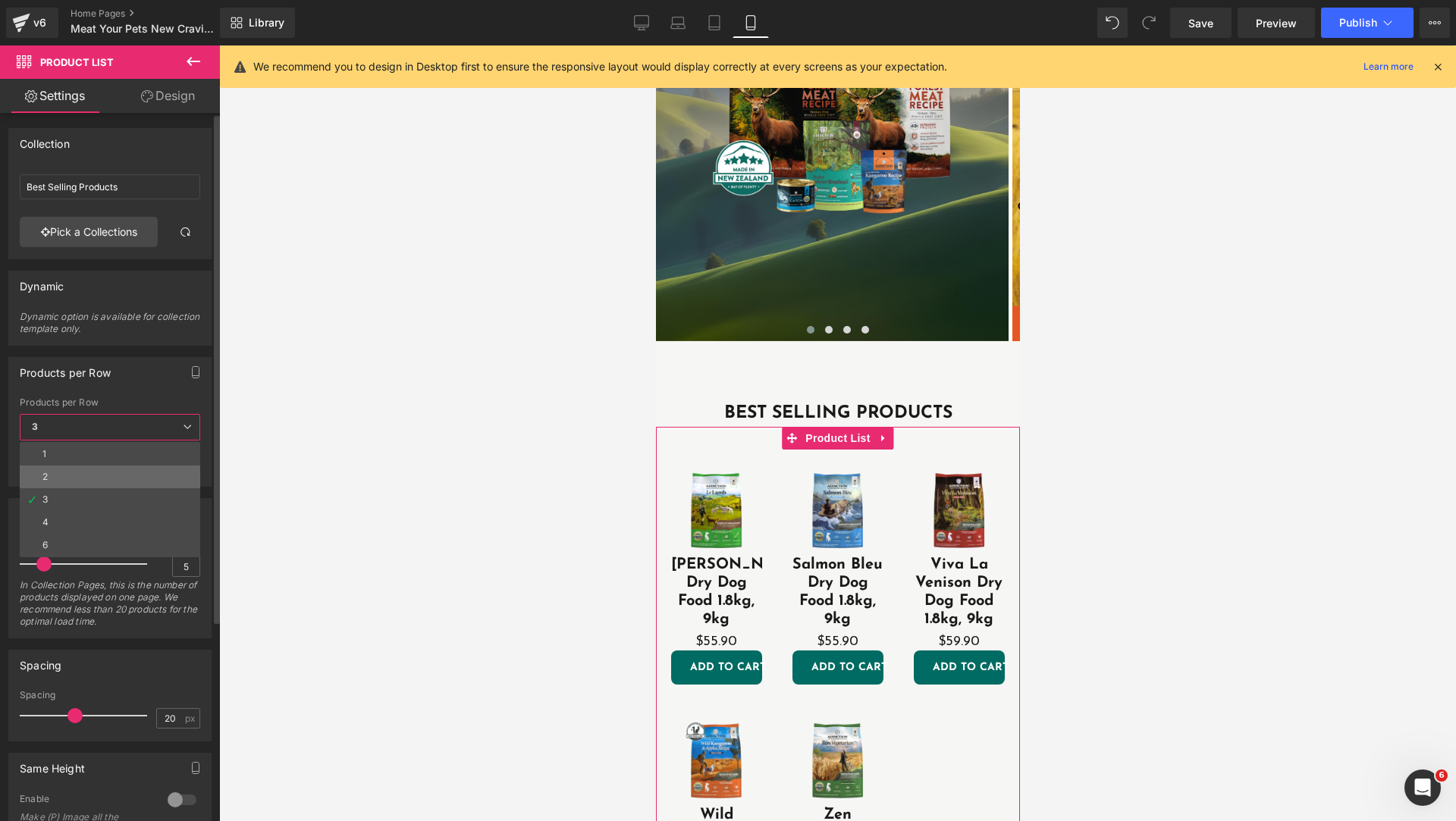
click at [76, 482] on li "2" at bounding box center [110, 477] width 181 height 23
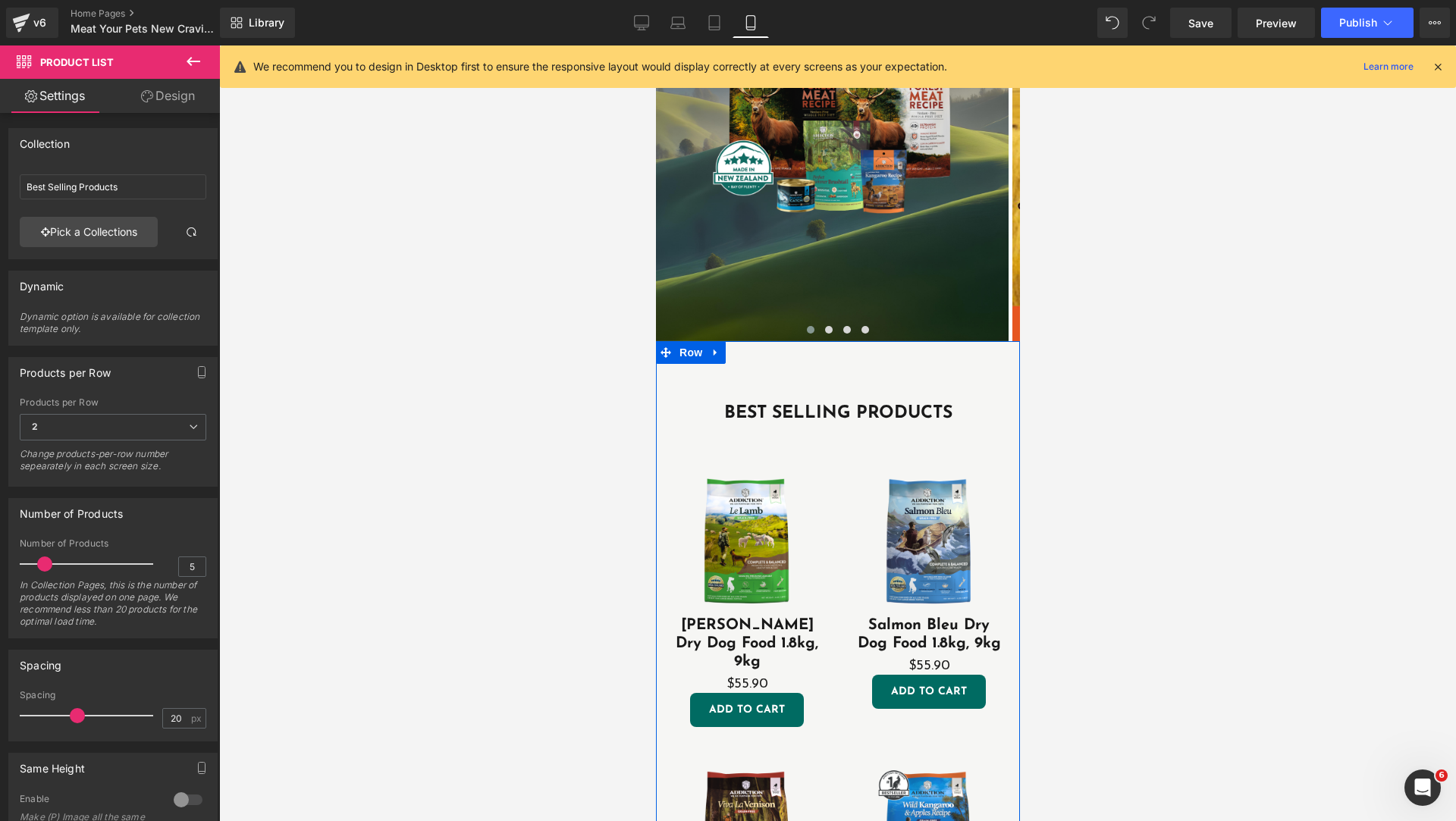
scroll to position [758, 0]
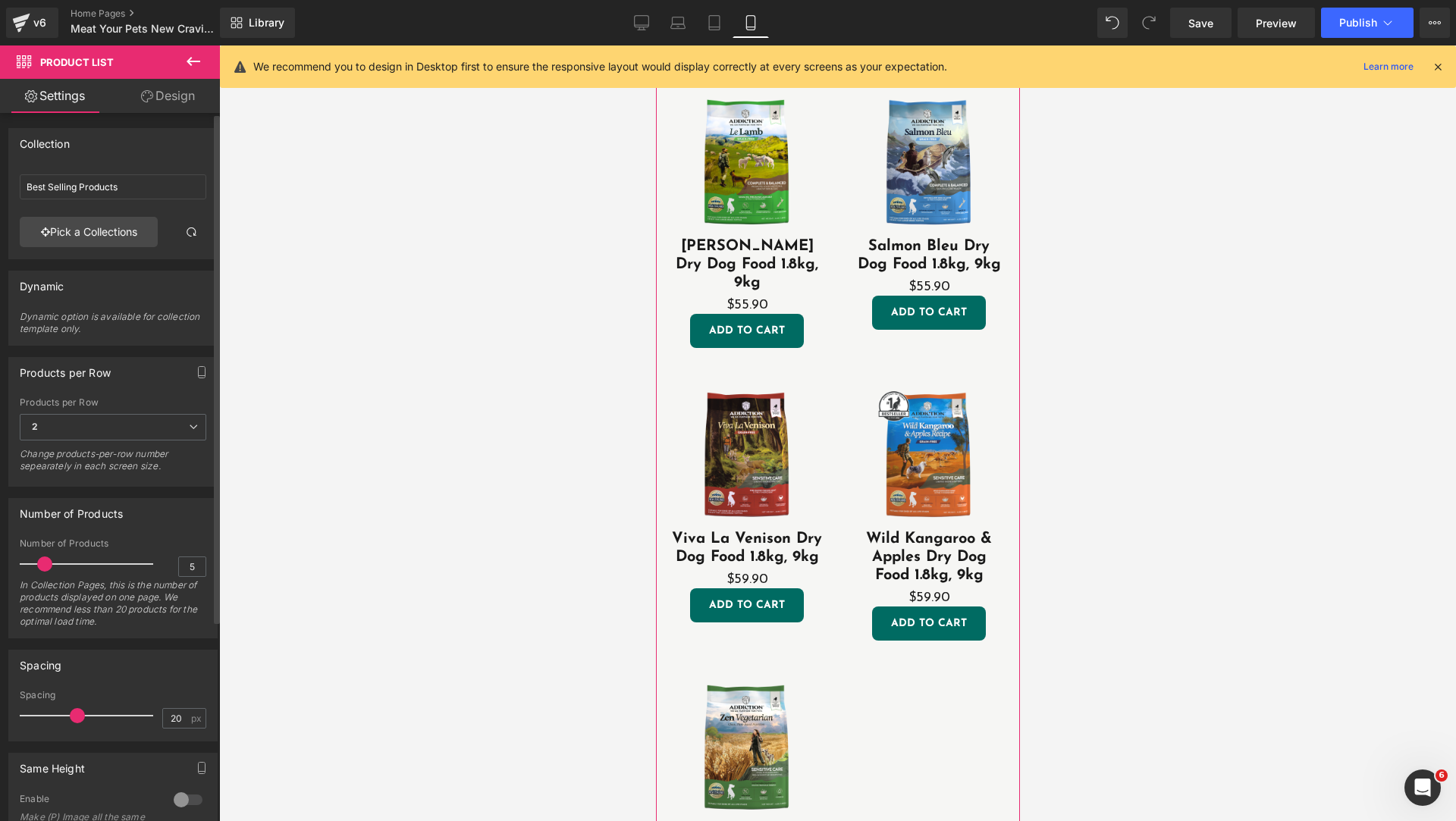
click at [173, 526] on div "Number of Products" at bounding box center [113, 513] width 208 height 29
click at [114, 502] on div "Number of Products" at bounding box center [71, 509] width 103 height 21
drag, startPoint x: 26, startPoint y: 512, endPoint x: 182, endPoint y: 534, distance: 157.5
click at [182, 534] on div "Number of Products 5 Number of Products 5 In Collection Pages, this is the numb…" at bounding box center [113, 568] width 209 height 141
click at [188, 571] on input "5" at bounding box center [192, 566] width 27 height 19
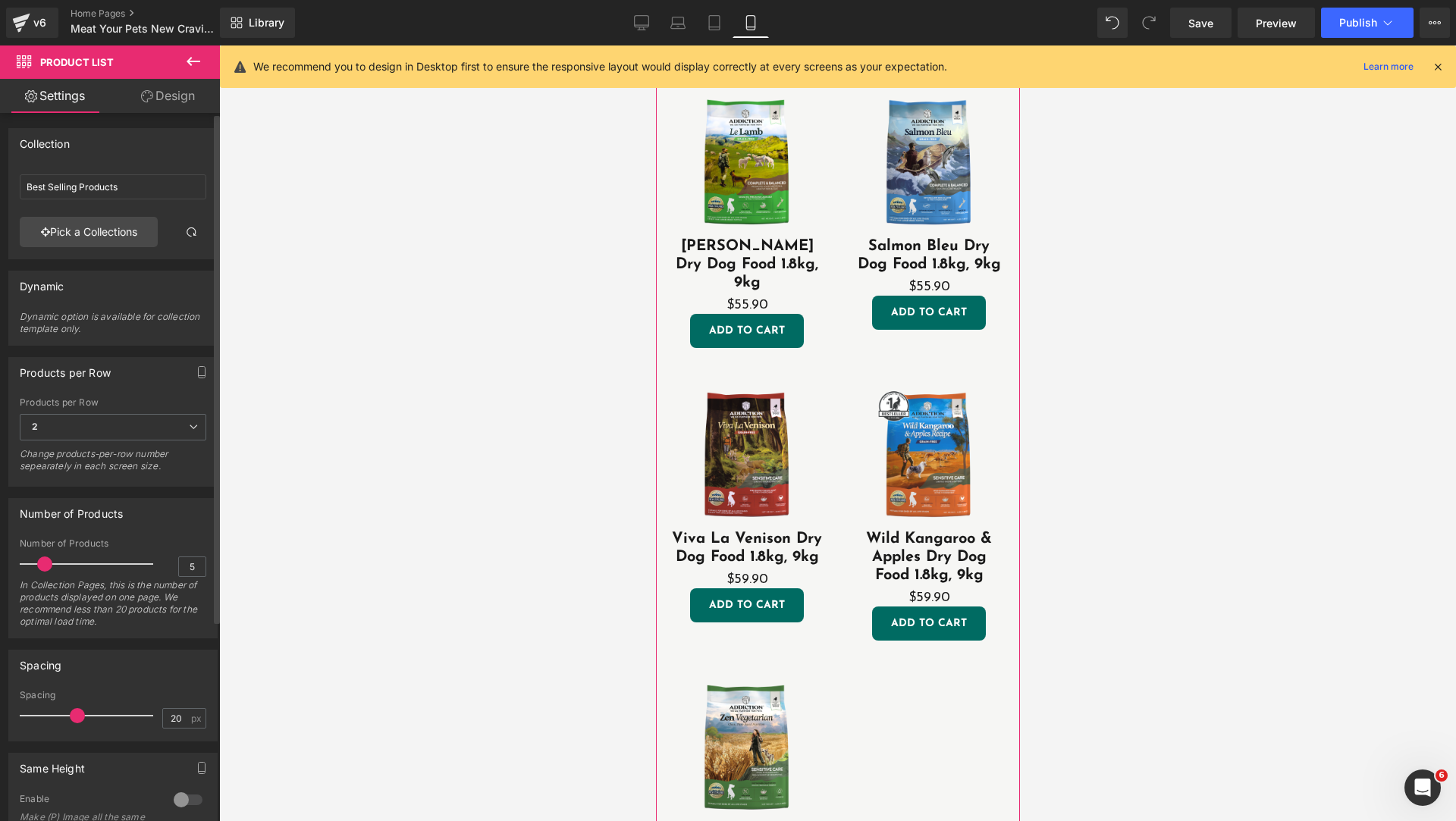
click at [155, 530] on div "Number of Products 5 Number of Products 5 In Collection Pages, this is the numb…" at bounding box center [113, 568] width 209 height 141
click at [637, 31] on link "Desktop" at bounding box center [642, 23] width 36 height 30
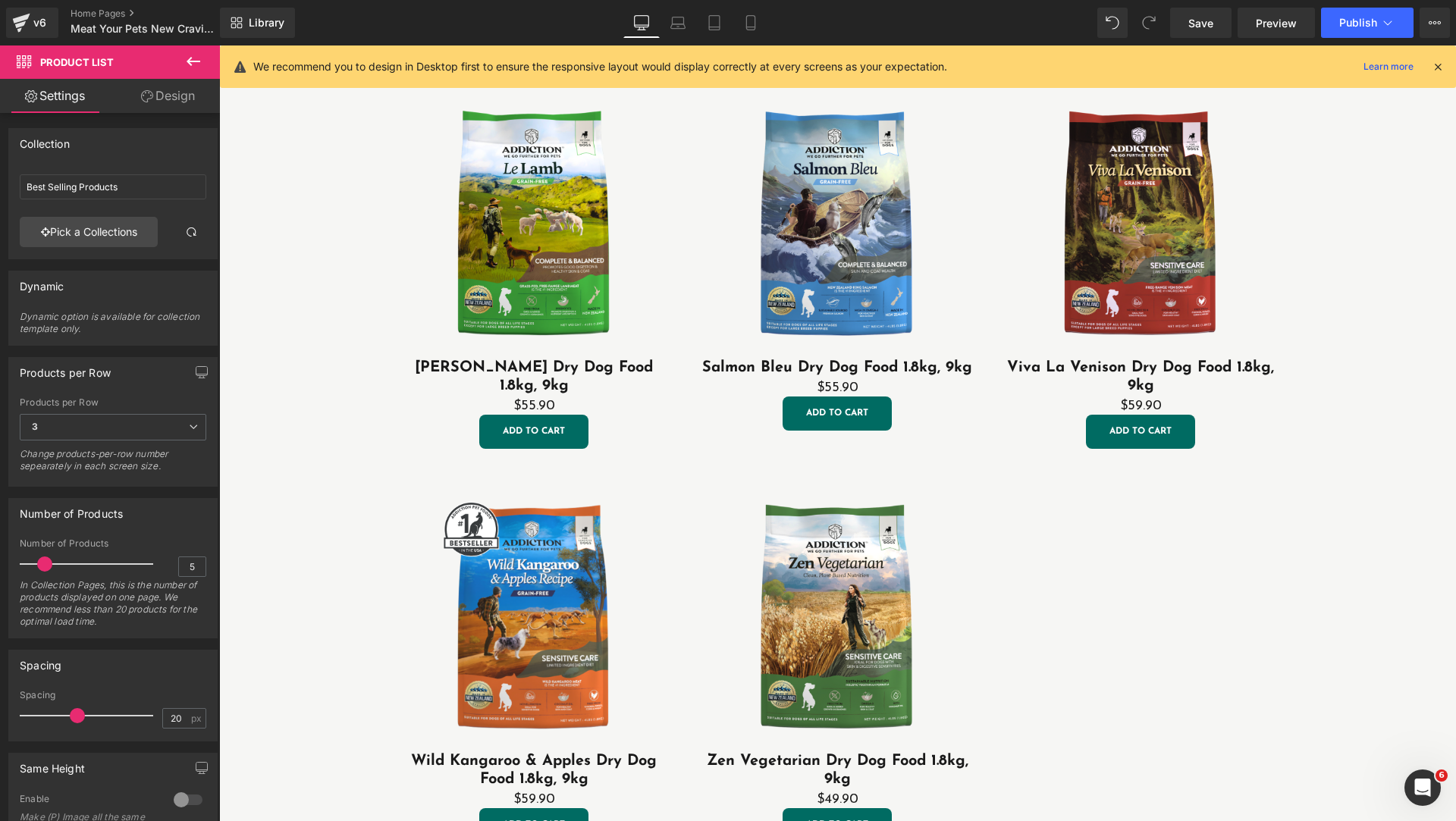
scroll to position [672, 0]
click at [1052, 577] on div "Sale Off (P) Image [PERSON_NAME] Dry Dog Food 1.8kg, 9kg (P) Title $55.90 (P) P…" at bounding box center [837, 456] width 910 height 817
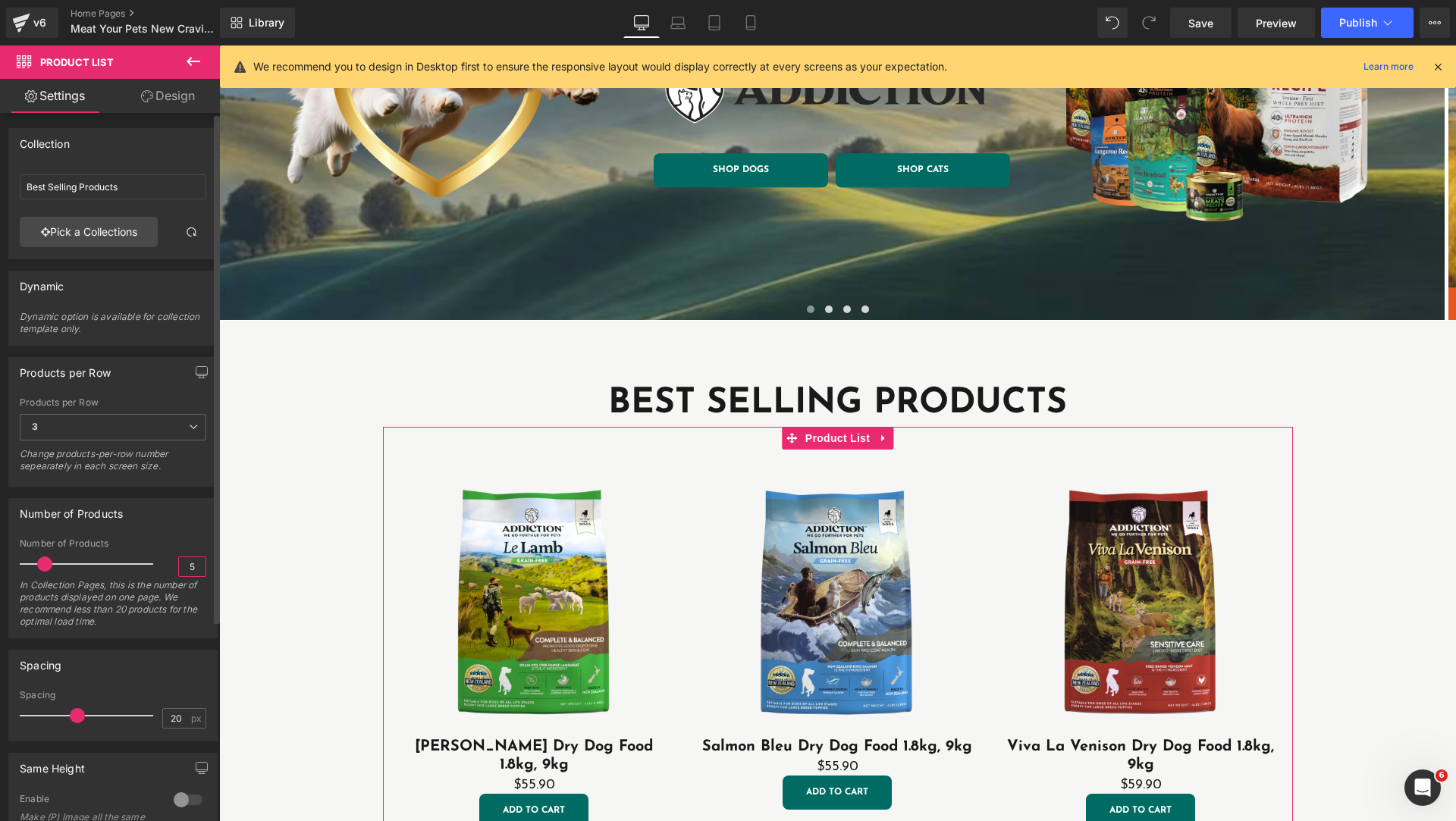
click at [185, 566] on input "5" at bounding box center [192, 566] width 27 height 19
type input "4"
click at [129, 426] on span "3" at bounding box center [113, 428] width 186 height 27
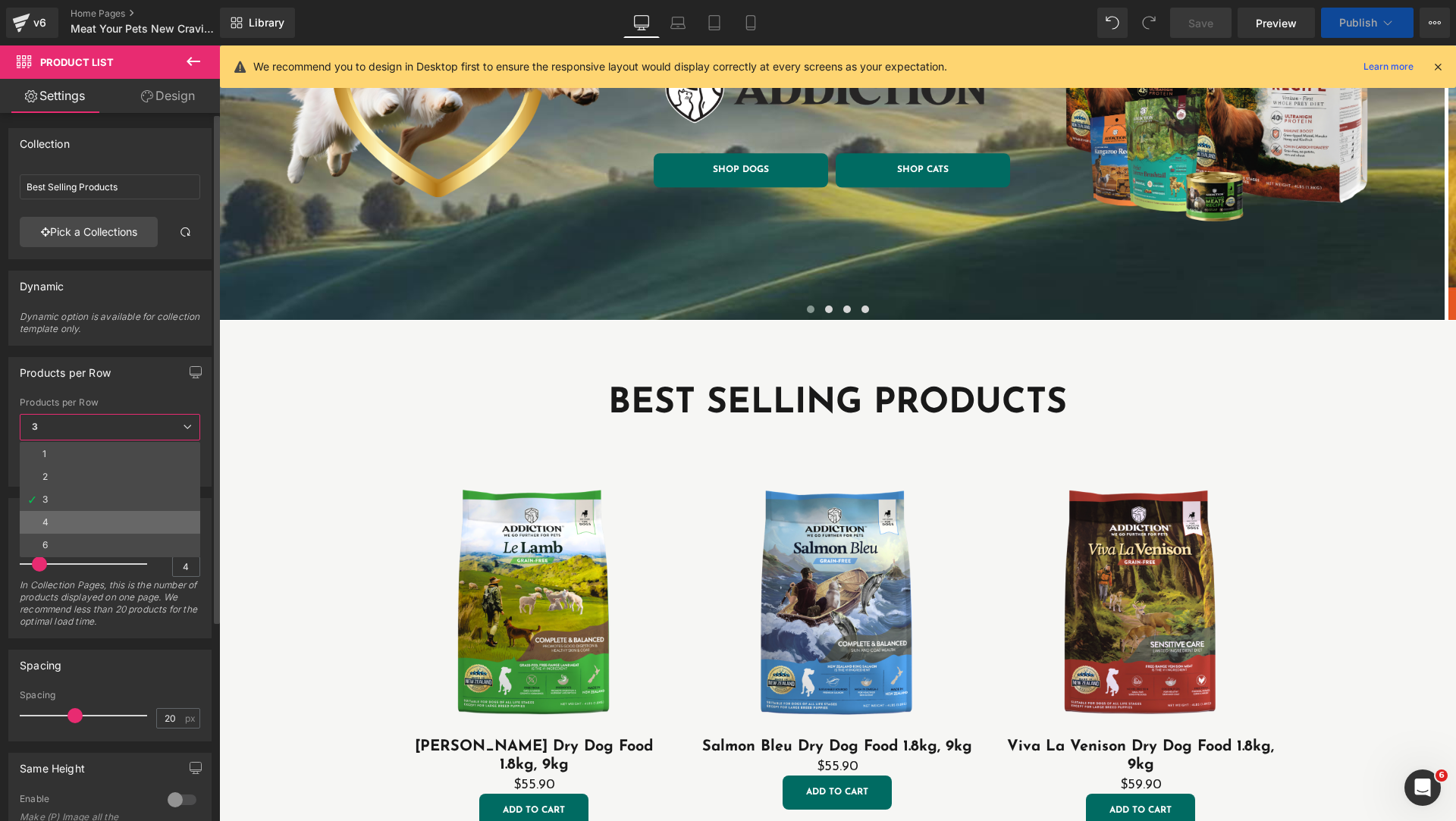
click at [69, 524] on li "4" at bounding box center [110, 523] width 181 height 23
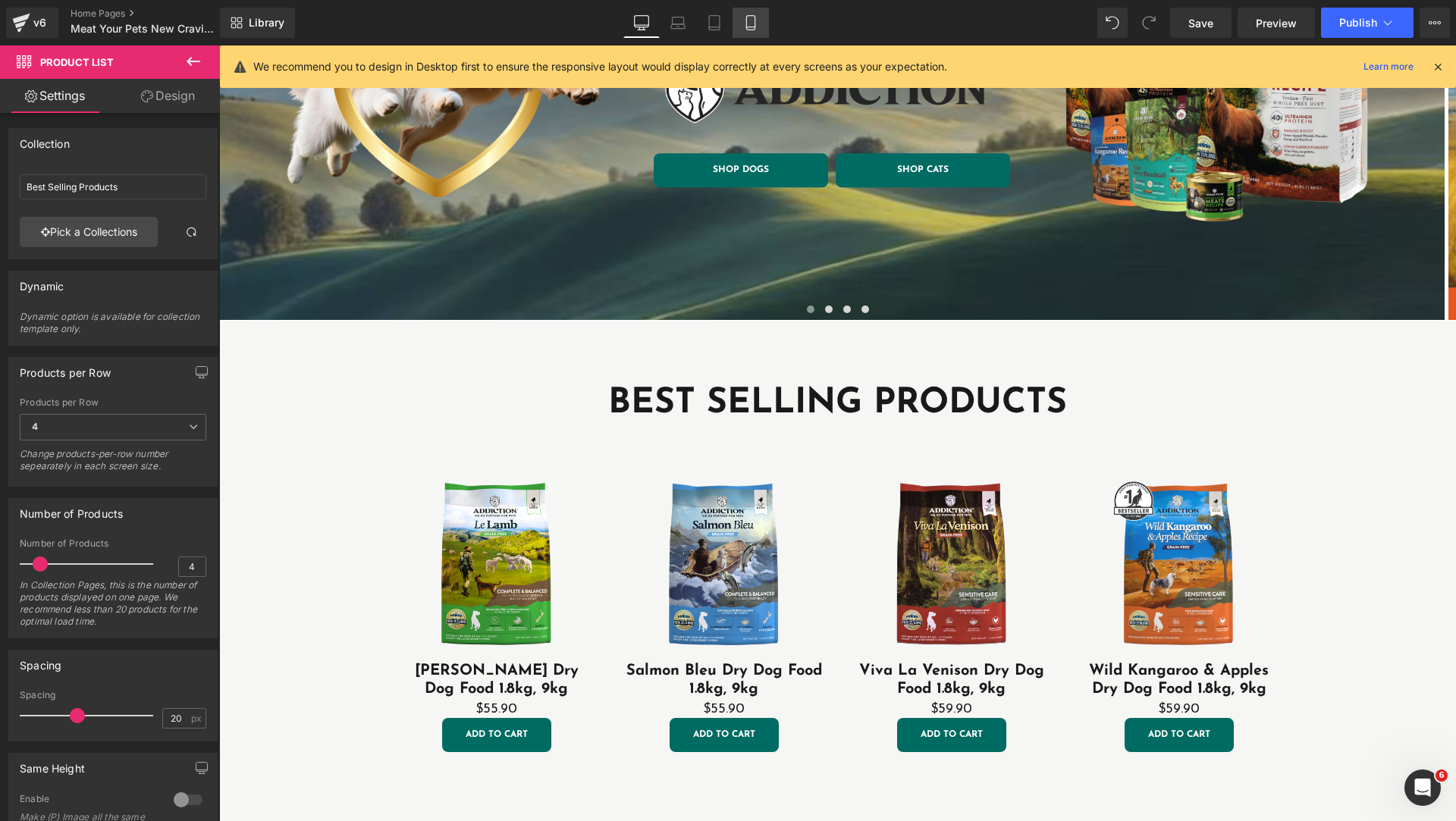
click at [748, 25] on icon at bounding box center [751, 23] width 15 height 15
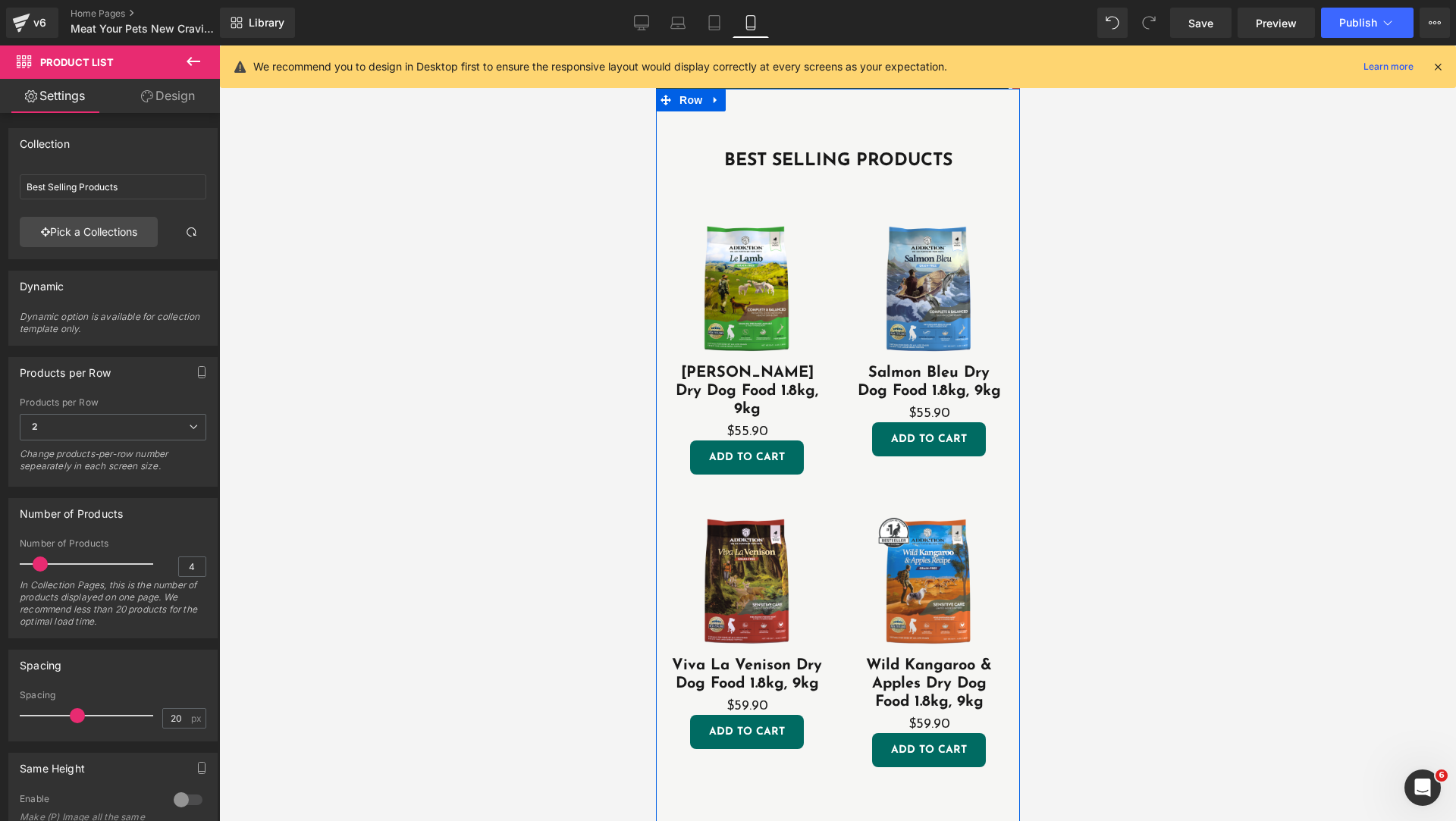
scroll to position [393, 0]
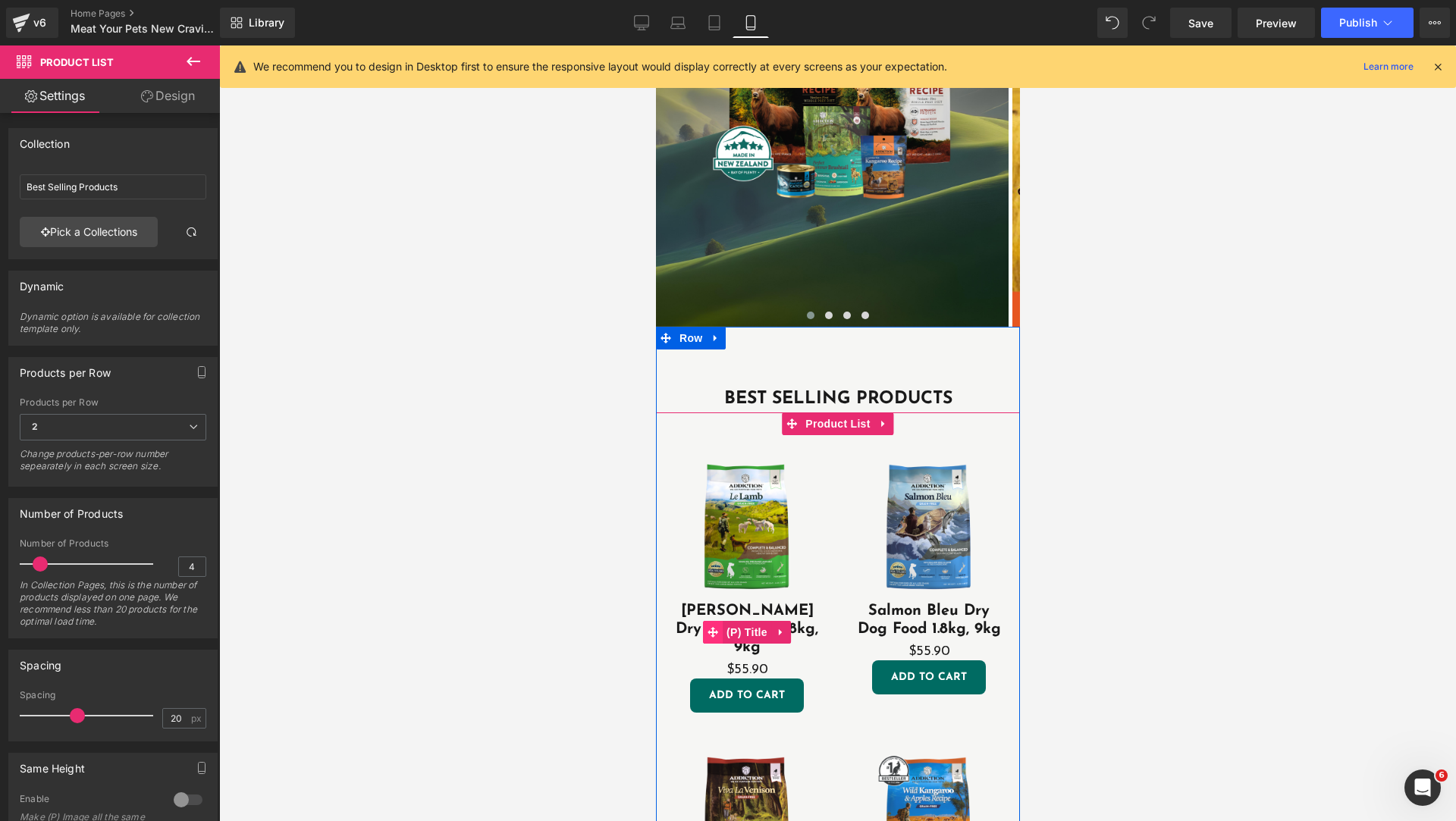
click at [706, 621] on span at bounding box center [712, 632] width 20 height 23
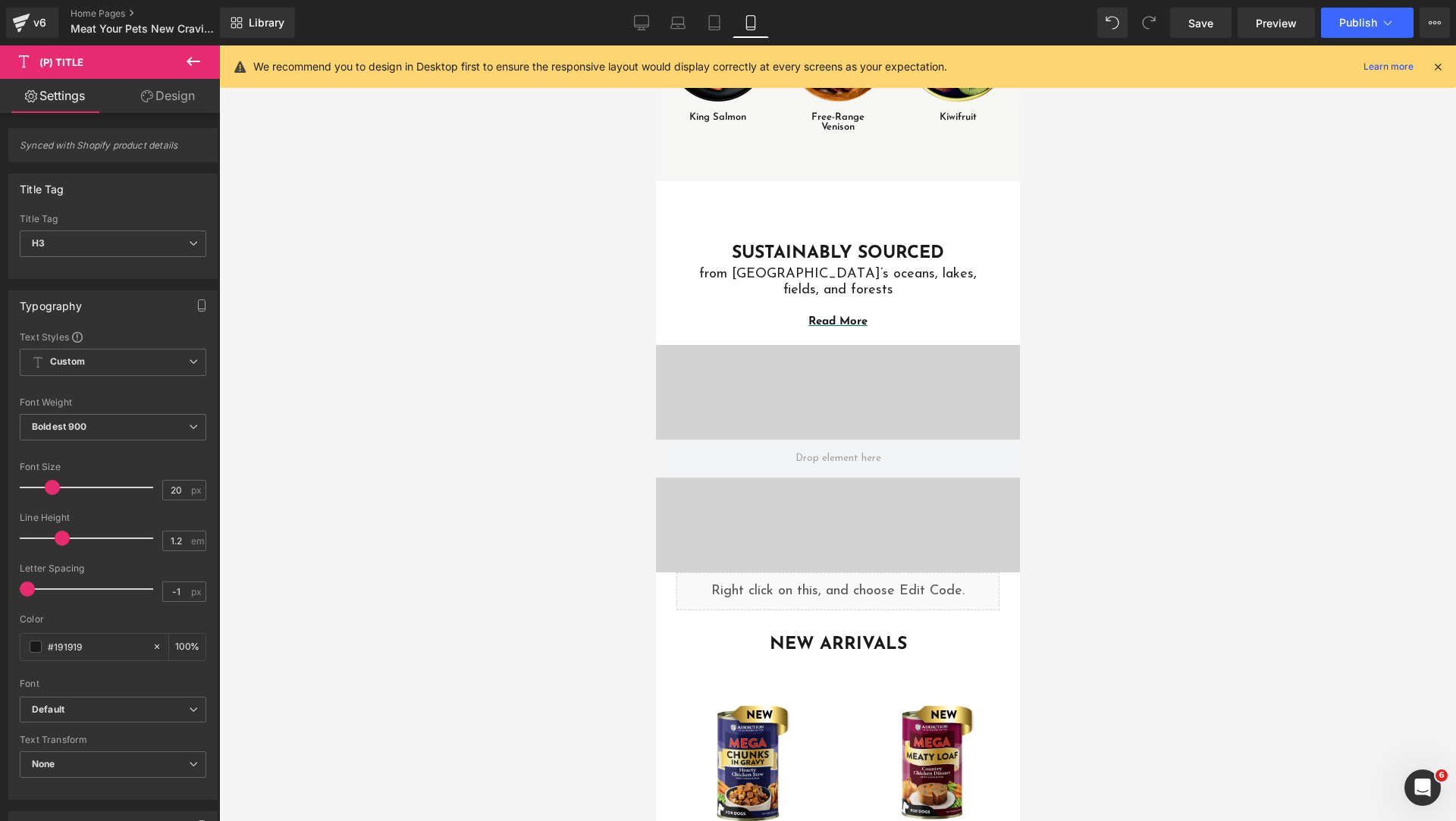
scroll to position [2667, 0]
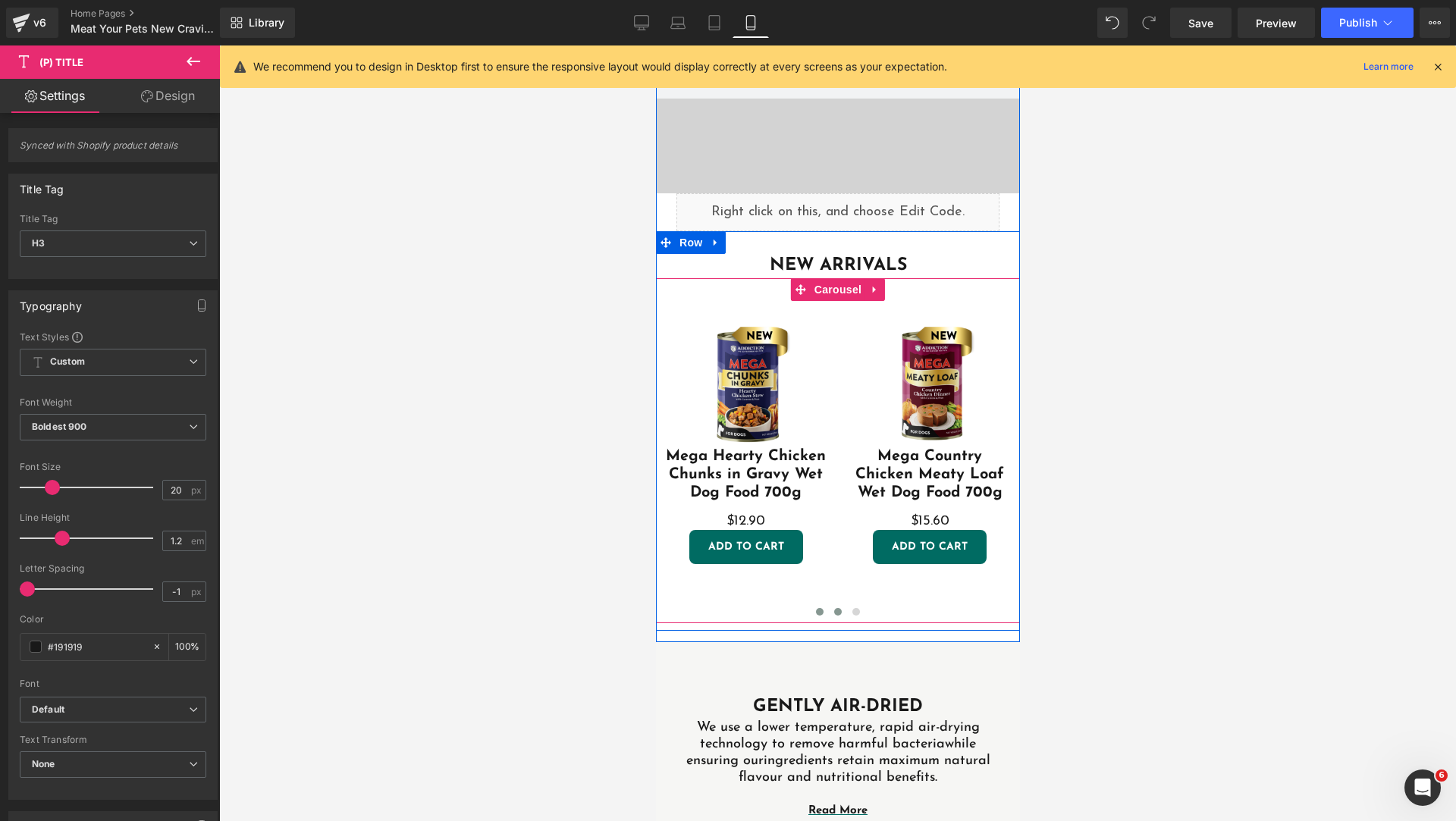
click at [828, 604] on button at bounding box center [836, 612] width 18 height 15
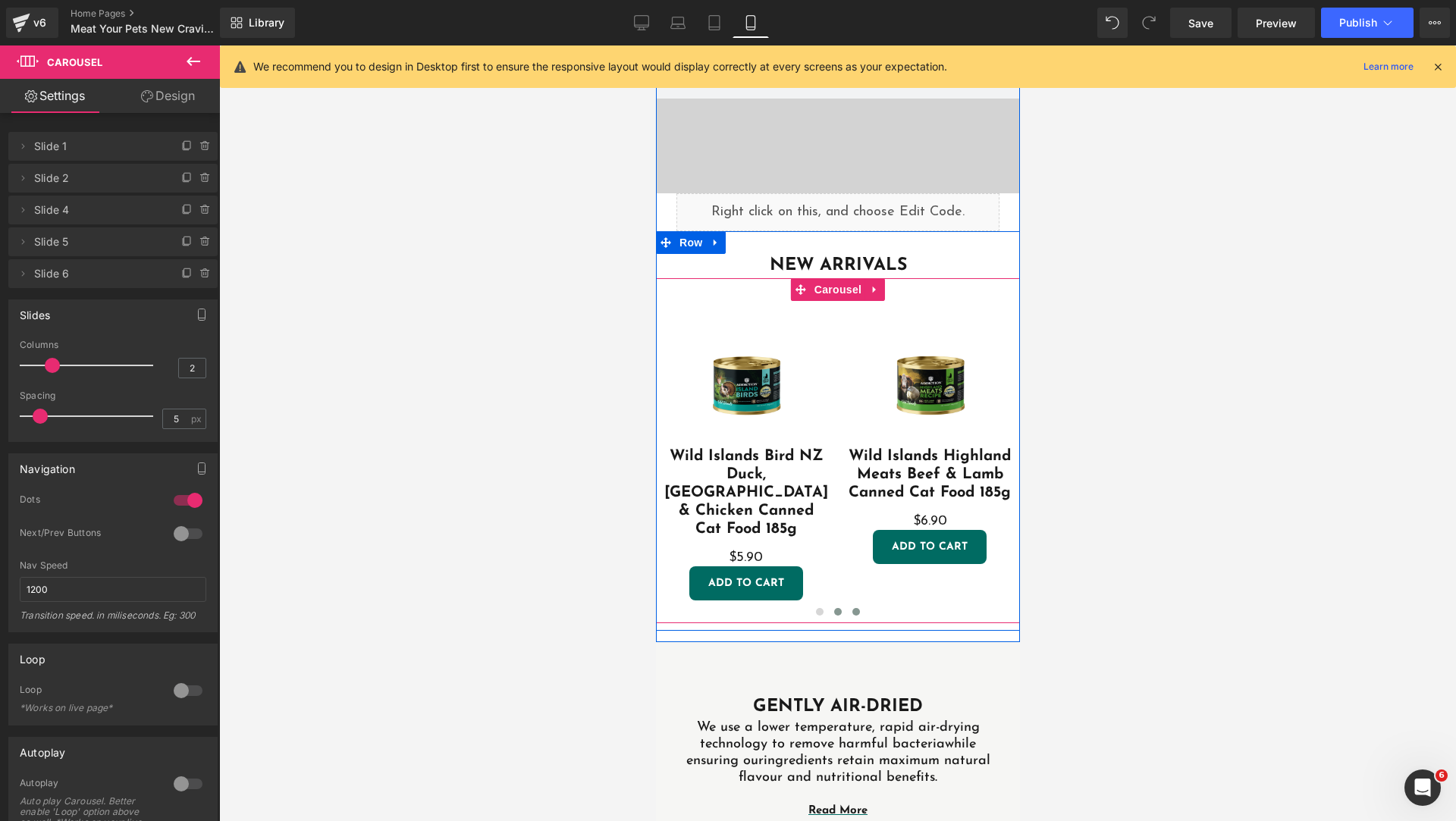
click at [852, 608] on span at bounding box center [855, 612] width 8 height 8
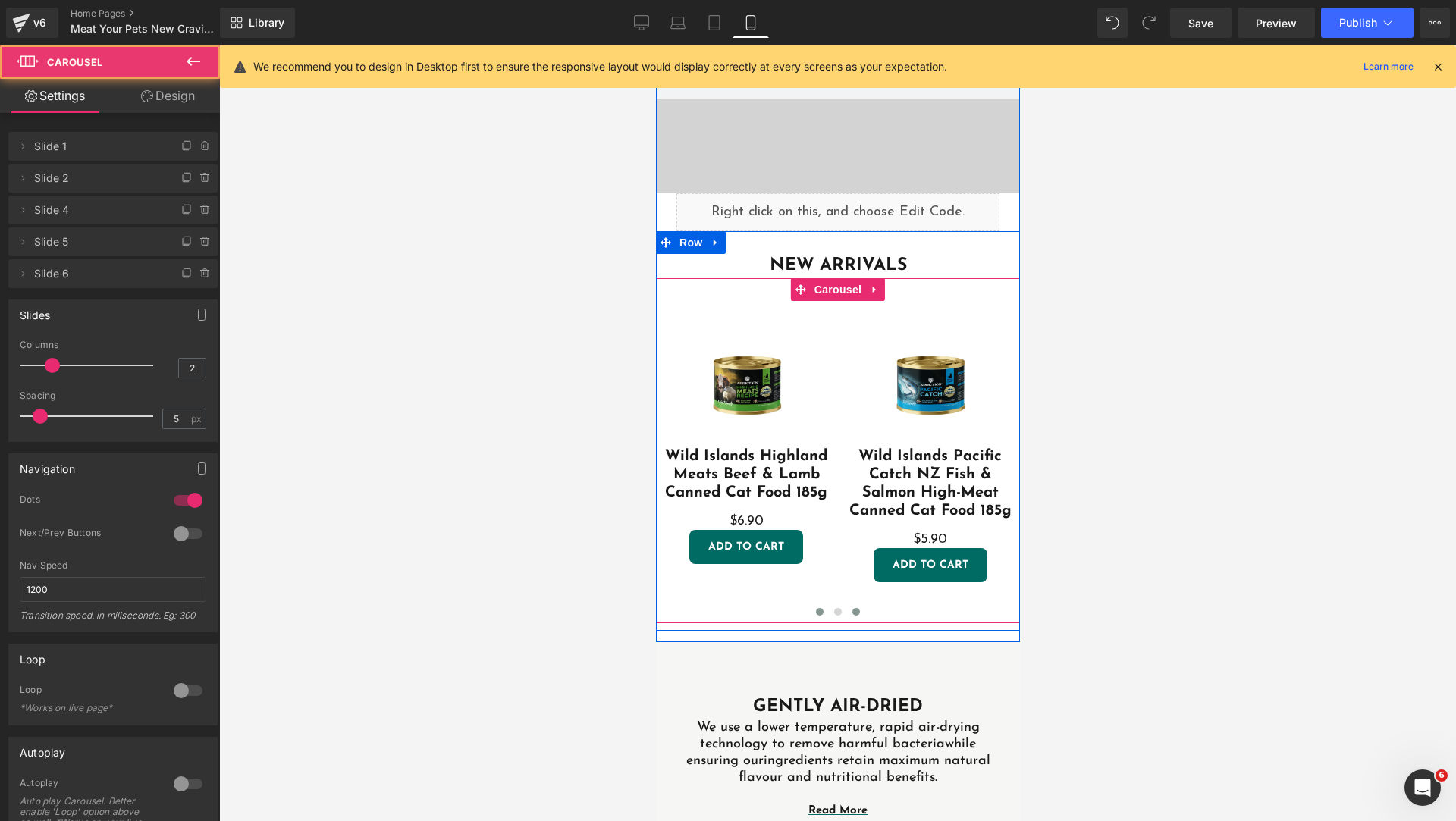
click at [815, 608] on span at bounding box center [819, 612] width 8 height 8
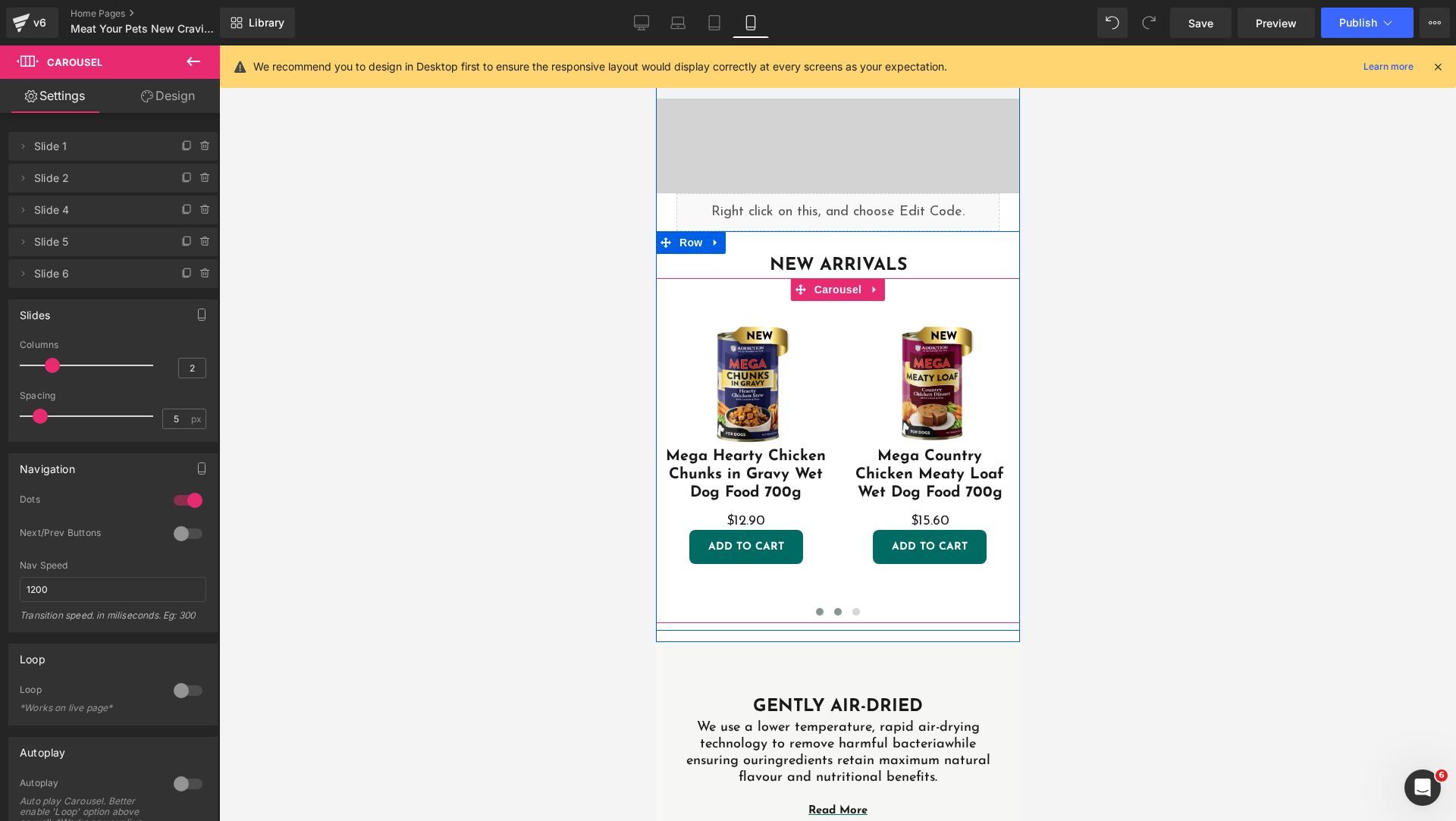
click at [833, 608] on span at bounding box center [837, 612] width 8 height 8
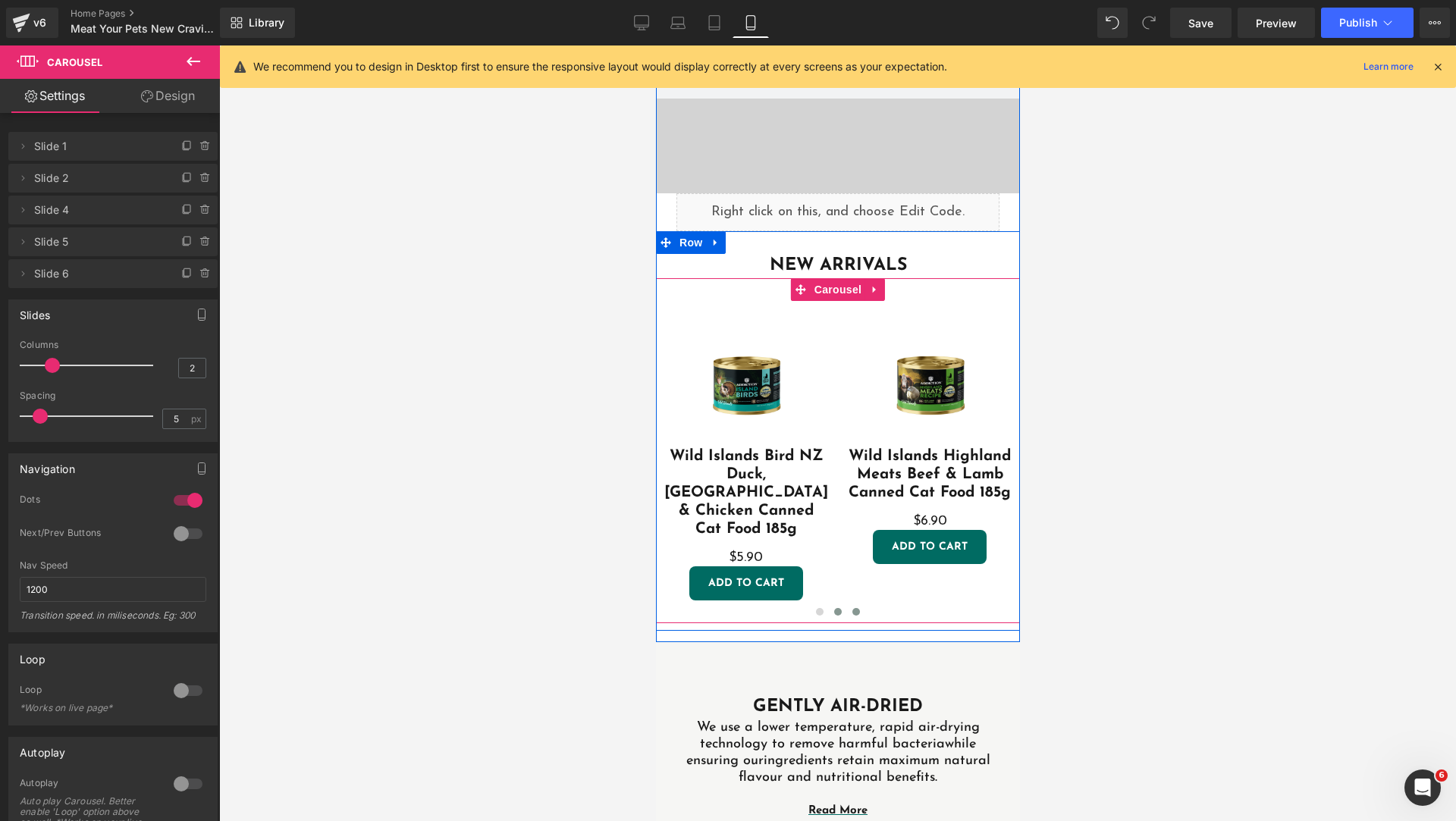
click at [853, 604] on button at bounding box center [854, 612] width 18 height 15
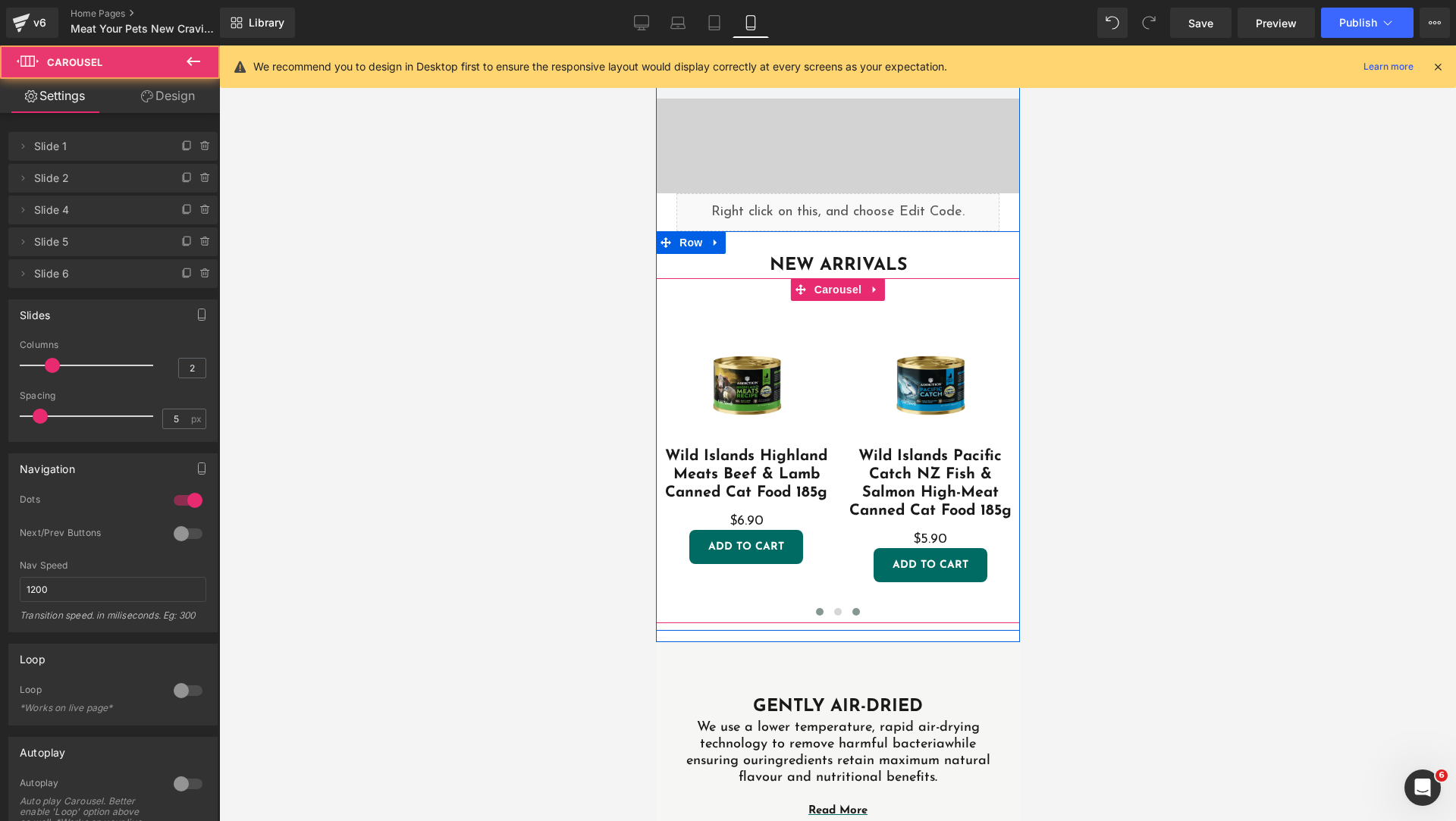
click at [815, 608] on span at bounding box center [819, 612] width 8 height 8
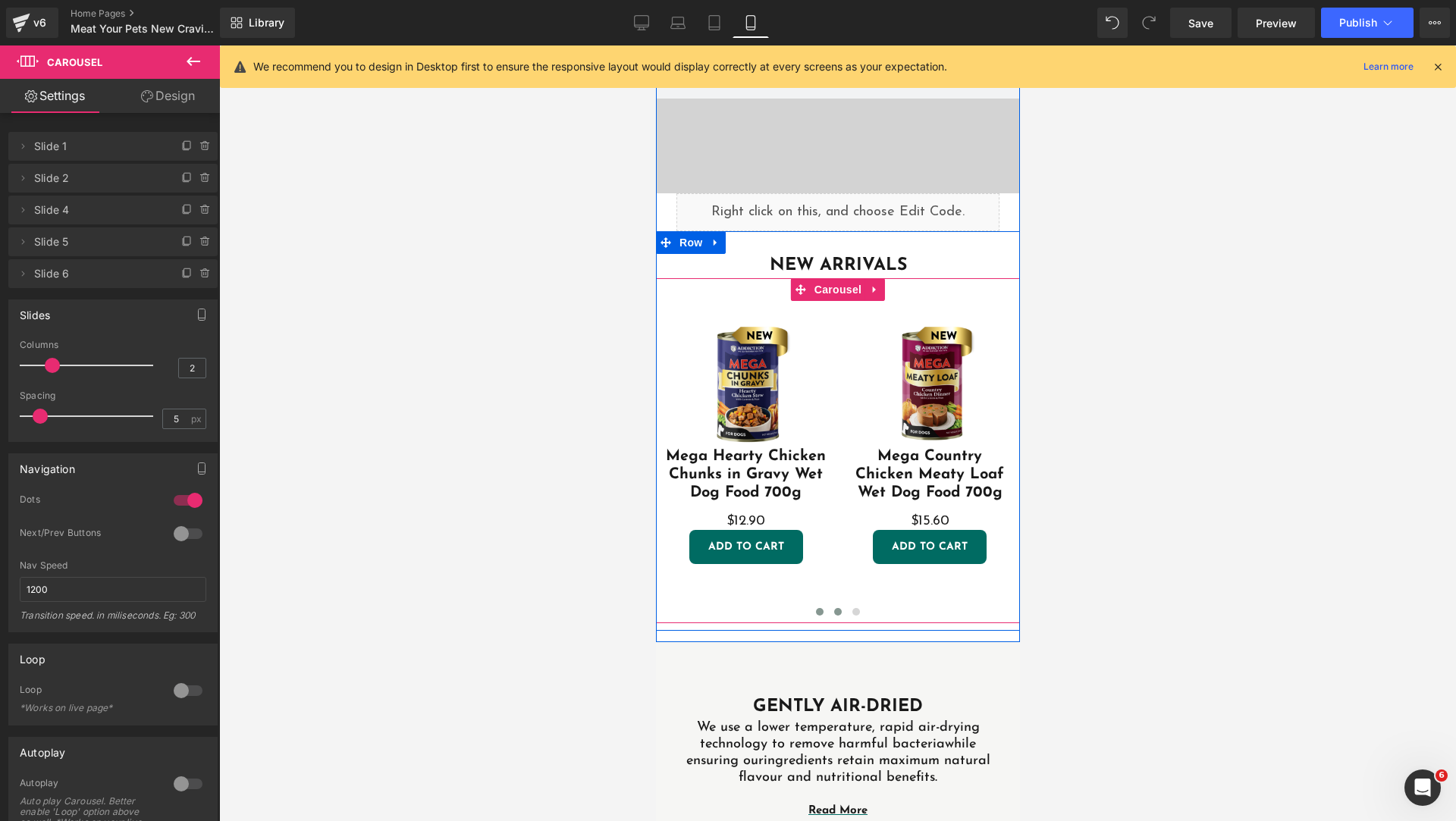
click at [833, 608] on span at bounding box center [837, 612] width 8 height 8
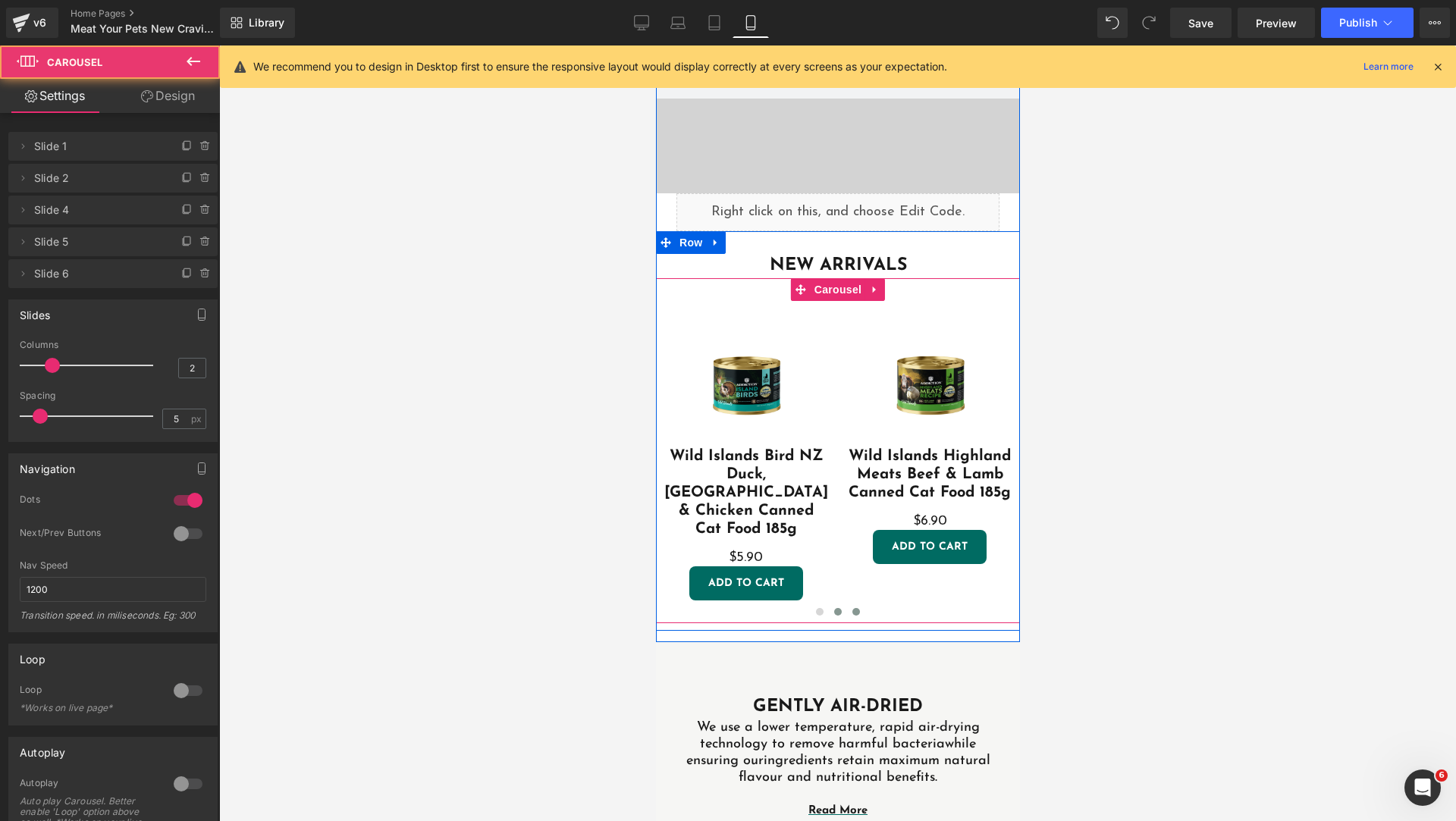
click at [852, 608] on span at bounding box center [855, 612] width 8 height 8
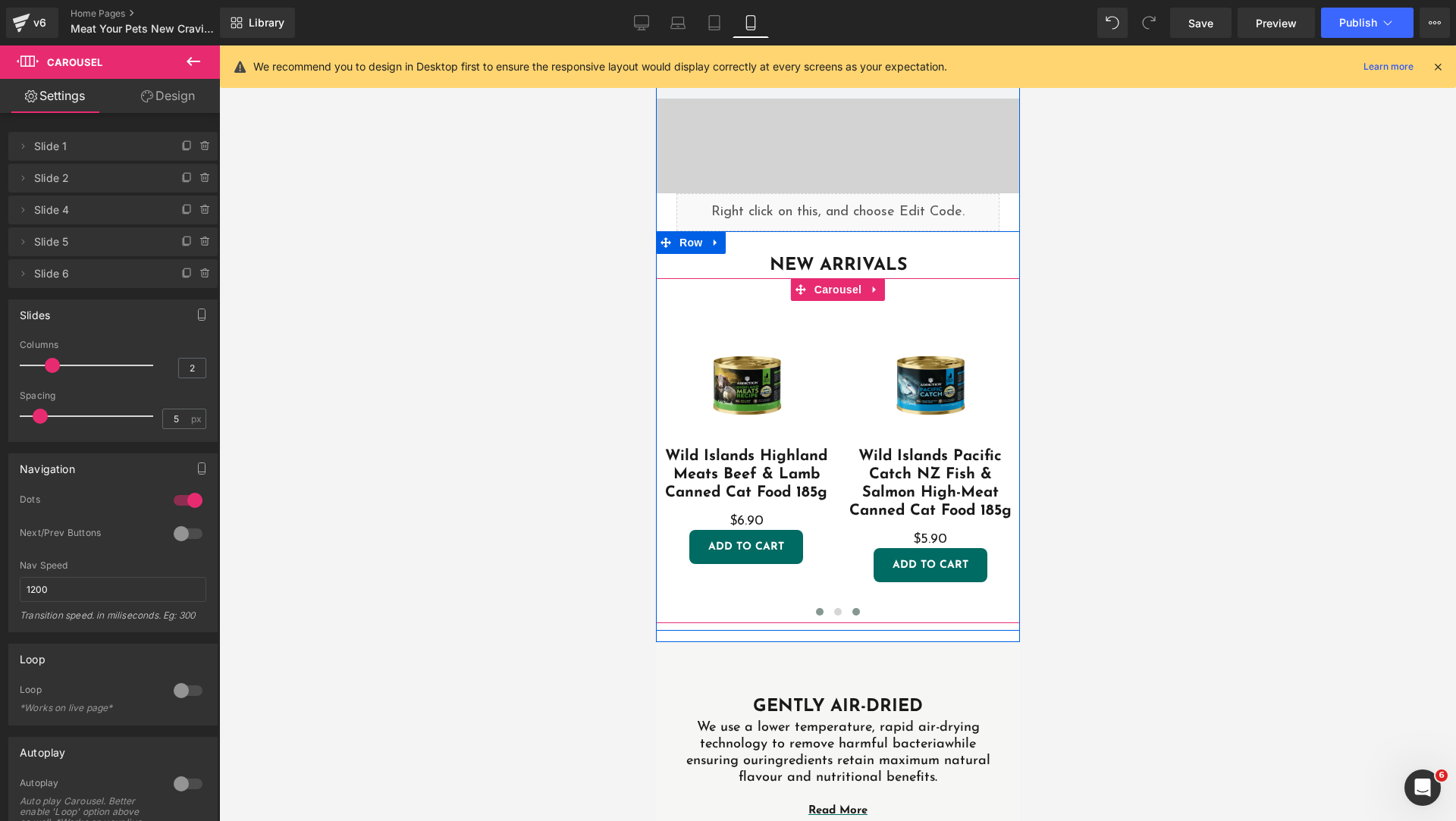
click at [815, 608] on span at bounding box center [819, 612] width 8 height 8
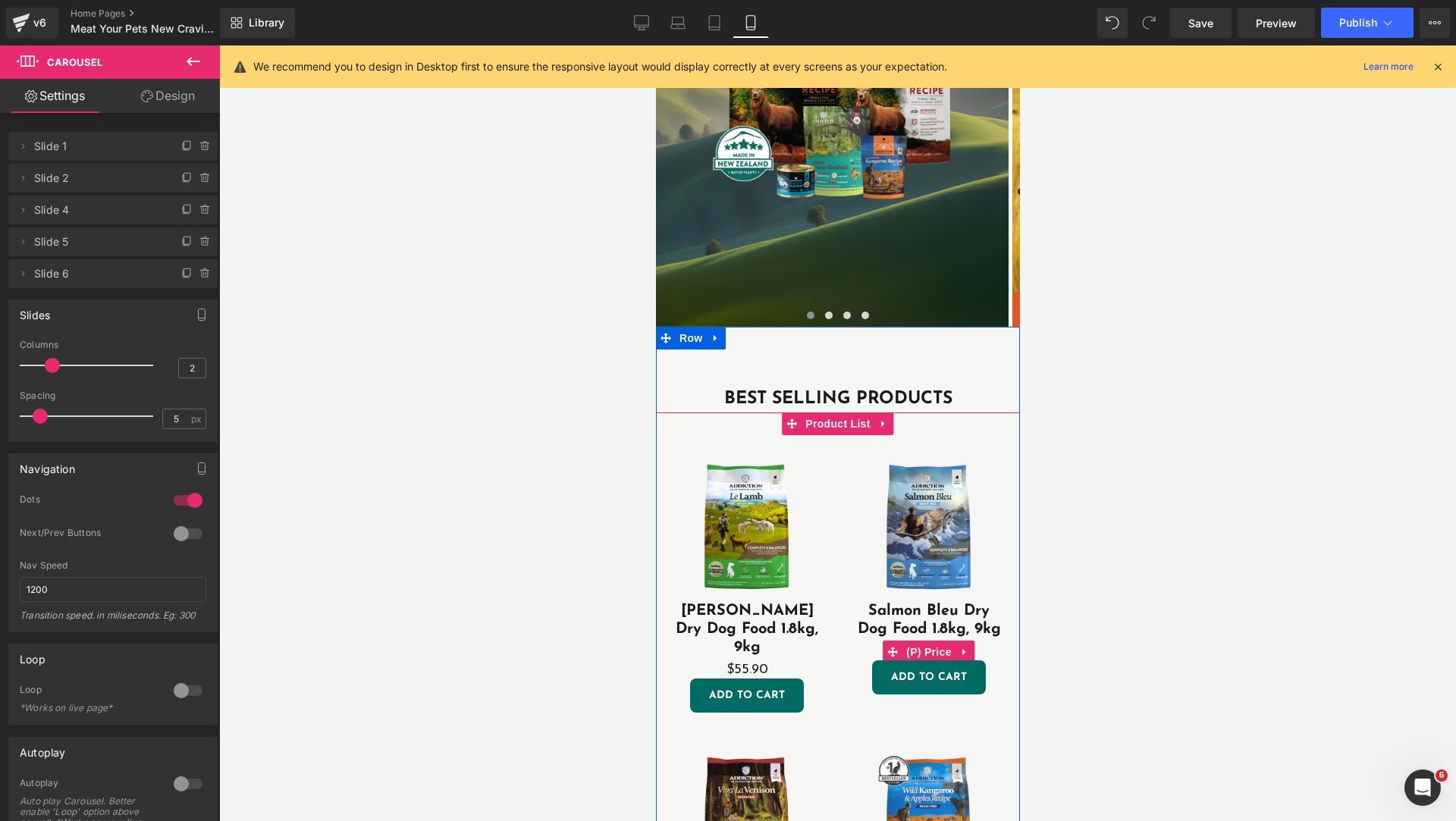
scroll to position [773, 0]
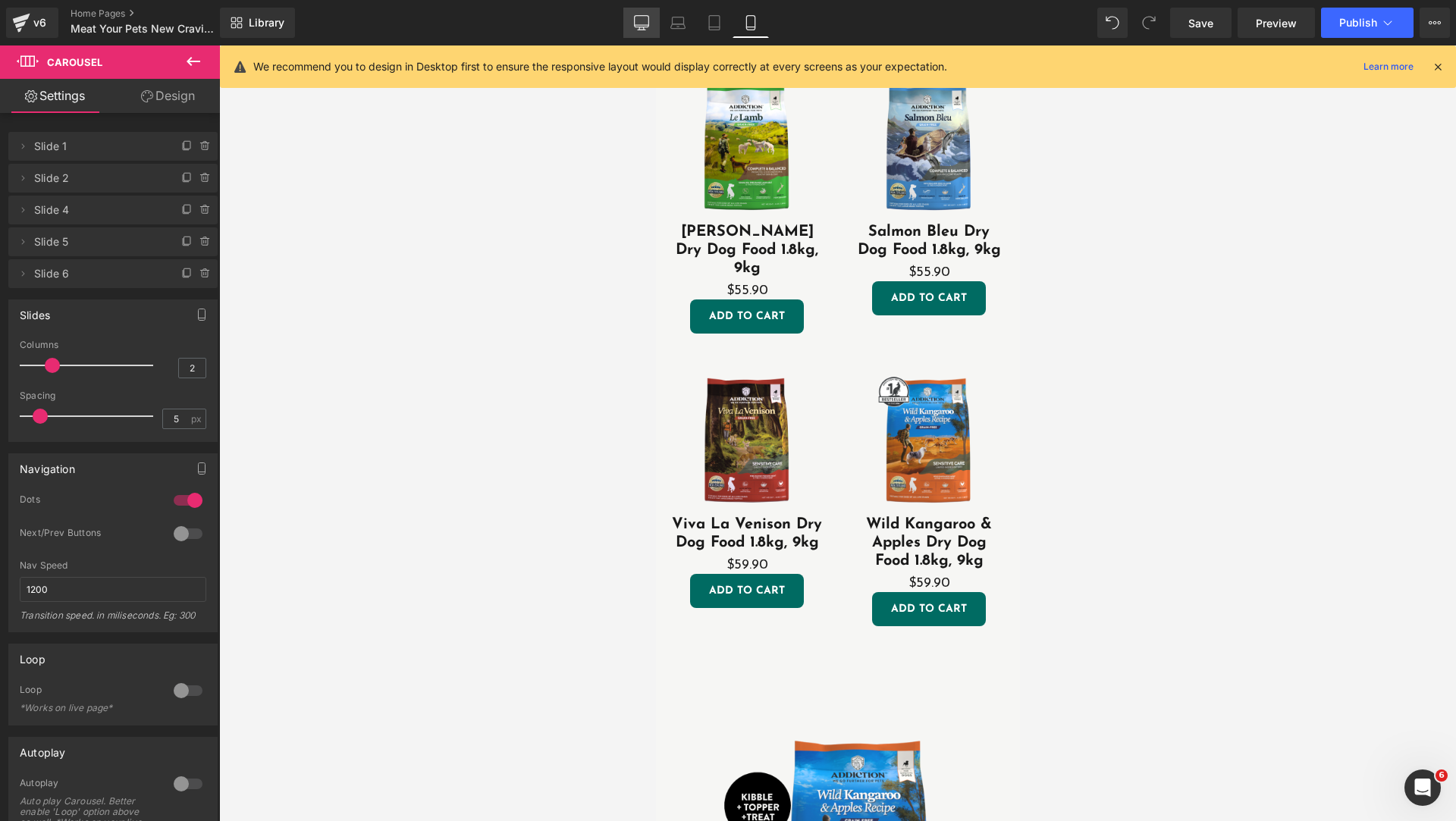
click at [646, 25] on icon at bounding box center [642, 23] width 15 height 15
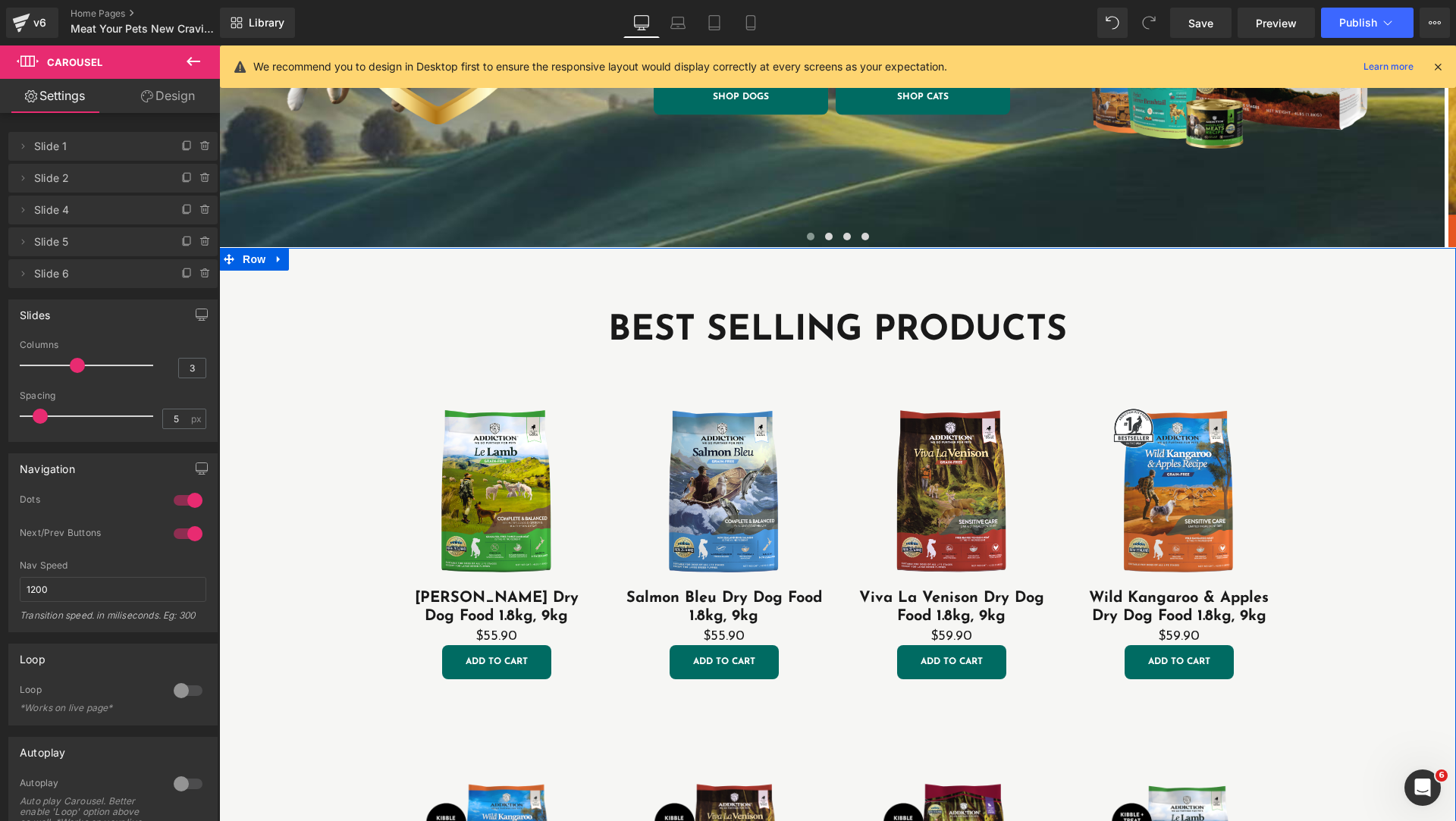
scroll to position [744, 0]
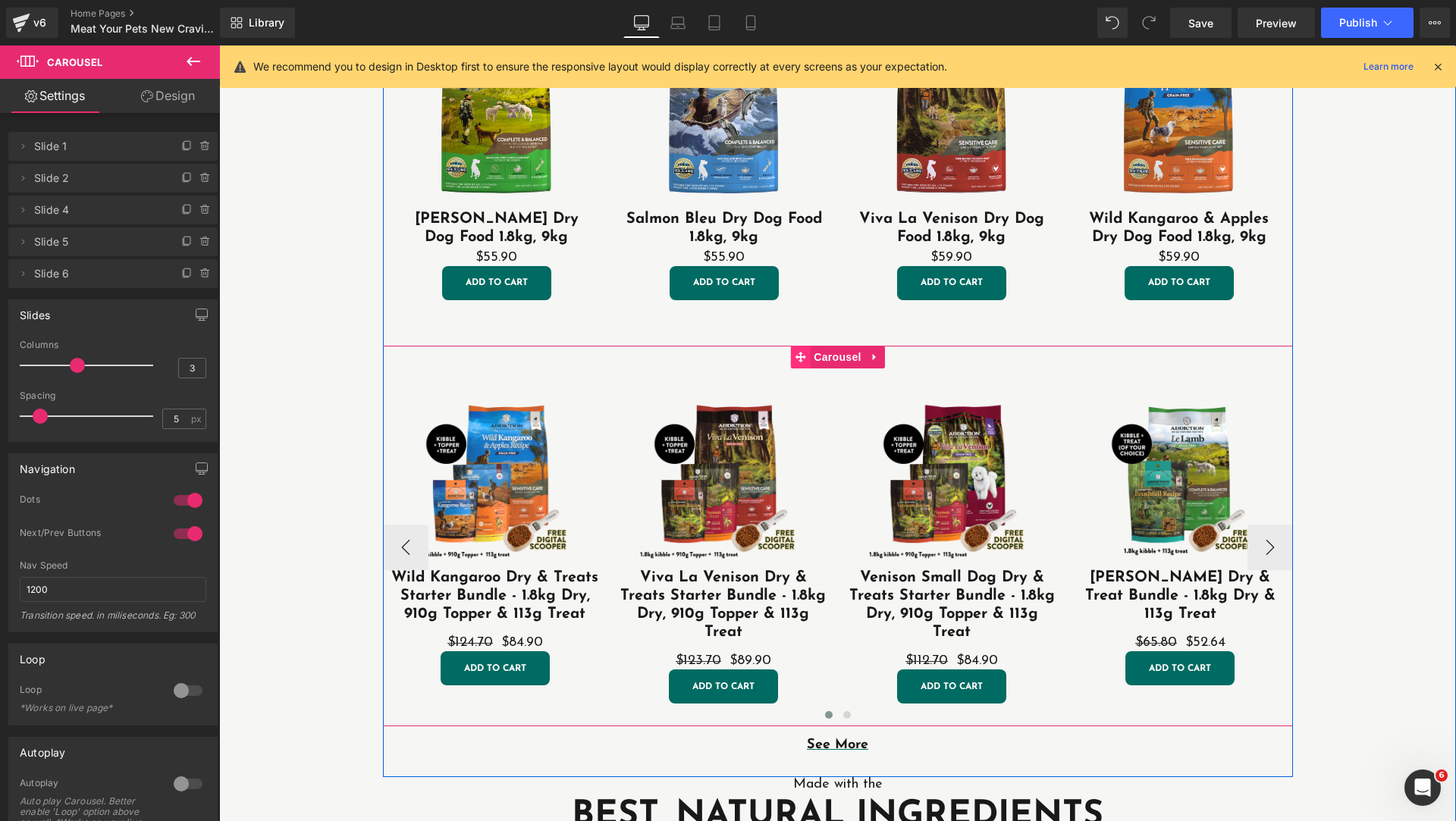
click at [796, 358] on icon at bounding box center [799, 356] width 10 height 11
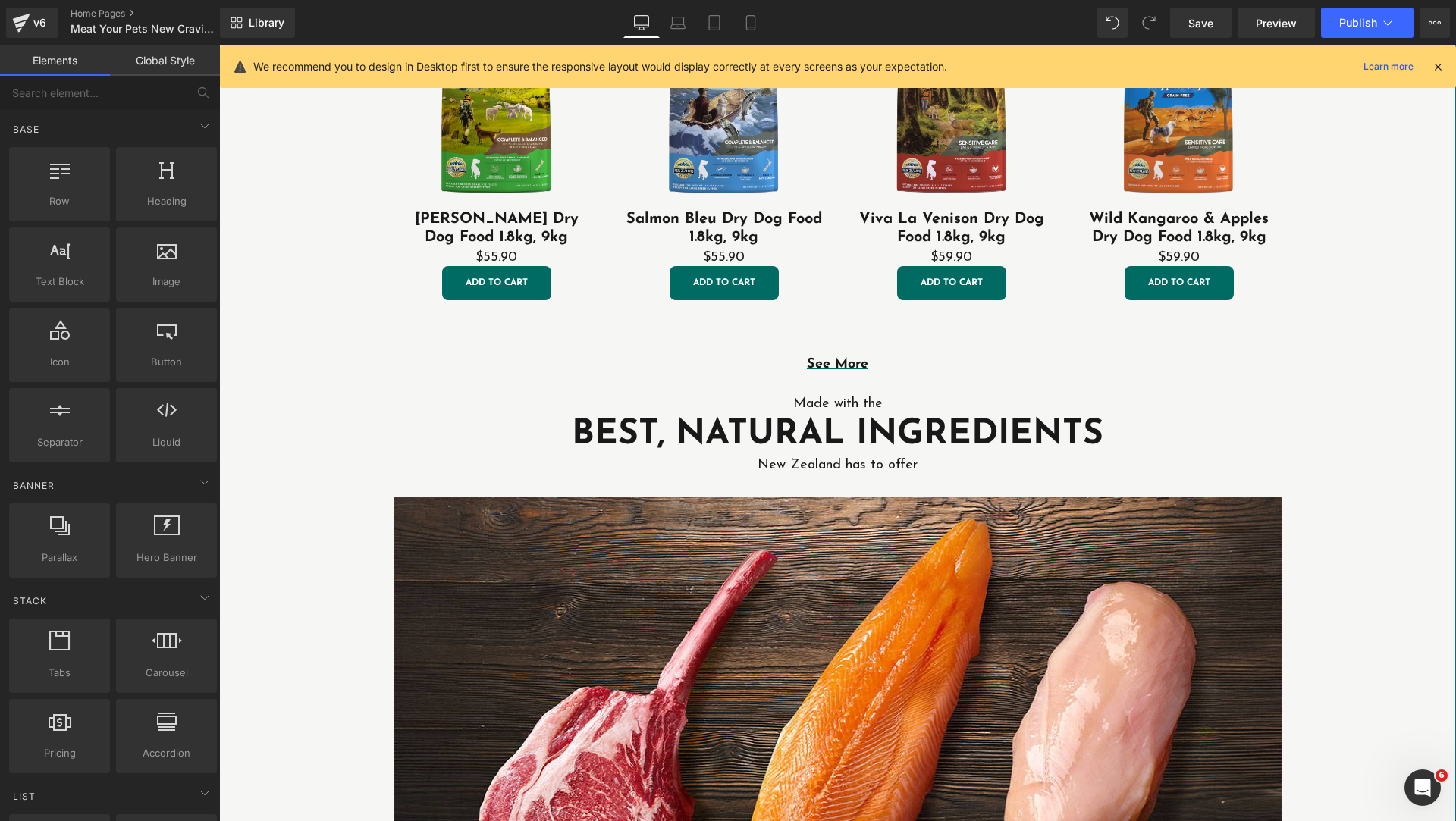
scroll to position [365, 0]
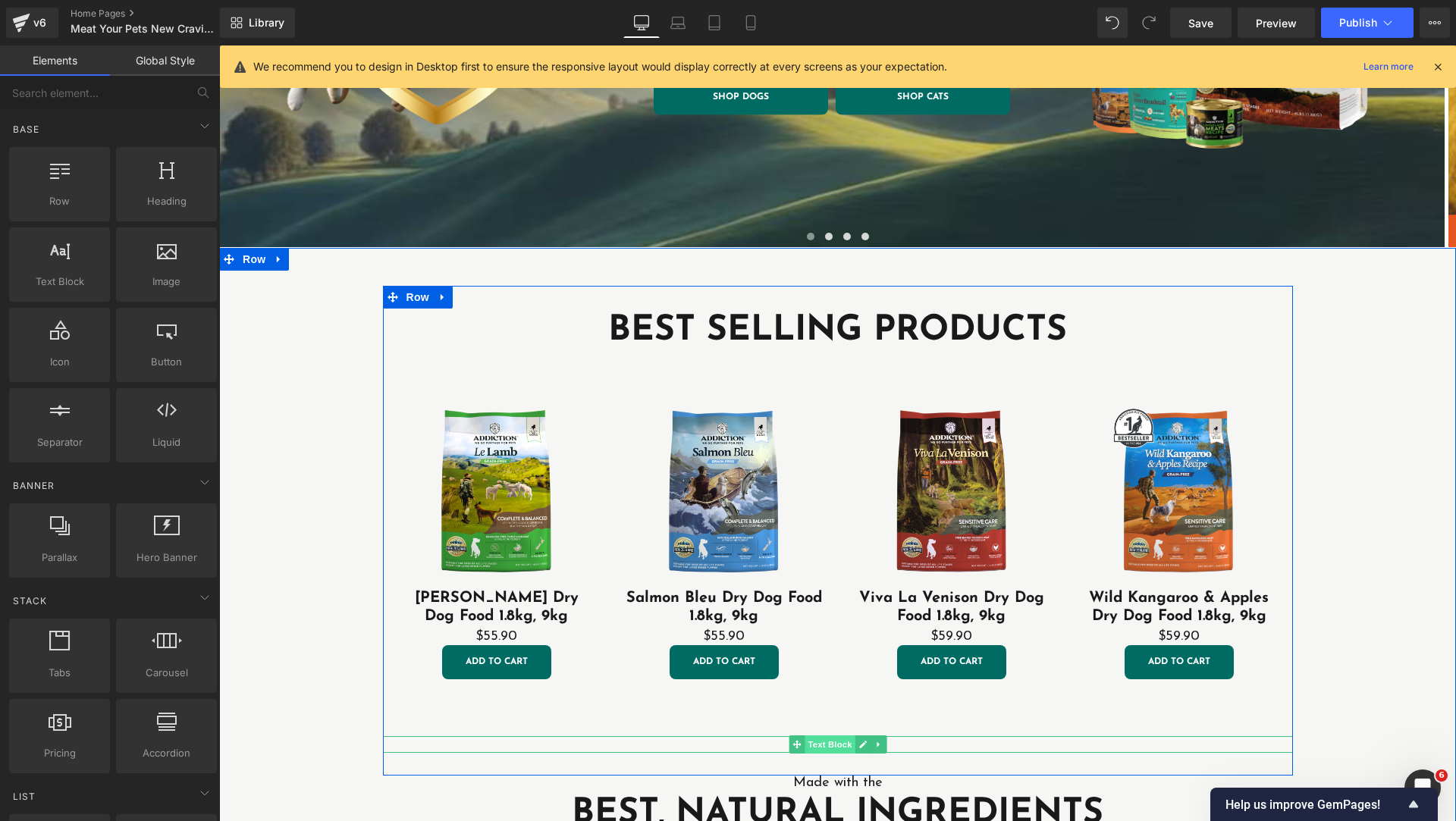
click at [814, 744] on span "Text Block" at bounding box center [829, 744] width 50 height 18
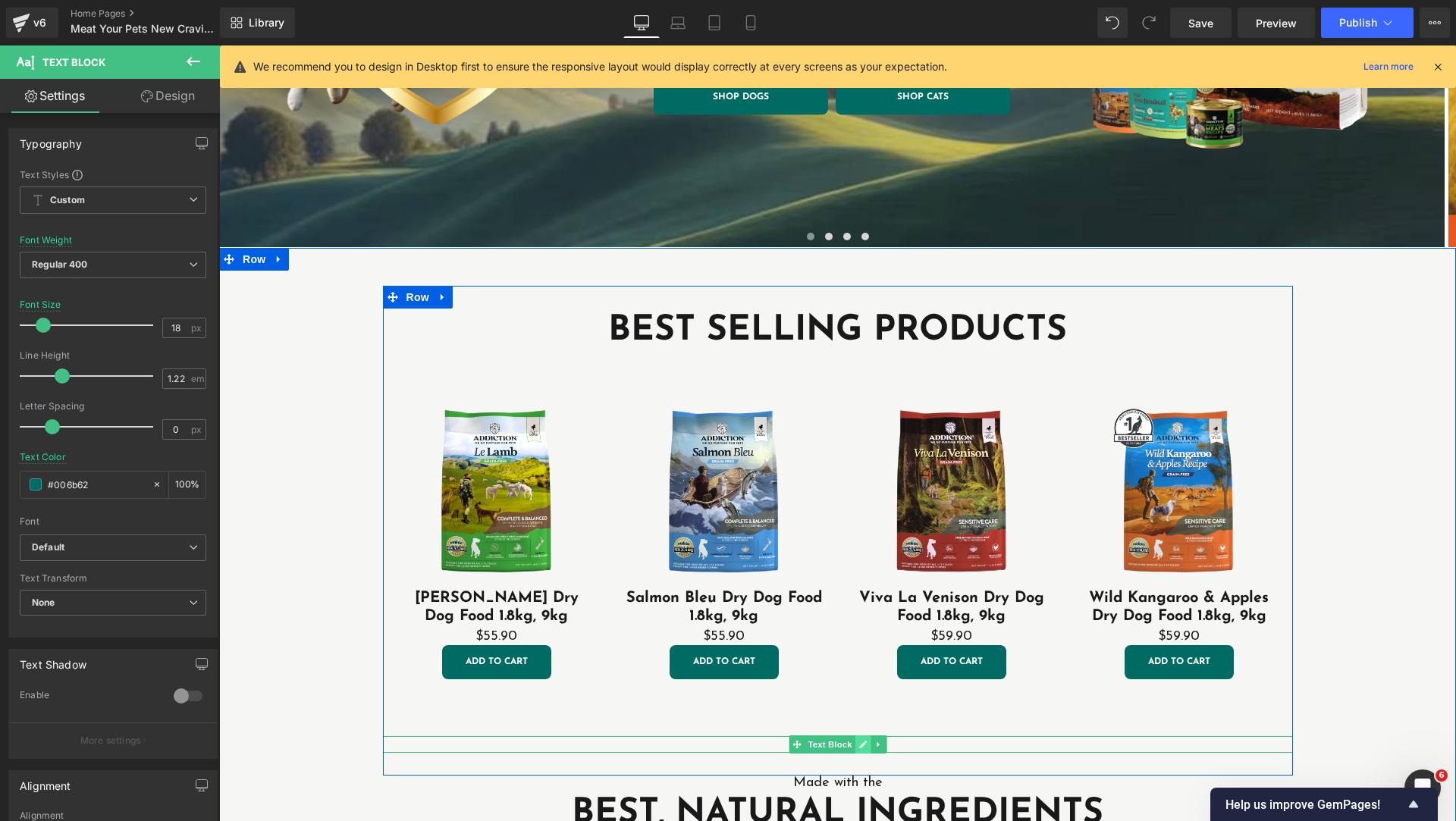
click at [858, 744] on icon at bounding box center [862, 745] width 9 height 10
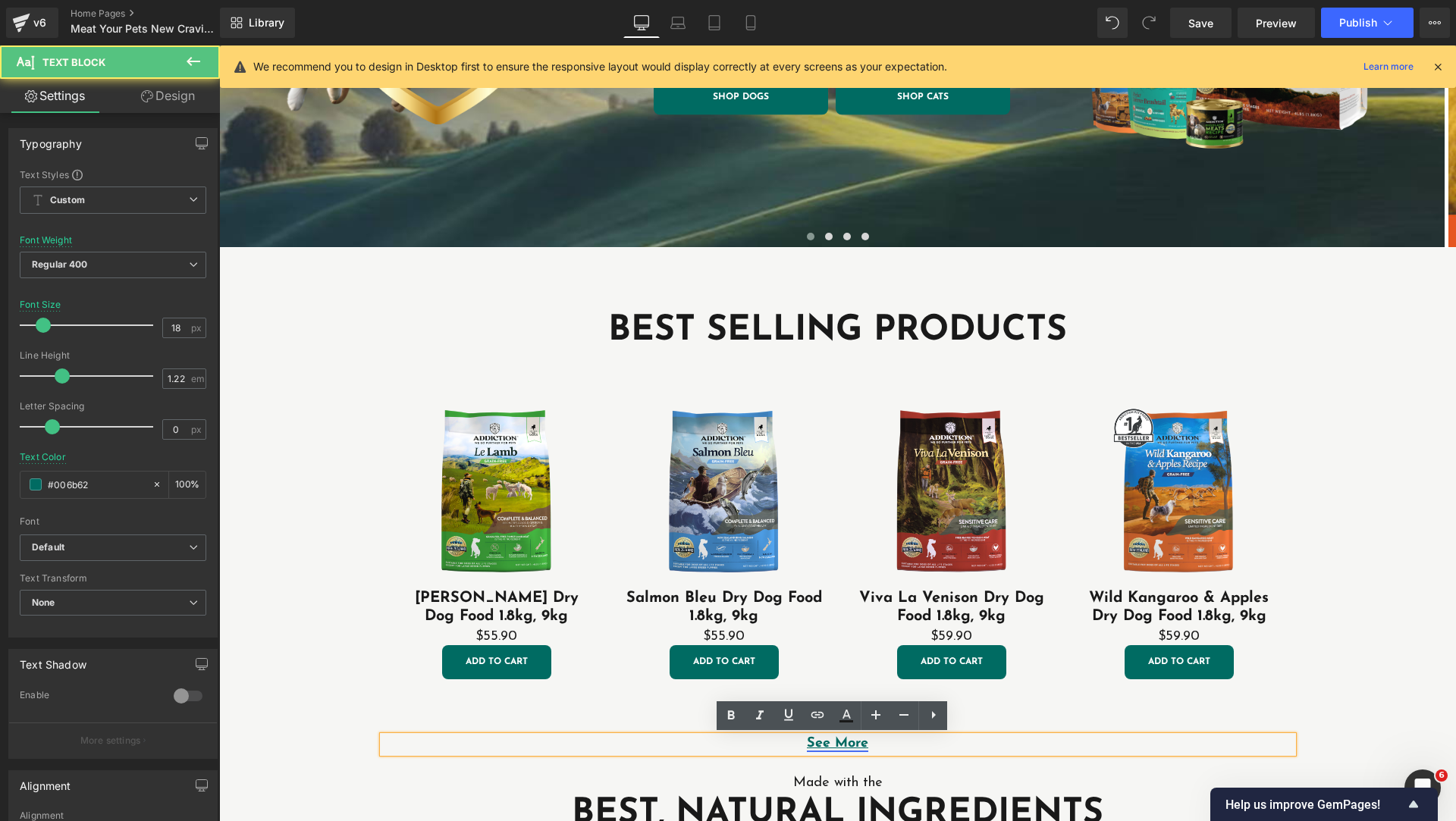
click at [841, 747] on link "See More" at bounding box center [837, 743] width 62 height 13
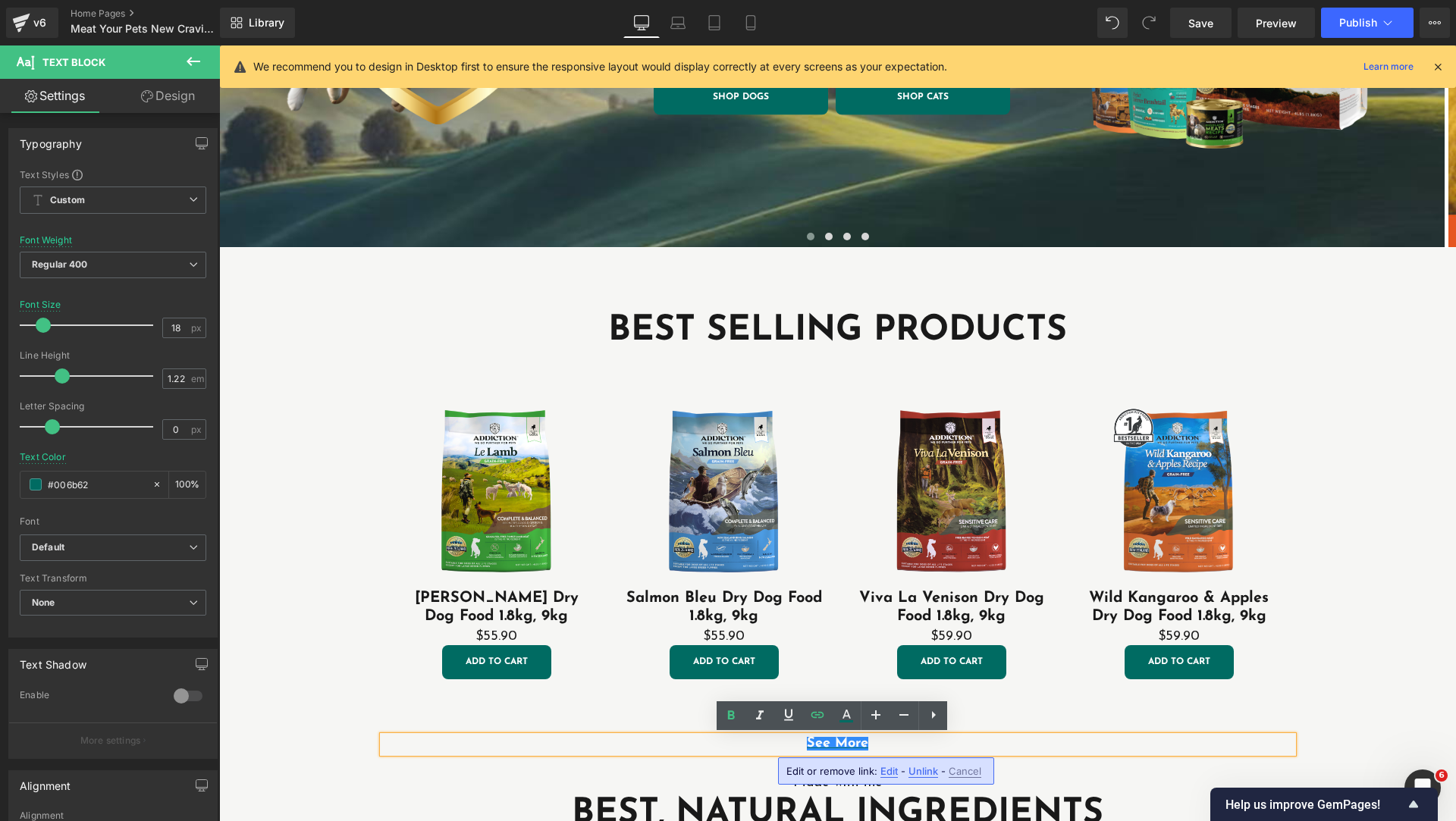
click at [887, 772] on span "Edit" at bounding box center [889, 772] width 17 height 13
click at [957, 776] on input "[URL][DOMAIN_NAME]" at bounding box center [872, 776] width 234 height 38
click at [1010, 780] on icon "button" at bounding box center [1005, 775] width 18 height 18
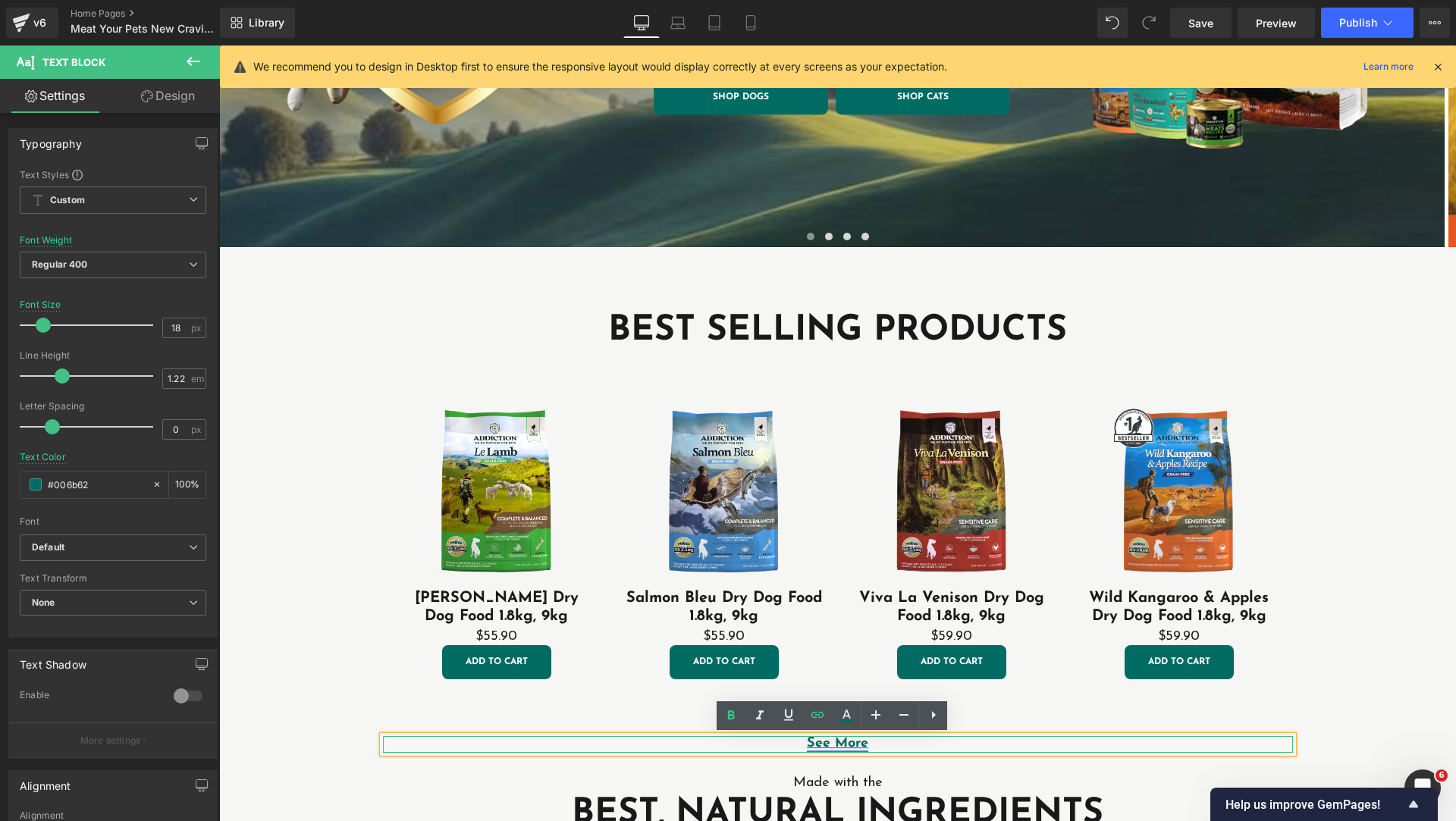
click at [844, 740] on link "See More" at bounding box center [837, 743] width 62 height 13
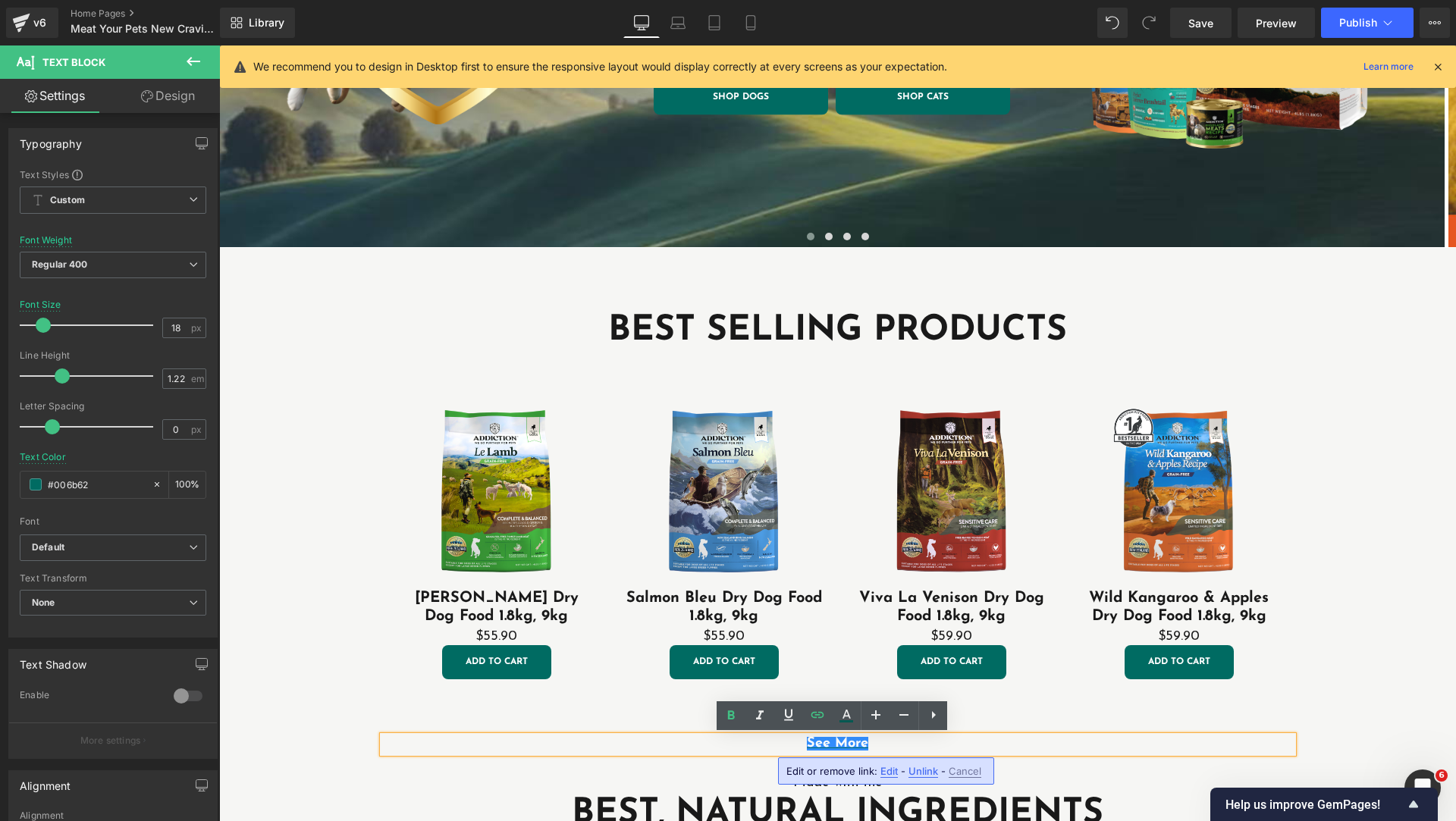
click at [880, 768] on span "Edit" at bounding box center [889, 772] width 17 height 13
click at [941, 784] on input "[URL][DOMAIN_NAME]" at bounding box center [872, 776] width 234 height 38
click at [942, 778] on input "[URL][DOMAIN_NAME]" at bounding box center [872, 776] width 234 height 38
click at [913, 776] on input "[URL][DOMAIN_NAME]" at bounding box center [872, 776] width 234 height 38
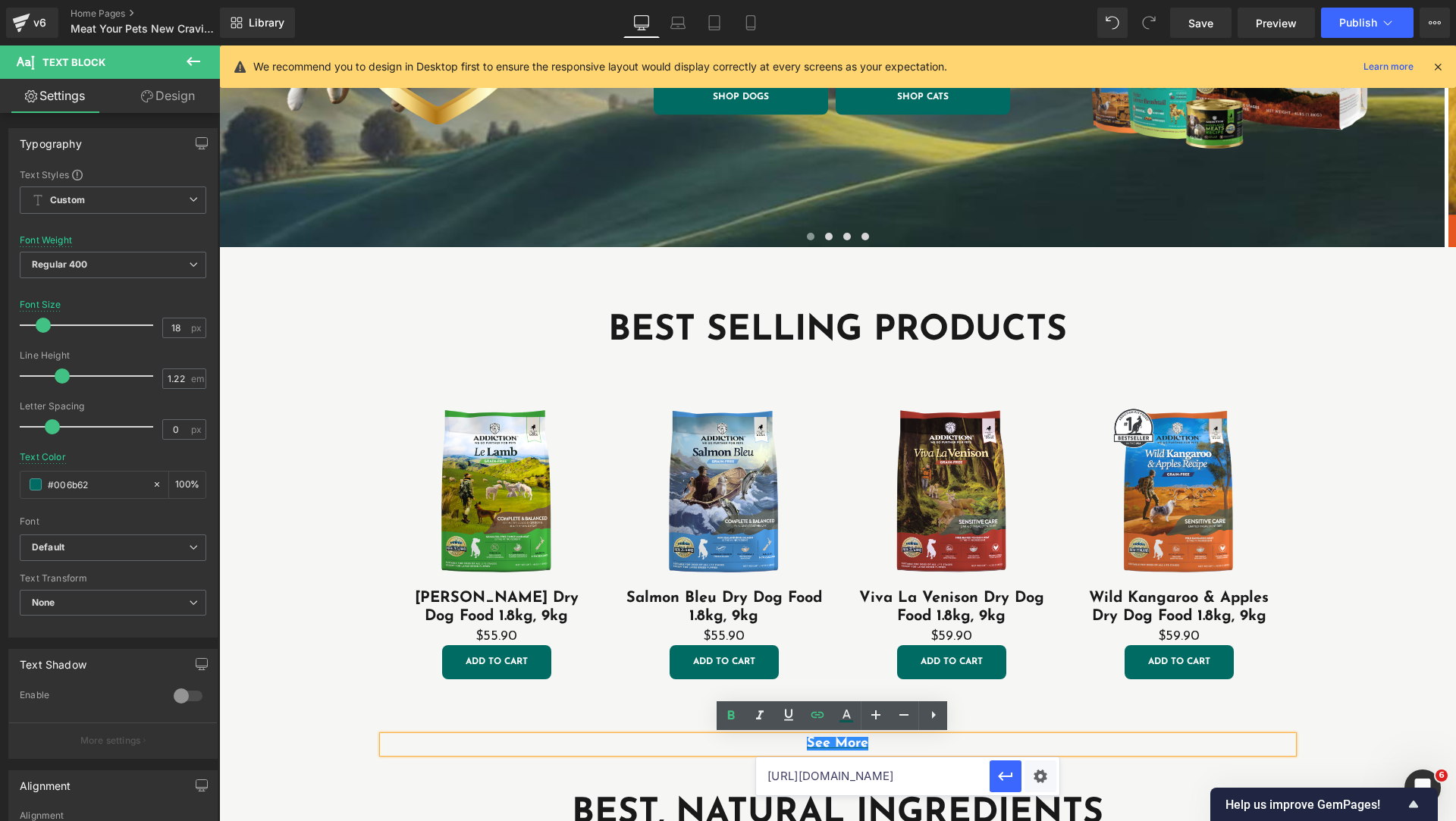
click at [913, 776] on input "[URL][DOMAIN_NAME]" at bounding box center [872, 776] width 234 height 38
click at [924, 773] on input "[URL][DOMAIN_NAME]" at bounding box center [872, 776] width 234 height 38
paste input "/collections/best-selling-products"
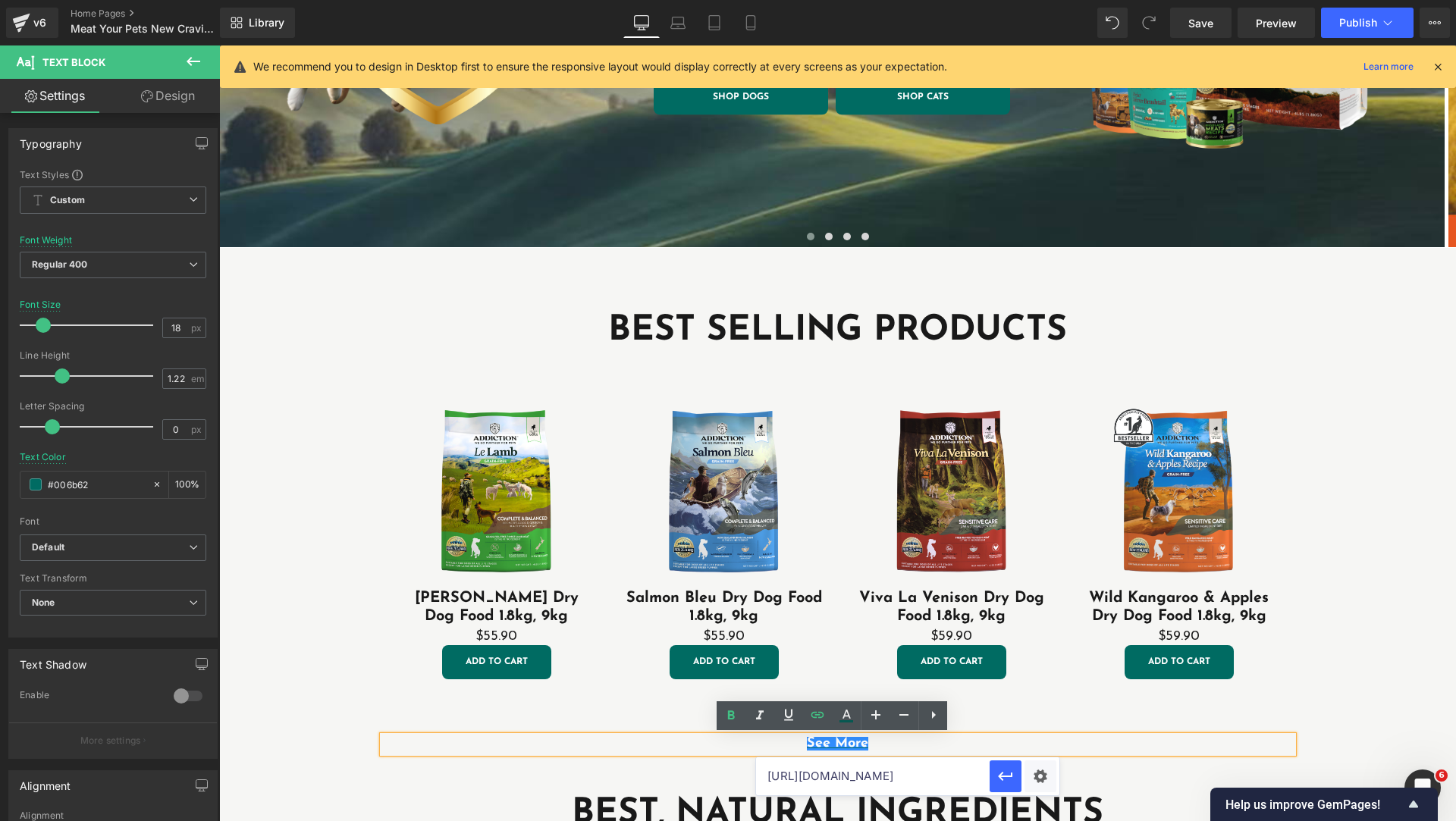
scroll to position [0, 133]
type input "[URL][DOMAIN_NAME]"
click at [1013, 778] on icon "button" at bounding box center [1005, 775] width 18 height 18
click at [1344, 27] on span "Publish" at bounding box center [1358, 23] width 38 height 12
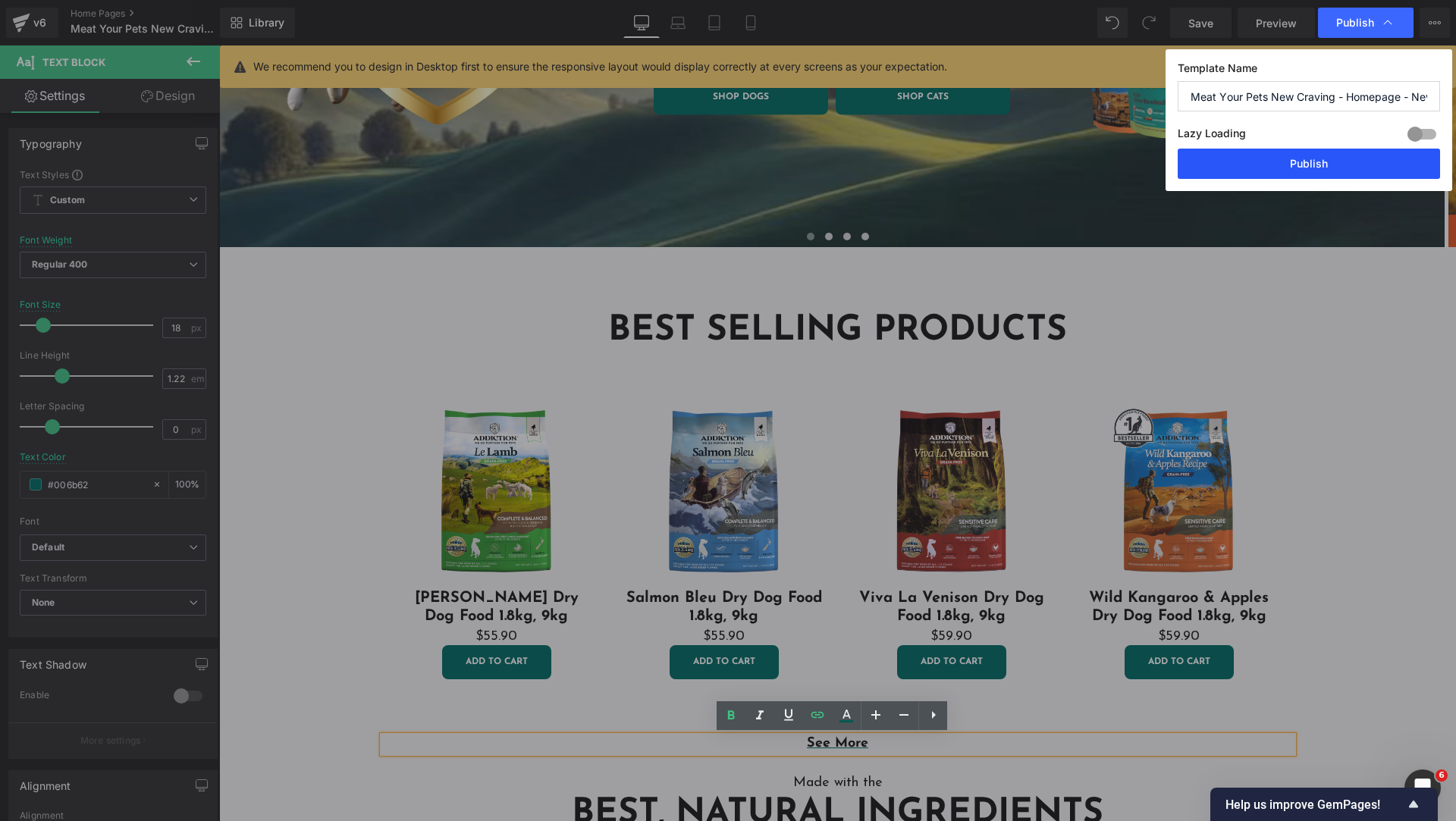
click at [1325, 170] on button "Publish" at bounding box center [1309, 163] width 262 height 30
